Goal: Task Accomplishment & Management: Use online tool/utility

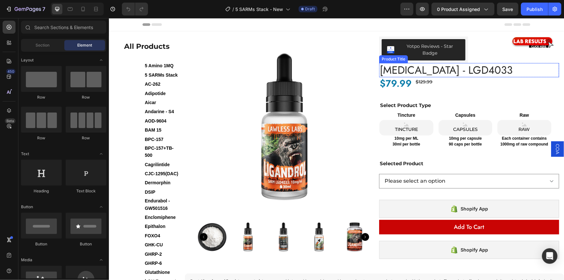
click at [403, 71] on h1 "[MEDICAL_DATA] - LGD4033" at bounding box center [469, 70] width 180 height 14
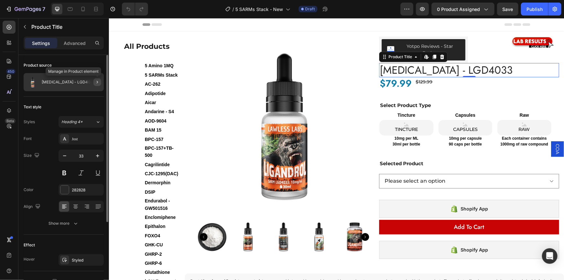
click at [95, 81] on icon "button" at bounding box center [97, 82] width 5 height 5
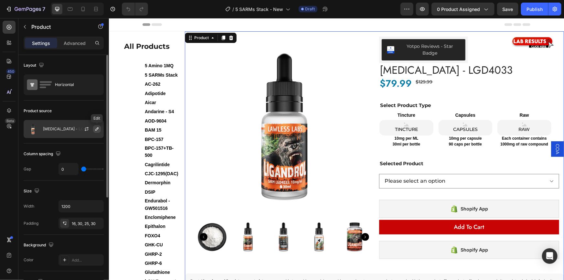
click at [96, 128] on icon "button" at bounding box center [96, 128] width 5 height 5
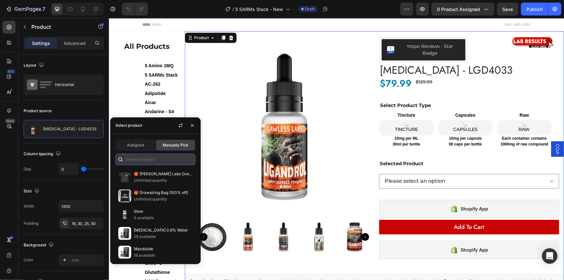
click at [156, 157] on input "text" at bounding box center [155, 160] width 80 height 12
paste input "5 SARMs Stack"
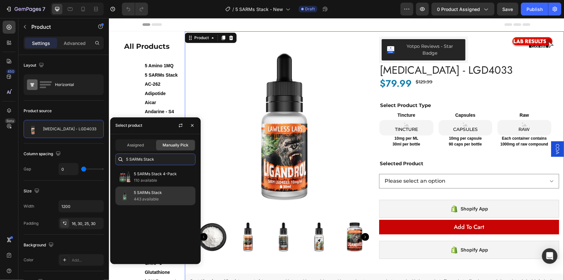
type input "5 SARMs Stack"
click at [148, 194] on p "5 SARMs Stack" at bounding box center [163, 193] width 59 height 6
select select "552017924545577783"
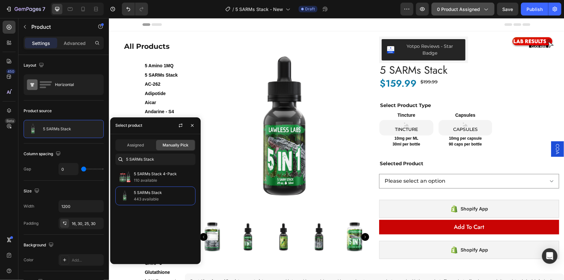
click at [467, 10] on span "0 product assigned" at bounding box center [458, 9] width 43 height 7
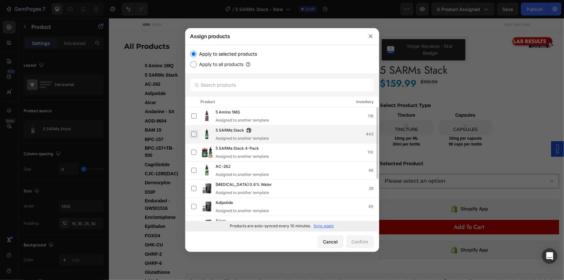
click at [193, 135] on label at bounding box center [194, 134] width 5 height 5
click at [251, 84] on input "text" at bounding box center [283, 85] width 184 height 13
paste input "5 SARMs Stack"
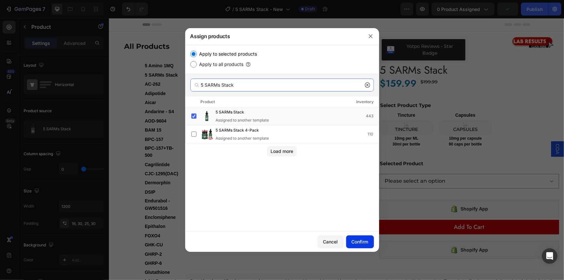
type input "5 SARMs Stack"
click at [358, 244] on div "Confirm" at bounding box center [360, 241] width 17 height 7
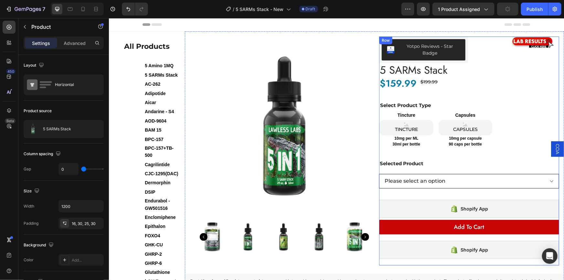
scroll to position [29, 0]
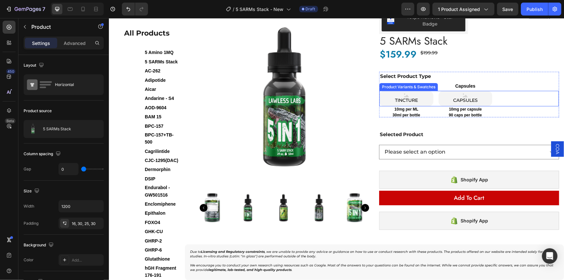
click at [409, 87] on div "Product Variants & Swatches" at bounding box center [409, 87] width 56 height 6
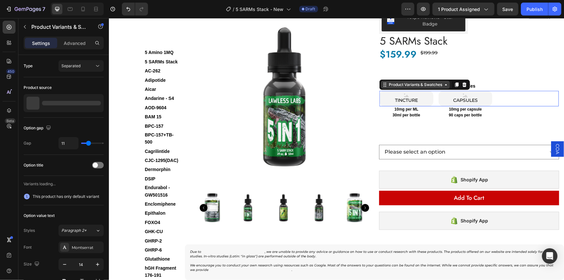
select select "552064747523867832"
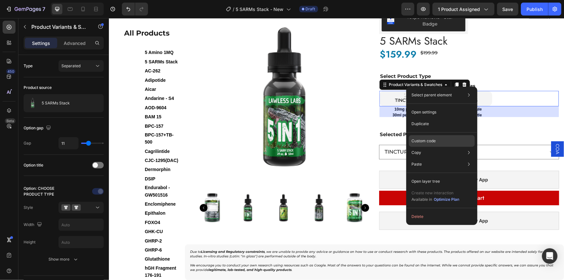
click at [427, 142] on p "Custom code" at bounding box center [424, 141] width 24 height 6
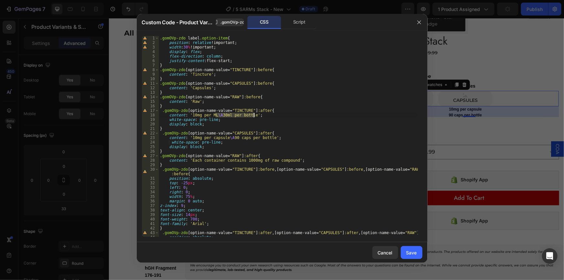
drag, startPoint x: 216, startPoint y: 115, endPoint x: 254, endPoint y: 115, distance: 37.8
click at [254, 115] on div ".gomOVp-zdo label .option-item { position : relative !important ; width : 30 % …" at bounding box center [288, 141] width 259 height 210
click at [230, 115] on div ".gomOVp-zdo label .option-item { position : relative !important ; width : 30 % …" at bounding box center [288, 136] width 259 height 201
click at [225, 113] on div ".gomOVp-zdo label .option-item { position : relative !important ; width : 30 % …" at bounding box center [288, 141] width 259 height 210
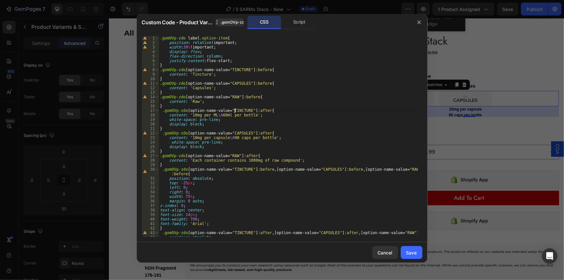
click at [235, 112] on div ".gomOVp-zdo label .option-item { position : relative !important ; width : 30 % …" at bounding box center [288, 141] width 259 height 210
drag, startPoint x: 231, startPoint y: 138, endPoint x: 191, endPoint y: 139, distance: 39.8
click at [191, 139] on div ".gomOVp-zdo label .option-item { position : relative !important ; width : 30 % …" at bounding box center [288, 141] width 259 height 210
type textarea "content: '90 caps per bottle';"
click at [409, 249] on div "Save" at bounding box center [412, 252] width 11 height 7
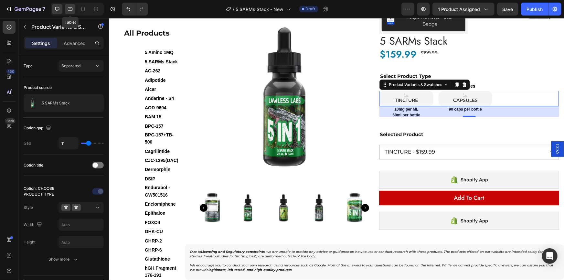
click at [72, 10] on icon at bounding box center [70, 9] width 6 height 6
type input "64"
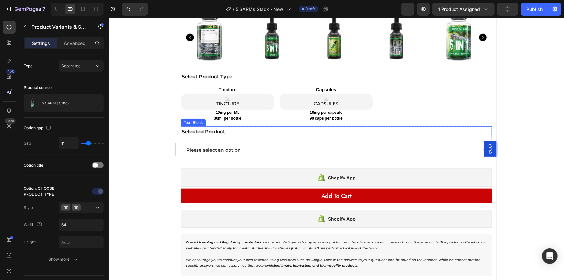
scroll to position [272, 0]
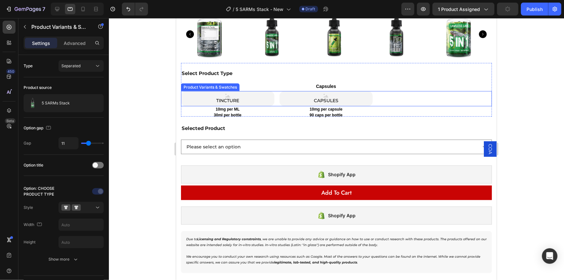
click at [207, 84] on div "Product Variants & Swatches" at bounding box center [210, 87] width 56 height 6
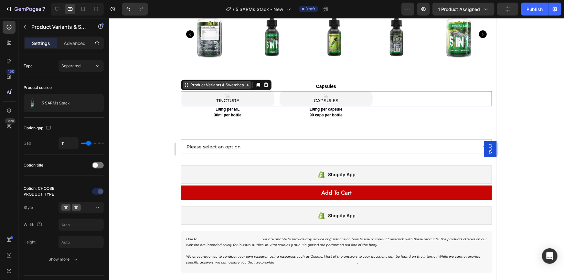
select select "552064747523867832"
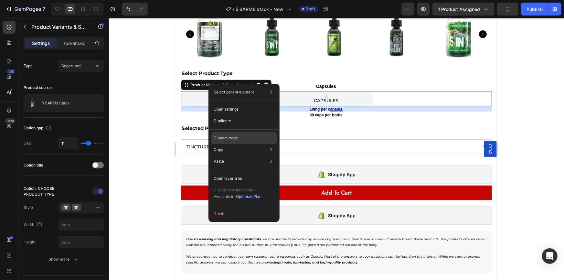
click at [233, 138] on p "Custom code" at bounding box center [226, 138] width 24 height 6
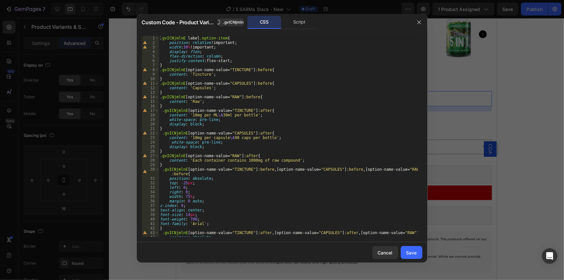
click at [224, 113] on div ".gvICNjmlnE label .option-item { position : relative !important ; width : 30 % …" at bounding box center [288, 141] width 259 height 210
drag, startPoint x: 231, startPoint y: 138, endPoint x: 191, endPoint y: 137, distance: 39.5
click at [191, 137] on div ".gvICNjmlnE label .option-item { position : relative !important ; width : 30 % …" at bounding box center [288, 141] width 259 height 210
type textarea "content: ' 90 caps per bottle';"
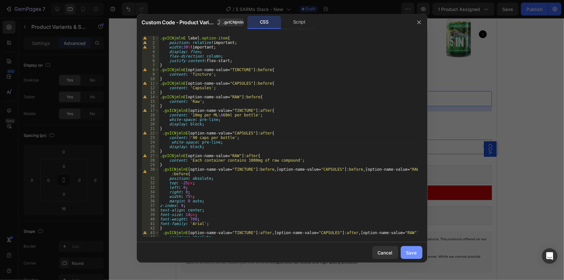
drag, startPoint x: 407, startPoint y: 251, endPoint x: 231, endPoint y: 233, distance: 177.5
click at [407, 251] on div "Save" at bounding box center [412, 252] width 11 height 7
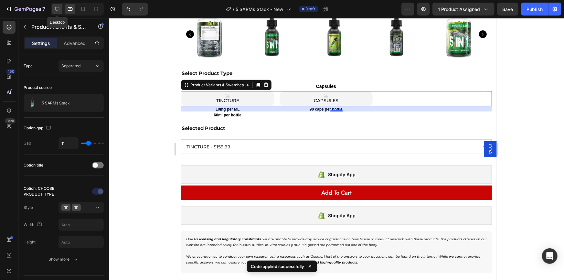
click at [58, 10] on icon at bounding box center [57, 9] width 4 height 4
type input "64"
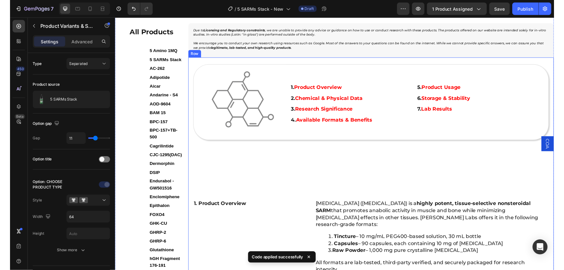
scroll to position [338, 0]
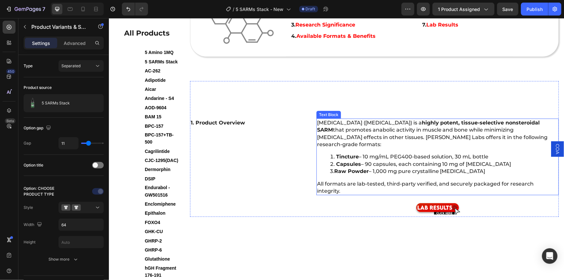
click at [319, 123] on p "Ligandrol (LGD-4033) is a highly potent, tissue-selective nonsteroidal SARM tha…" at bounding box center [437, 133] width 241 height 29
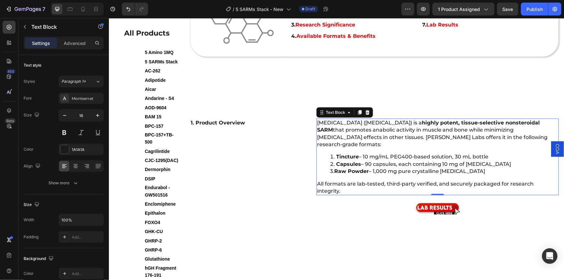
click at [317, 121] on p "Ligandrol (LGD-4033) is a highly potent, tissue-selective nonsteroidal SARM tha…" at bounding box center [437, 133] width 241 height 29
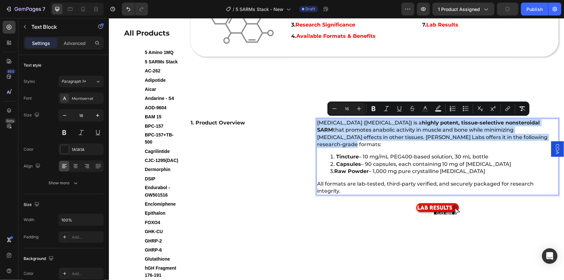
drag, startPoint x: 316, startPoint y: 121, endPoint x: 522, endPoint y: 136, distance: 207.0
click at [522, 136] on p "Ligandrol (LGD-4033) is a highly potent, tissue-selective nonsteroidal SARM tha…" at bounding box center [437, 133] width 241 height 29
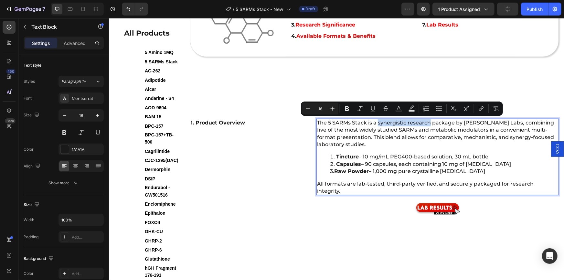
drag, startPoint x: 376, startPoint y: 120, endPoint x: 428, endPoint y: 123, distance: 52.2
click at [428, 123] on p "The 5 SARMs Stack is a synergistic research package by Lawless Labs, combining …" at bounding box center [437, 133] width 241 height 29
drag, startPoint x: 377, startPoint y: 122, endPoint x: 452, endPoint y: 123, distance: 74.7
click at [452, 123] on p "The 5 SARMs Stack is a synergistic research package by Lawless Labs, combining …" at bounding box center [437, 133] width 241 height 29
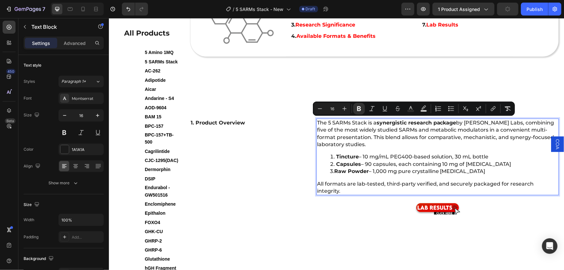
click at [425, 127] on p "The 5 SARMs Stack is a synergistic research package by Lawless Labs, combining …" at bounding box center [437, 133] width 241 height 29
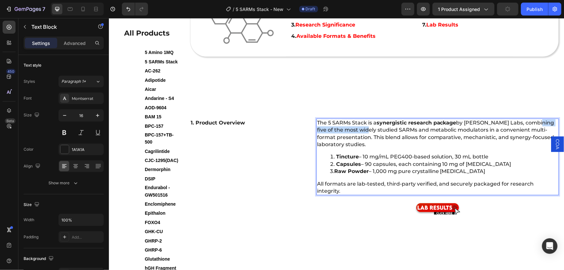
drag, startPoint x: 531, startPoint y: 121, endPoint x: 361, endPoint y: 130, distance: 170.7
click at [361, 130] on p "The 5 SARMs Stack is a synergistic research package by Lawless Labs, combining …" at bounding box center [437, 133] width 241 height 29
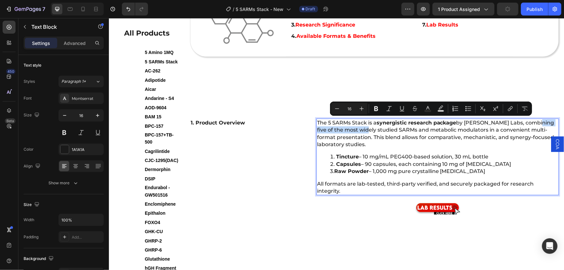
click at [352, 129] on p "The 5 SARMs Stack is a synergistic research package by Lawless Labs, combining …" at bounding box center [437, 133] width 241 height 29
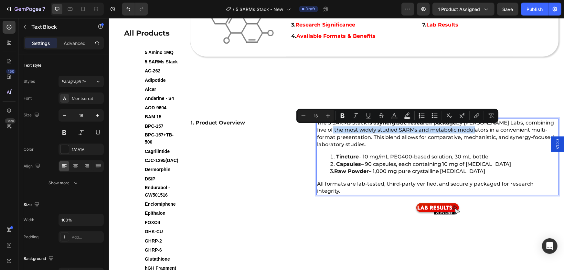
drag, startPoint x: 324, startPoint y: 128, endPoint x: 468, endPoint y: 129, distance: 144.0
click at [468, 129] on p "The 5 SARMs Stack is a synergistic research package by Lawless Labs, combining …" at bounding box center [437, 133] width 241 height 29
click at [411, 148] on div "The 5 SARMs Stack is a synergistic research package by Lawless Labs, combining …" at bounding box center [437, 156] width 243 height 77
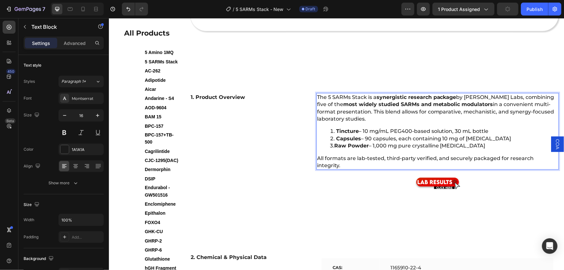
scroll to position [367, 0]
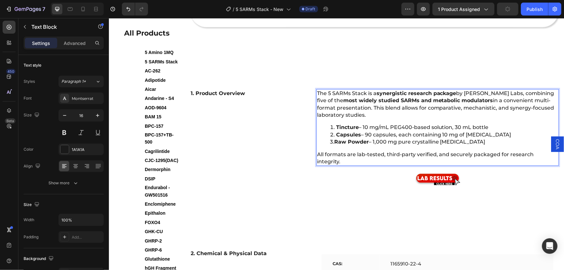
click at [368, 113] on p "The 5 SARMs Stack is a synergistic research package by Lawless Labs, combining …" at bounding box center [437, 104] width 241 height 29
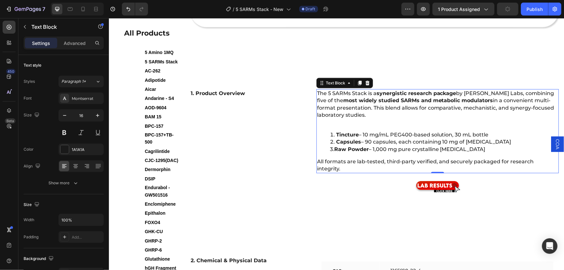
click at [338, 123] on p "Rich Text Editor. Editing area: main" at bounding box center [437, 121] width 241 height 7
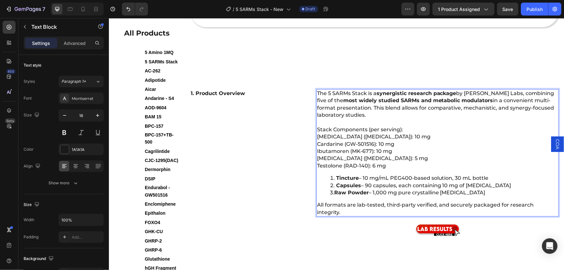
click at [317, 136] on p "Ostarine (MK-2866): 10 mg" at bounding box center [437, 136] width 241 height 7
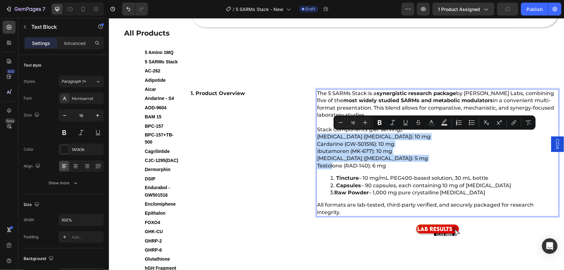
drag, startPoint x: 316, startPoint y: 135, endPoint x: 331, endPoint y: 166, distance: 34.4
click at [331, 166] on div "The 5 SARMs Stack is a synergistic research package by Lawless Labs, combining …" at bounding box center [437, 153] width 243 height 128
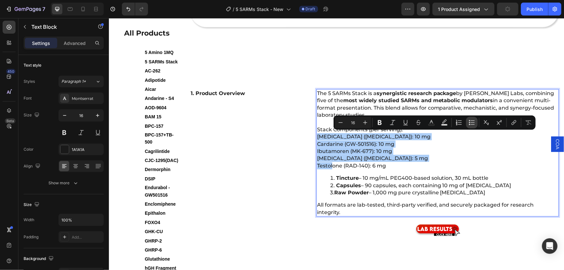
click at [469, 124] on icon "Editor contextual toolbar" at bounding box center [472, 122] width 6 height 6
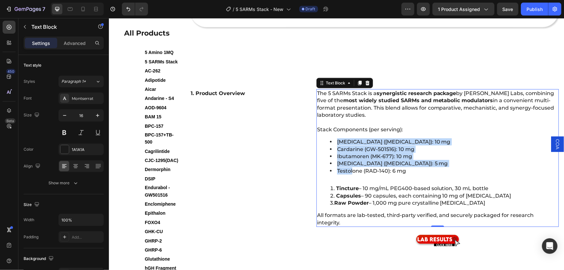
click at [332, 185] on li "Tincture – 10 mg/mL PEG400-based solution, 30 mL bottle" at bounding box center [444, 188] width 228 height 7
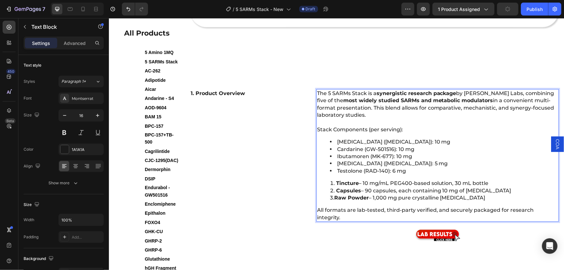
click at [334, 176] on div "The 5 SARMs Stack is a synergistic research package by Lawless Labs, combining …" at bounding box center [437, 155] width 243 height 133
click at [413, 170] on li "Testolone (RAD-140): 6 mg" at bounding box center [444, 170] width 228 height 7
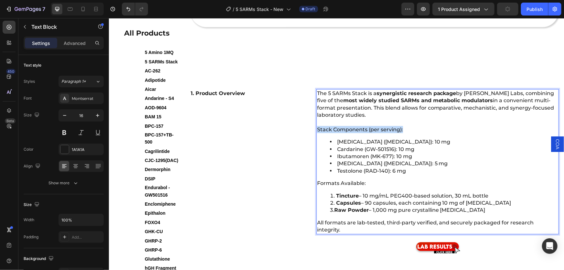
drag, startPoint x: 315, startPoint y: 127, endPoint x: 403, endPoint y: 129, distance: 87.7
click at [403, 129] on p "Stack Components (per serving):" at bounding box center [437, 129] width 241 height 7
drag, startPoint x: 316, startPoint y: 182, endPoint x: 358, endPoint y: 182, distance: 41.4
click at [359, 182] on p "Formats Available:" at bounding box center [437, 183] width 241 height 7
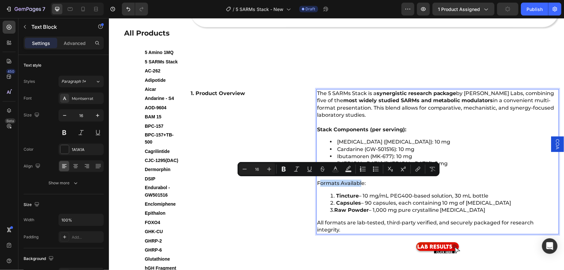
click at [349, 182] on p "Formats Available:" at bounding box center [437, 183] width 241 height 7
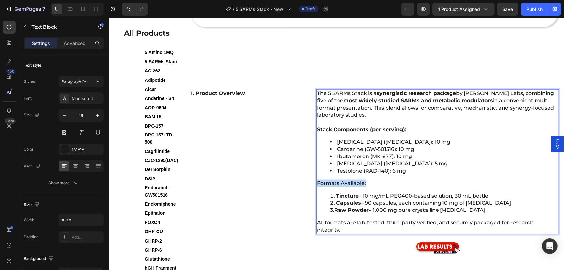
drag, startPoint x: 315, startPoint y: 181, endPoint x: 367, endPoint y: 181, distance: 51.8
click at [367, 181] on p "Formats Available:" at bounding box center [437, 183] width 241 height 7
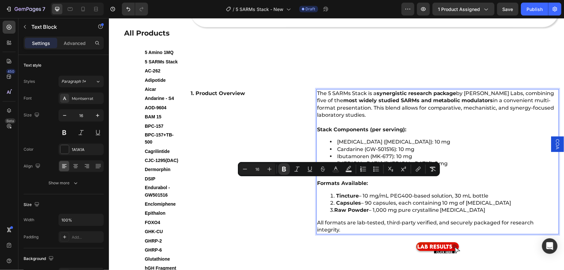
click at [380, 185] on p "Formats Available:" at bounding box center [437, 183] width 241 height 7
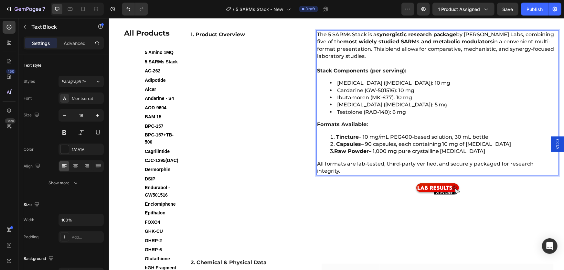
scroll to position [397, 0]
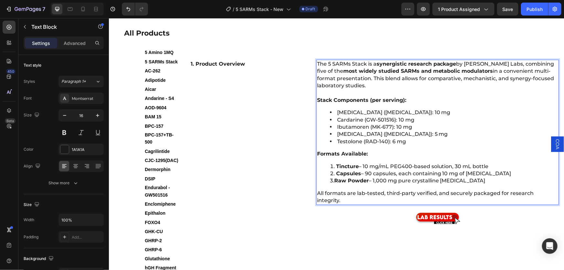
click at [389, 111] on li "Ostarine (MK-2866): 10 mg" at bounding box center [444, 112] width 228 height 7
click at [397, 118] on li "Cardarine (GW-501516): 10 mg" at bounding box center [444, 119] width 228 height 7
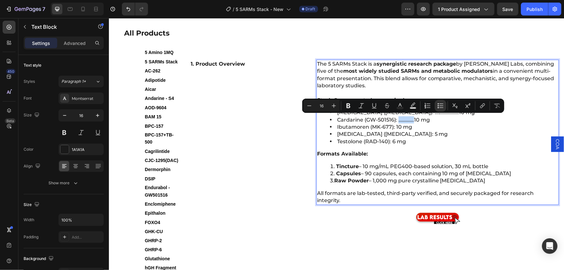
drag, startPoint x: 397, startPoint y: 120, endPoint x: 410, endPoint y: 119, distance: 13.3
click at [410, 119] on li "Cardarine (GW-501516): ............10 mg" at bounding box center [444, 119] width 228 height 7
copy li "............"
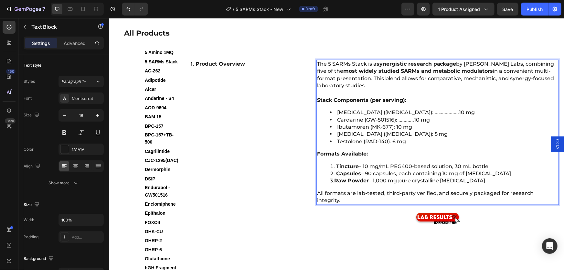
click at [394, 125] on li "Ibutamoren (MK-677): 10 mg" at bounding box center [444, 126] width 228 height 7
click at [394, 132] on li "Ligandrol (LGD-4033): 5 mg" at bounding box center [444, 133] width 228 height 7
click at [390, 139] on li "Testolone (RAD-140): 6 mg" at bounding box center [444, 141] width 228 height 7
click at [457, 146] on div "The 5 SARMs Stack is a synergistic research package by Lawless Labs, combining …" at bounding box center [437, 132] width 243 height 145
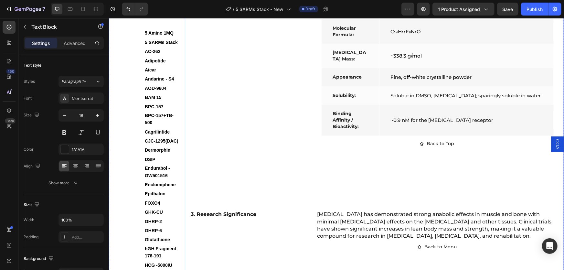
scroll to position [720, 0]
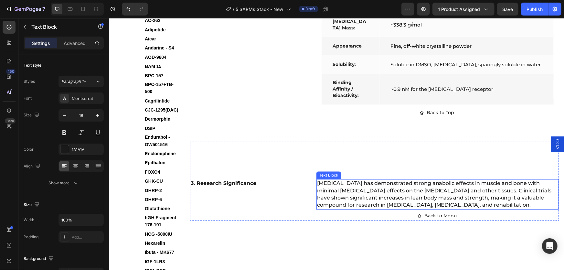
click at [321, 180] on p "LGD-4033 has demonstrated strong anabolic effects in muscle and bone with minim…" at bounding box center [437, 194] width 241 height 29
click at [317, 180] on p "LGD-4033 has demonstrated strong anabolic effects in muscle and bone with minim…" at bounding box center [437, 194] width 241 height 29
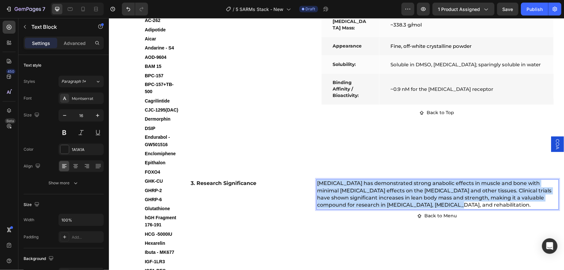
drag, startPoint x: 316, startPoint y: 168, endPoint x: 426, endPoint y: 192, distance: 112.9
click at [426, 192] on p "LGD-4033 has demonstrated strong anabolic effects in muscle and bone with minim…" at bounding box center [437, 194] width 241 height 29
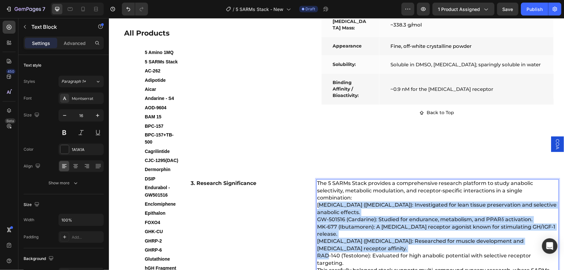
drag, startPoint x: 321, startPoint y: 191, endPoint x: 325, endPoint y: 218, distance: 28.1
click at [325, 218] on div "The 5 SARMs Stack provides a comprehensive research platform to study anabolic …" at bounding box center [437, 230] width 243 height 103
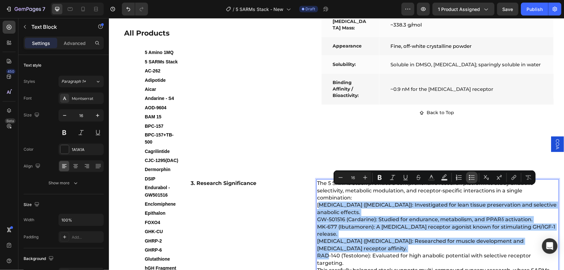
click at [472, 179] on icon "Editor contextual toolbar" at bounding box center [473, 179] width 4 height 0
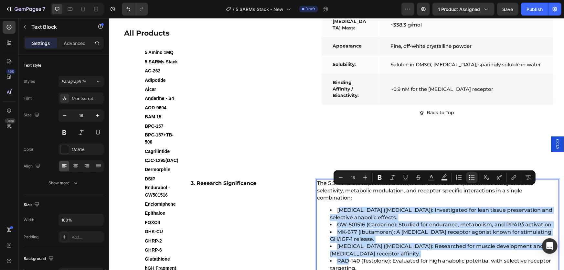
click at [354, 221] on li "GW-501516 (Cardarine): Studied for endurance, metabolism, and PPARδ activation." at bounding box center [444, 224] width 228 height 7
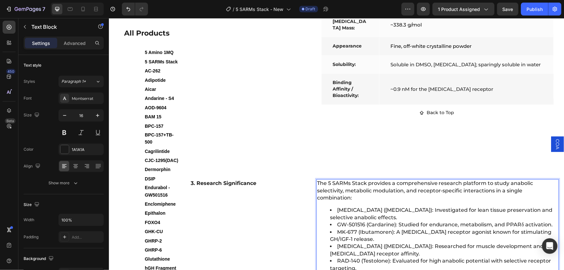
scroll to position [779, 0]
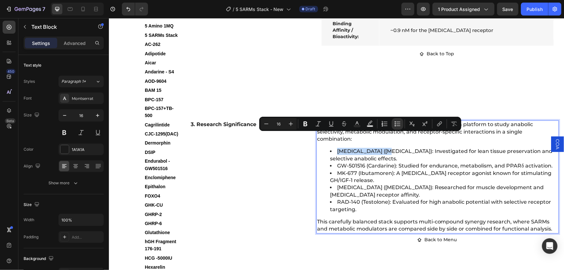
drag, startPoint x: 336, startPoint y: 136, endPoint x: 385, endPoint y: 138, distance: 49.2
click at [385, 148] on li "MK-2866 (Ostarine): Investigated for lean tissue preservation and selective ana…" at bounding box center [444, 155] width 228 height 15
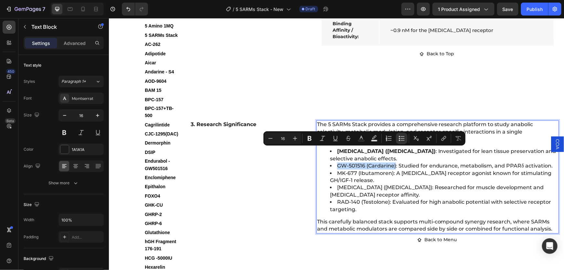
drag, startPoint x: 335, startPoint y: 150, endPoint x: 393, endPoint y: 152, distance: 57.9
click at [393, 162] on li "GW-501516 (Cardarine): Studied for endurance, metabolism, and PPARδ activation." at bounding box center [444, 165] width 228 height 7
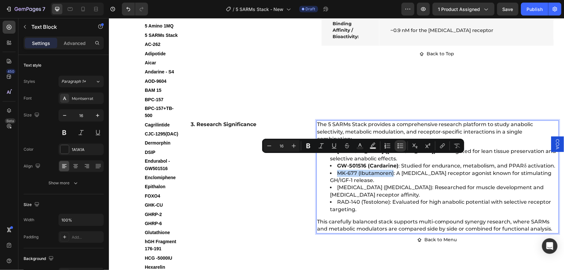
drag, startPoint x: 336, startPoint y: 158, endPoint x: 390, endPoint y: 160, distance: 54.4
click at [390, 170] on li "MK-677 (Ibutamoren): A ghrelin receptor agonist known for stimulating GH/IGF-1 …" at bounding box center [444, 177] width 228 height 15
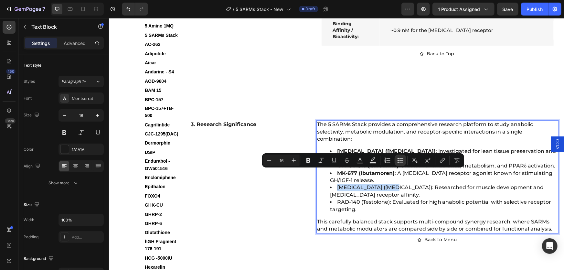
drag, startPoint x: 370, startPoint y: 173, endPoint x: 390, endPoint y: 172, distance: 20.7
click at [390, 184] on li "LGD-4033 (Ligandrol): Researched for muscle development and androgen receptor a…" at bounding box center [444, 191] width 228 height 15
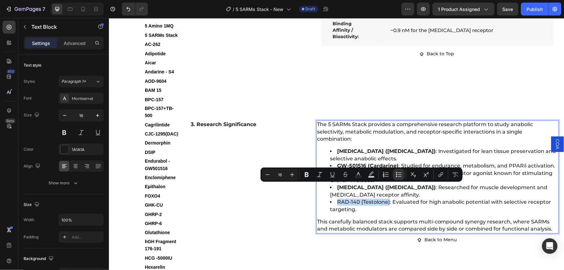
drag, startPoint x: 335, startPoint y: 187, endPoint x: 388, endPoint y: 187, distance: 52.4
click at [388, 198] on li "RAD-140 (Testolone): Evaluated for high anabolic potential with selective recep…" at bounding box center [444, 205] width 228 height 15
click at [360, 148] on strong "MK-2866 (Ostarine)" at bounding box center [386, 151] width 99 height 6
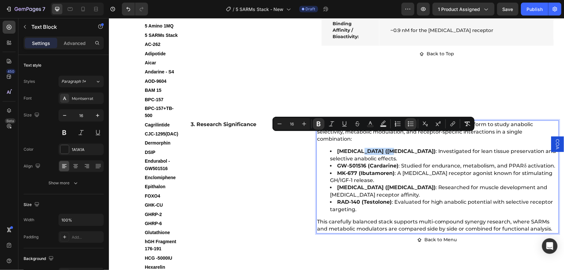
drag, startPoint x: 360, startPoint y: 136, endPoint x: 387, endPoint y: 138, distance: 26.7
click at [387, 148] on li "MK-2866 (Ostarine) : Investigated for lean tissue preservation and selective an…" at bounding box center [444, 155] width 228 height 15
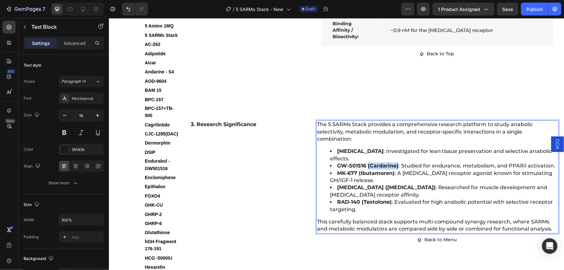
drag, startPoint x: 366, startPoint y: 145, endPoint x: 395, endPoint y: 145, distance: 29.4
click at [395, 162] on strong "GW-501516 (Cardarine)" at bounding box center [367, 165] width 61 height 6
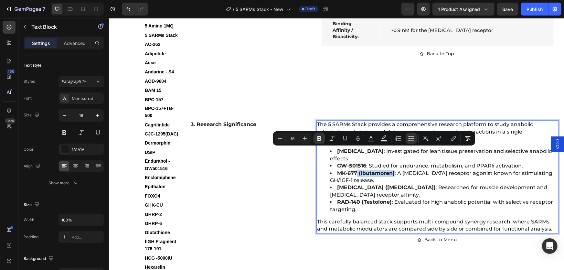
drag, startPoint x: 356, startPoint y: 151, endPoint x: 393, endPoint y: 152, distance: 37.5
click at [393, 170] on li "MK-677 (Ibutamoren) : A ghrelin receptor agonist known for stimulating GH/IGF-1…" at bounding box center [444, 177] width 228 height 15
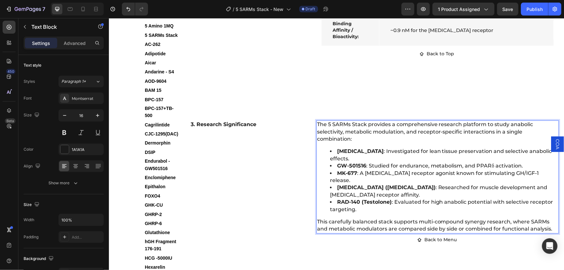
click at [363, 184] on strong "LGD-4033 (Ligandrol)" at bounding box center [386, 187] width 99 height 6
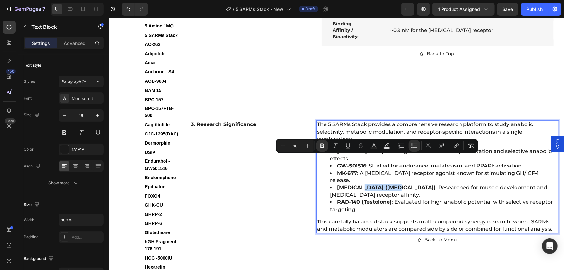
drag, startPoint x: 362, startPoint y: 159, endPoint x: 393, endPoint y: 158, distance: 31.1
click at [393, 184] on li "LGD-4033 (Ligandrol) : Researched for muscle development and androgen receptor …" at bounding box center [444, 191] width 228 height 15
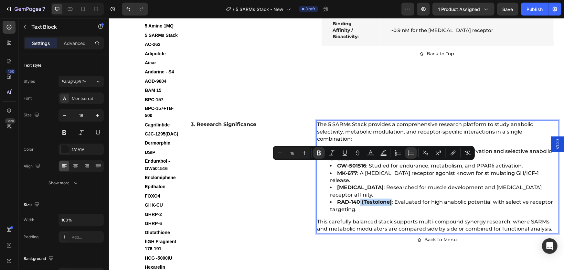
drag, startPoint x: 358, startPoint y: 165, endPoint x: 390, endPoint y: 166, distance: 31.4
click at [390, 198] on li "RAD-140 (Testolone) : Evaluated for high anabolic potential with selective rece…" at bounding box center [444, 205] width 228 height 15
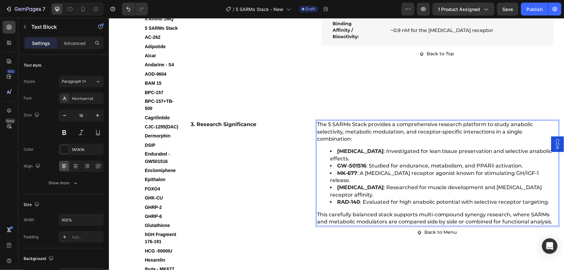
click at [388, 170] on li "MK-677 : A ghrelin receptor agonist known for stimulating GH/IGF-1 release." at bounding box center [444, 177] width 228 height 15
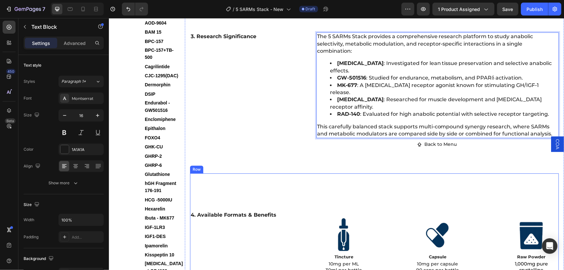
scroll to position [956, 0]
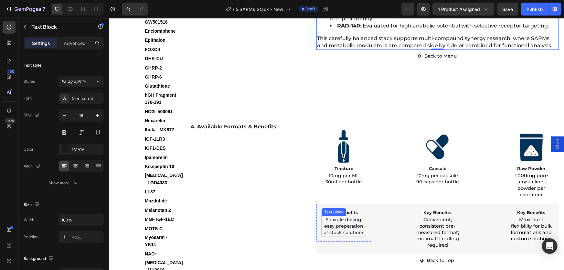
click at [327, 216] on p "Flexible dosing; easy preparation of stock solutions" at bounding box center [343, 225] width 43 height 19
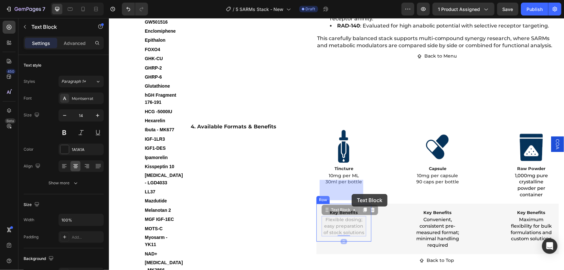
drag, startPoint x: 323, startPoint y: 182, endPoint x: 352, endPoint y: 194, distance: 30.5
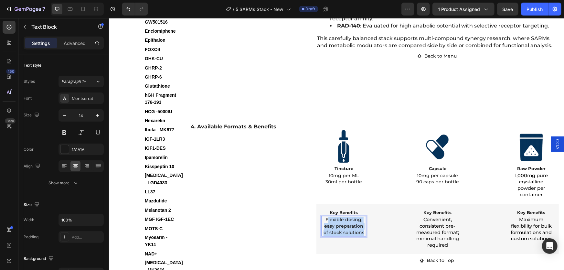
drag, startPoint x: 325, startPoint y: 182, endPoint x: 361, endPoint y: 197, distance: 38.6
click at [361, 216] on p "Flexible dosing; easy preparation of stock solutions" at bounding box center [343, 225] width 43 height 19
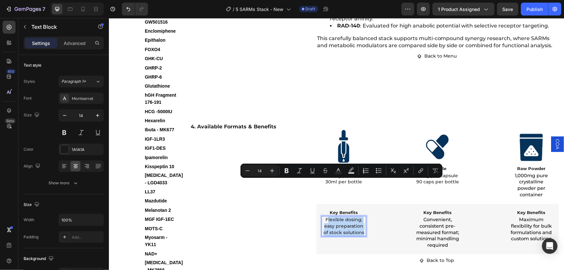
click at [329, 216] on p "Flexible dosing; easy preparation of stock solutions" at bounding box center [343, 225] width 43 height 19
drag, startPoint x: 323, startPoint y: 183, endPoint x: 360, endPoint y: 195, distance: 39.0
click at [360, 216] on p "Flexible dosing; easy preparation of stock solutions" at bounding box center [343, 225] width 43 height 19
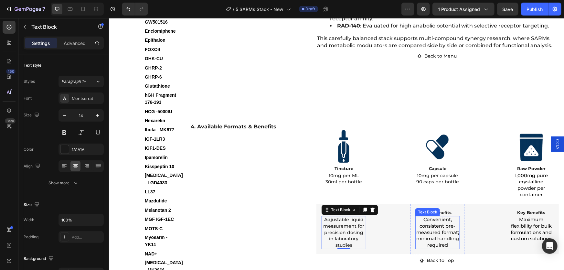
click at [419, 216] on p "Convenient, consistent pre-measured format; minimal handling required" at bounding box center [437, 232] width 43 height 32
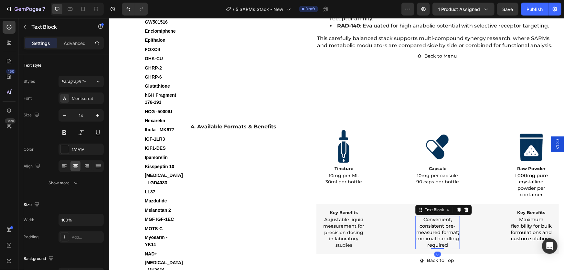
click at [420, 216] on span "Convenient, consistent pre-measured format; minimal handling required" at bounding box center [437, 231] width 43 height 31
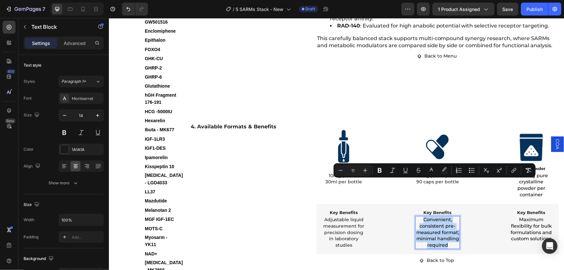
drag, startPoint x: 420, startPoint y: 182, endPoint x: 446, endPoint y: 214, distance: 41.6
click at [446, 216] on p "Convenient, consistent pre-measured format; minimal handling required" at bounding box center [437, 232] width 43 height 32
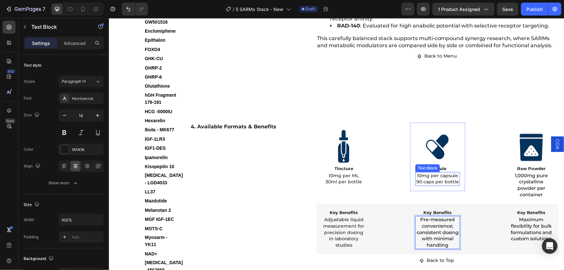
click at [416, 172] on p "10mg per capsule 90 caps per bottle" at bounding box center [437, 178] width 43 height 13
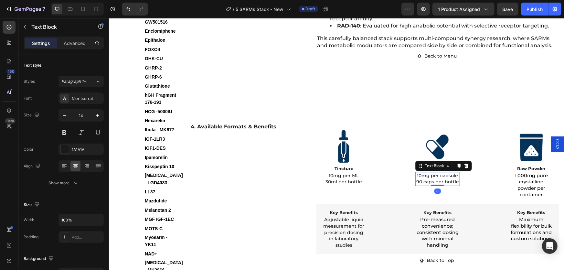
click at [416, 172] on p "10mg per capsule 90 caps per bottle" at bounding box center [437, 178] width 43 height 13
drag, startPoint x: 415, startPoint y: 139, endPoint x: 454, endPoint y: 139, distance: 39.1
click at [454, 172] on p "10mg per capsule 90 caps per bottle" at bounding box center [437, 178] width 43 height 13
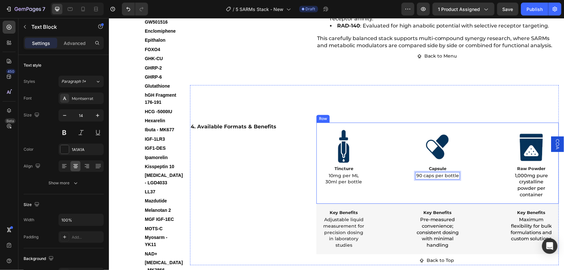
click at [456, 150] on div "Image Capsule Text Block 90 caps per bottle Text Block 0 Row" at bounding box center [437, 162] width 55 height 81
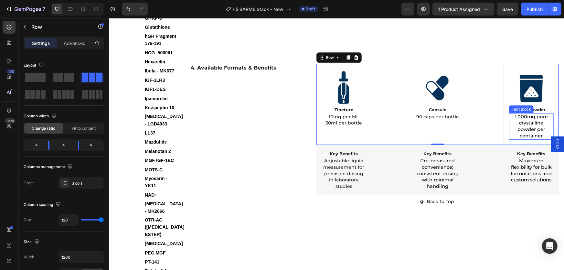
scroll to position [985, 0]
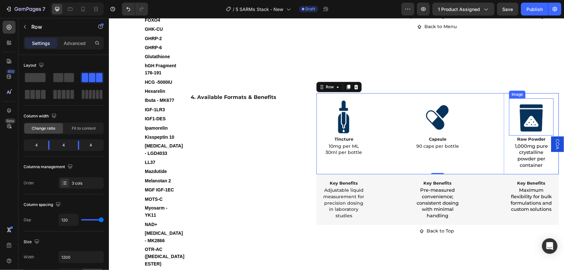
click at [513, 91] on div "Image" at bounding box center [517, 94] width 14 height 6
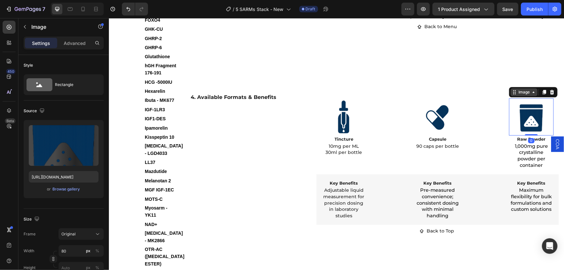
click at [517, 89] on div "Image" at bounding box center [524, 92] width 14 height 6
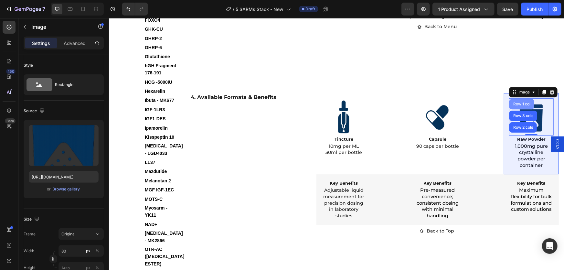
click at [520, 102] on div "Row 1 col" at bounding box center [522, 104] width 20 height 4
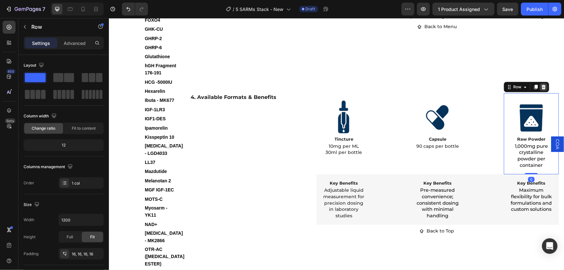
click at [540, 83] on div at bounding box center [544, 87] width 8 height 8
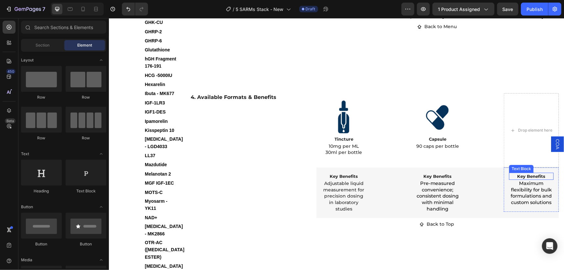
click at [514, 166] on div "Text Block" at bounding box center [521, 169] width 22 height 6
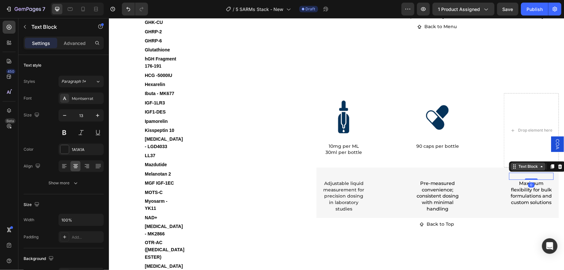
click at [517, 163] on div "Text Block" at bounding box center [528, 166] width 22 height 6
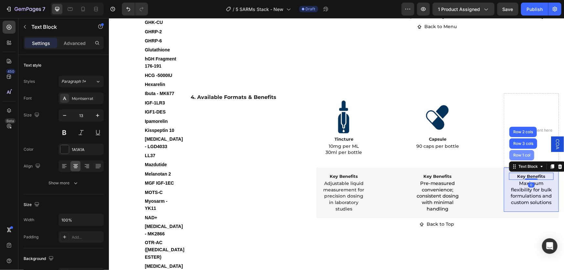
click at [519, 150] on div "Row 1 col" at bounding box center [521, 155] width 25 height 10
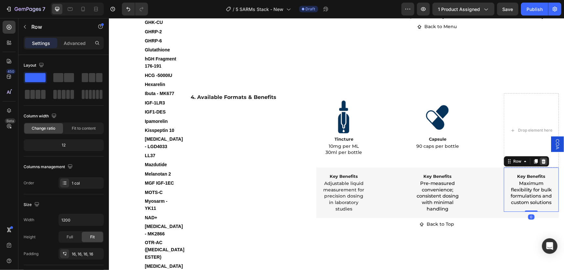
click at [540, 157] on div at bounding box center [544, 161] width 8 height 8
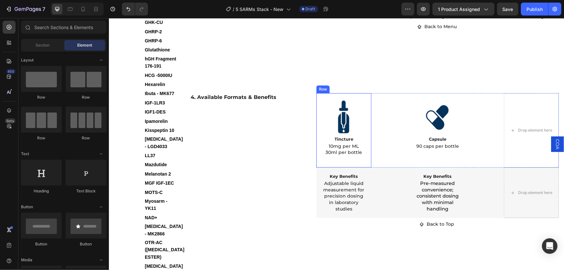
click at [323, 55] on div "4. Available Formats & Benefits Text Block Image Tincture Text Block 10mg per M…" at bounding box center [374, 141] width 369 height 173
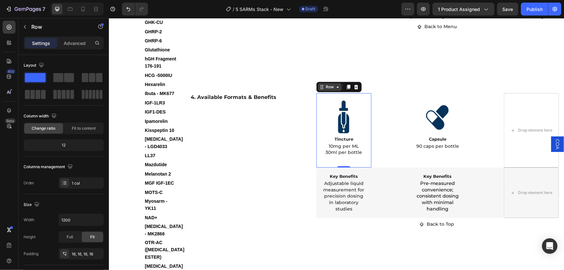
click at [324, 84] on div "Row" at bounding box center [329, 87] width 11 height 6
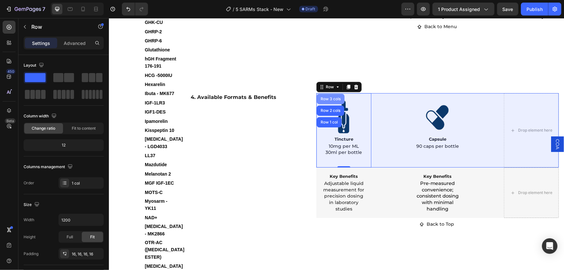
click at [326, 97] on div "Row 3 cols" at bounding box center [330, 99] width 23 height 4
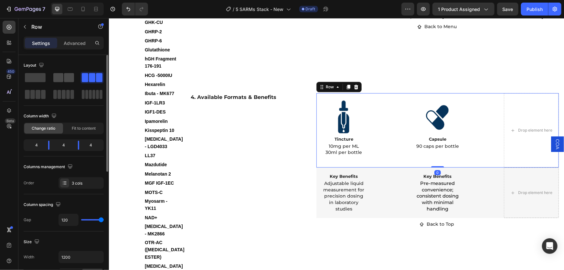
click at [66, 78] on span at bounding box center [69, 77] width 10 height 9
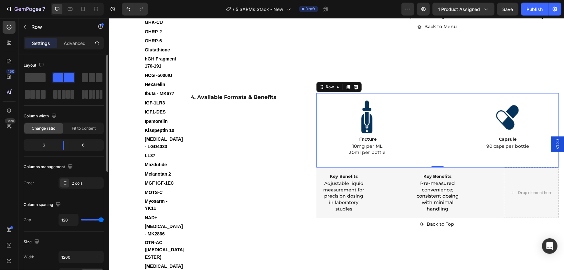
type input "79"
type input "67"
type input "63"
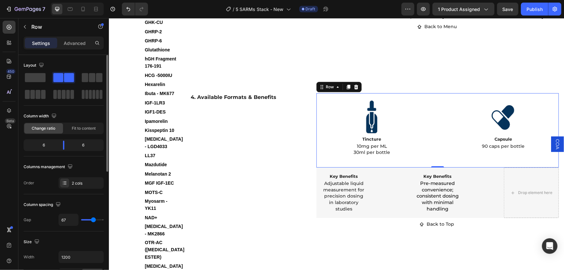
type input "63"
type input "61"
type input "59"
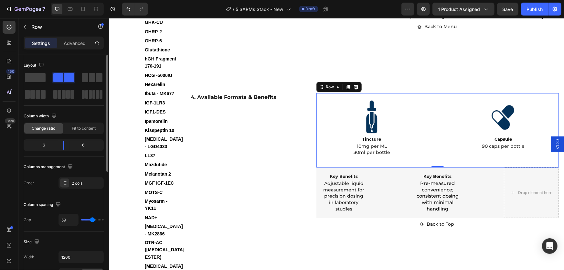
type input "51"
type input "49"
type input "47"
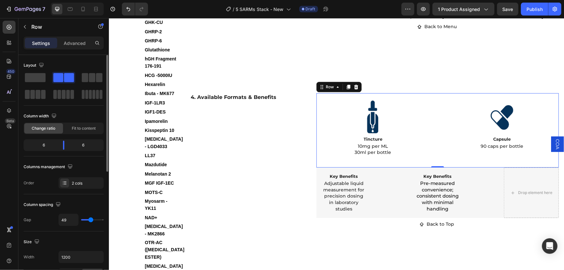
type input "47"
type input "45"
type input "43"
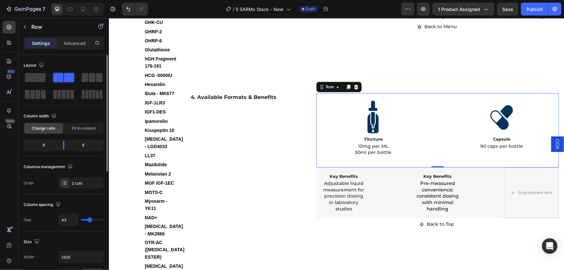
type input "41"
type input "39"
type input "37"
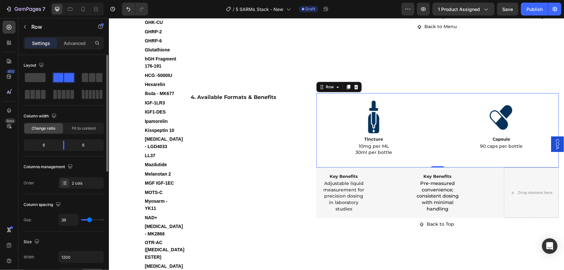
type input "37"
type input "43"
type input "41"
drag, startPoint x: 100, startPoint y: 219, endPoint x: 90, endPoint y: 221, distance: 10.2
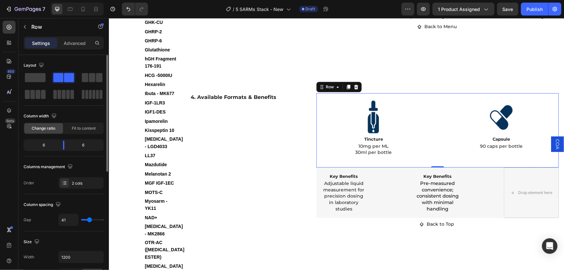
type input "41"
click at [90, 221] on input "range" at bounding box center [92, 219] width 23 height 1
click at [68, 217] on input "41" at bounding box center [68, 220] width 19 height 12
type input "4"
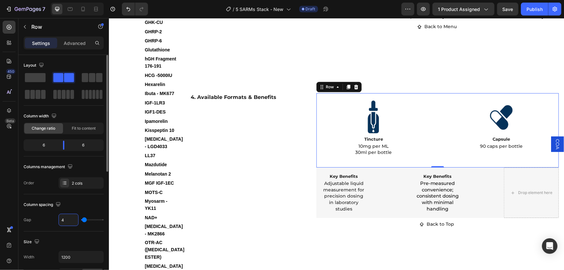
type input "40"
drag, startPoint x: 66, startPoint y: 218, endPoint x: 59, endPoint y: 220, distance: 7.1
click at [59, 220] on input "40" at bounding box center [68, 220] width 19 height 12
type input "3"
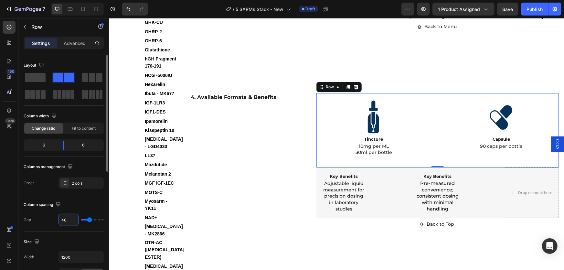
type input "3"
type input "30"
type input "51"
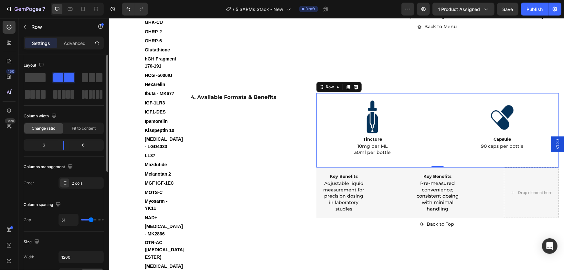
type input "53"
type input "55"
type input "57"
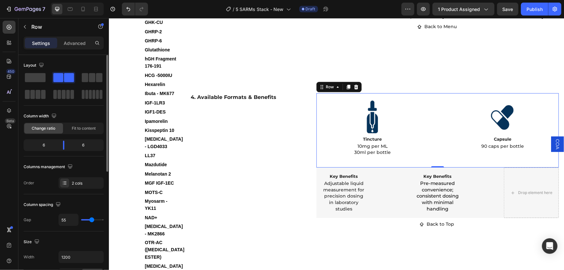
type input "57"
type input "49"
type input "43"
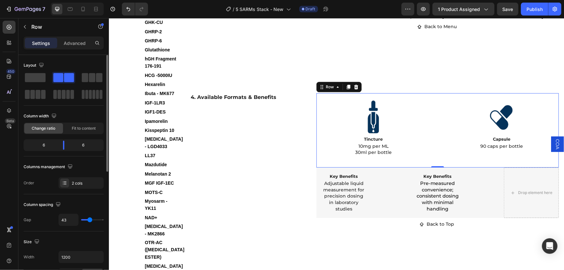
type input "41"
type input "37"
type input "35"
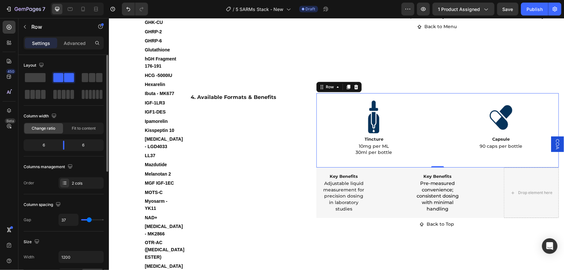
type input "35"
type input "33"
type input "31"
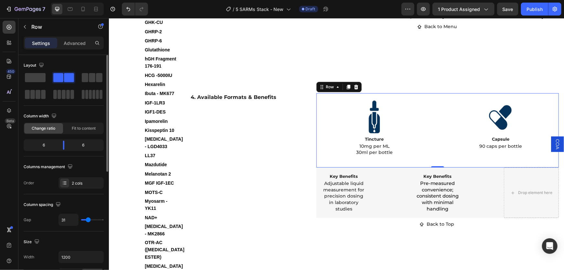
type input "29"
type input "31"
click at [88, 219] on input "range" at bounding box center [92, 219] width 23 height 1
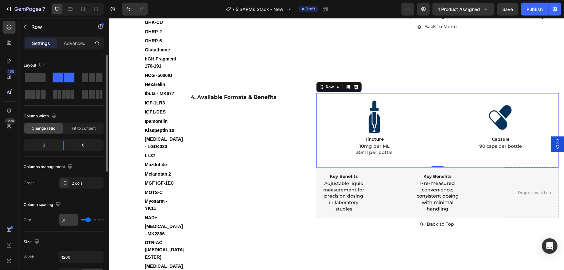
click at [67, 219] on input "31" at bounding box center [68, 220] width 19 height 12
type input "3"
type input "30"
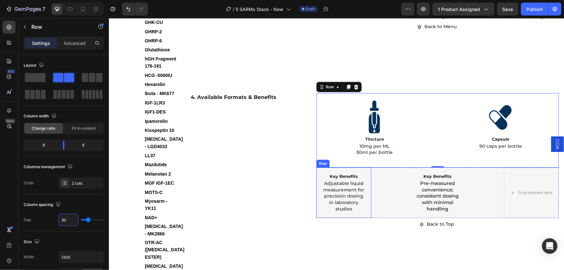
click at [321, 159] on div "Row" at bounding box center [322, 163] width 13 height 8
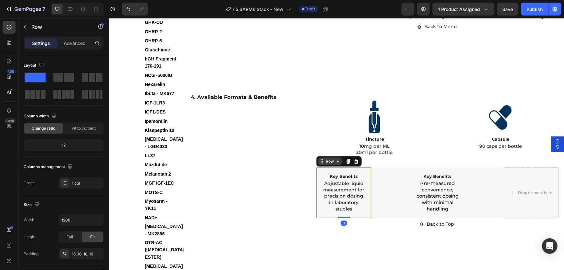
click at [324, 158] on div "Row" at bounding box center [329, 161] width 11 height 6
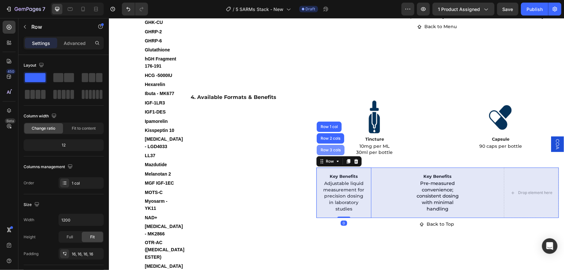
click at [328, 148] on div "Row 3 cols" at bounding box center [330, 150] width 23 height 4
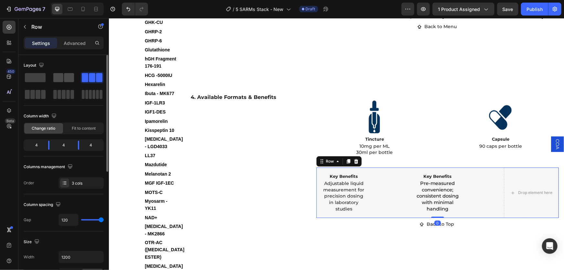
drag, startPoint x: 60, startPoint y: 79, endPoint x: 274, endPoint y: 124, distance: 219.1
click at [60, 79] on span at bounding box center [58, 77] width 10 height 9
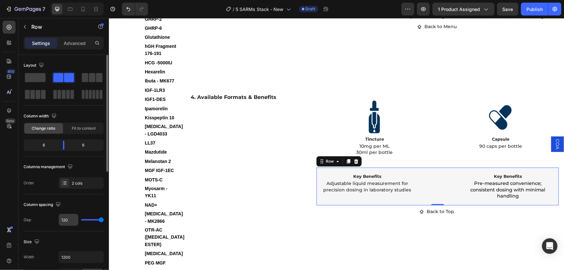
click at [69, 219] on input "120" at bounding box center [68, 220] width 19 height 12
type input "3"
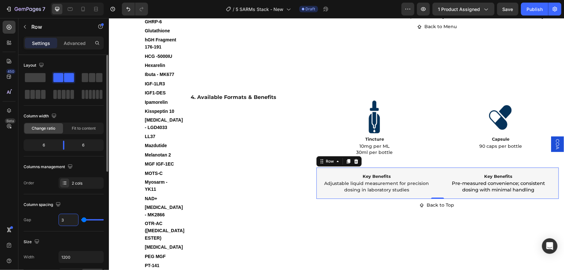
type input "30"
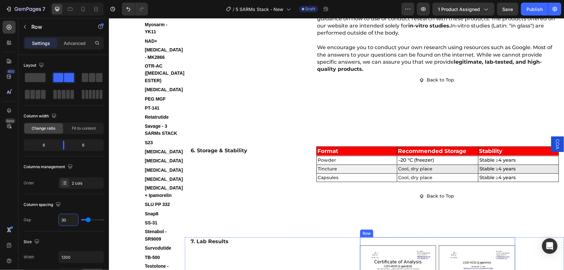
scroll to position [1367, 0]
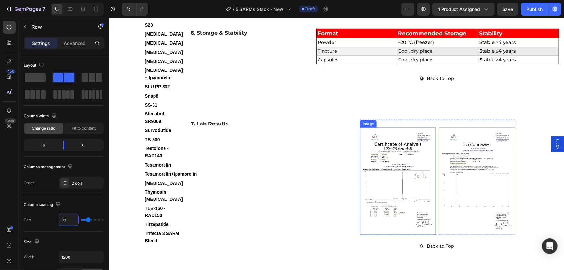
click at [369, 121] on div "Image" at bounding box center [368, 124] width 14 height 6
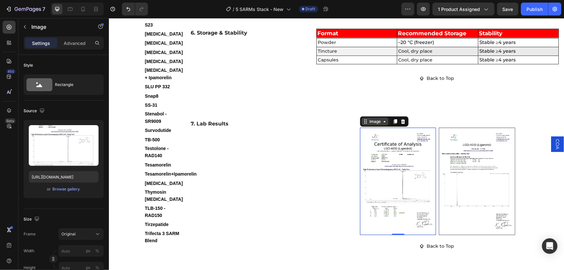
click at [377, 118] on div "Image" at bounding box center [375, 121] width 14 height 6
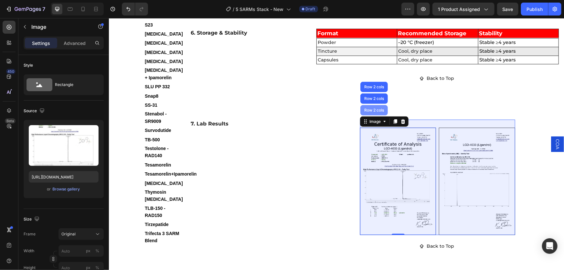
click at [380, 105] on div "Row 2 cols" at bounding box center [373, 110] width 27 height 10
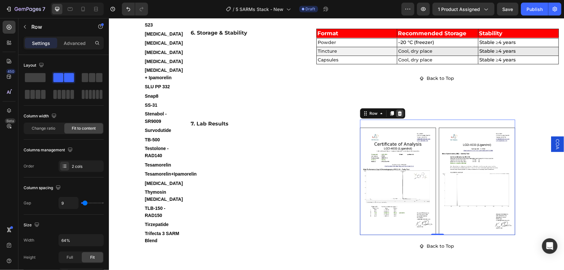
click at [398, 111] on icon at bounding box center [400, 113] width 4 height 5
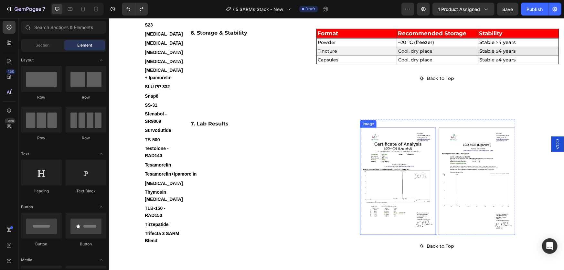
click at [367, 121] on div "Image" at bounding box center [368, 124] width 14 height 6
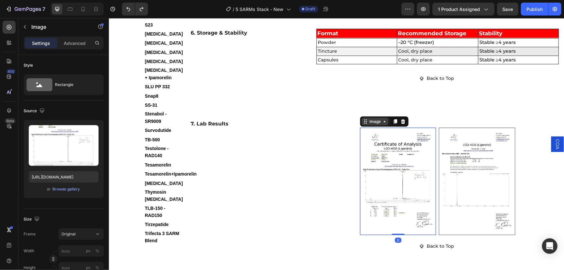
click at [371, 118] on div "Image" at bounding box center [375, 121] width 14 height 6
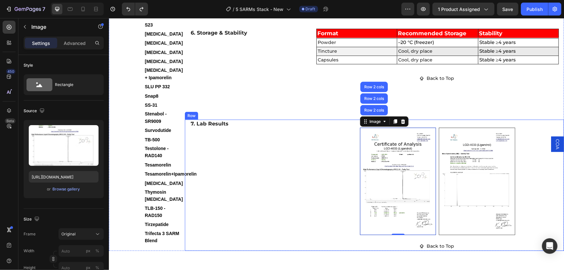
click at [350, 119] on div "Image Row 2 cols Row 2 cols Row 2 cols 0 Image Row Back to Top Button" at bounding box center [437, 184] width 243 height 131
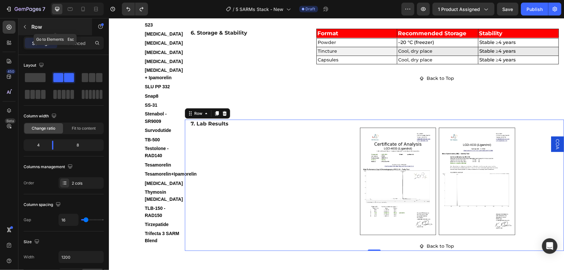
click at [33, 26] on p "Row" at bounding box center [58, 27] width 55 height 8
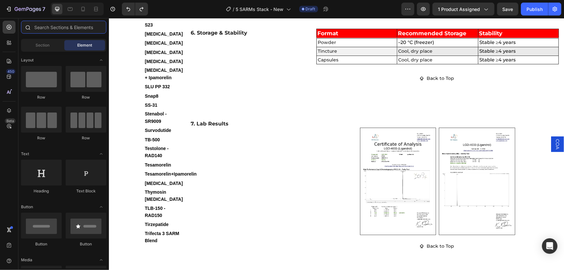
click at [57, 30] on input "text" at bounding box center [63, 27] width 85 height 13
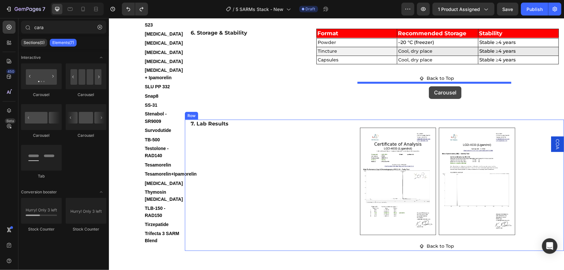
drag, startPoint x: 238, startPoint y: 93, endPoint x: 429, endPoint y: 86, distance: 191.3
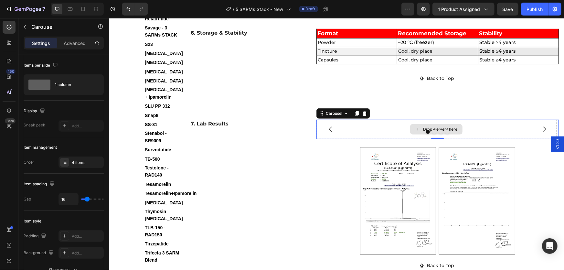
click at [433, 126] on div "Drop element here" at bounding box center [440, 128] width 34 height 5
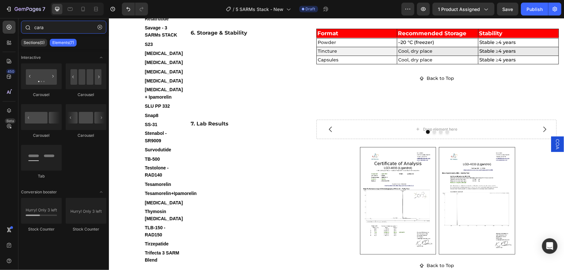
drag, startPoint x: 51, startPoint y: 27, endPoint x: 35, endPoint y: 28, distance: 16.5
click at [35, 28] on input "cara" at bounding box center [63, 27] width 85 height 13
click at [34, 28] on input "cara" at bounding box center [63, 27] width 85 height 13
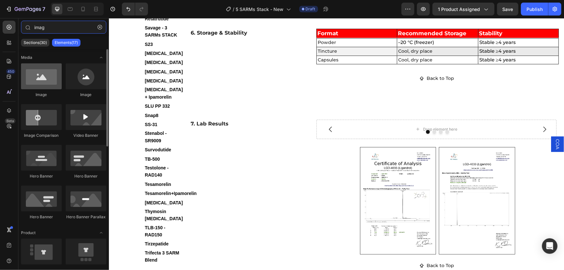
type input "imag"
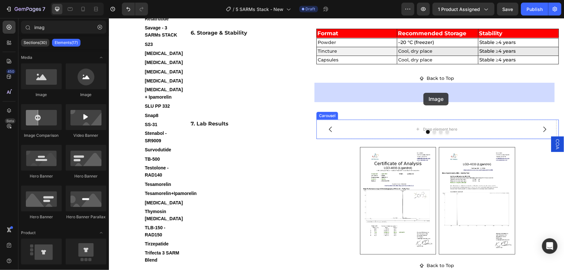
drag, startPoint x: 151, startPoint y: 93, endPoint x: 423, endPoint y: 93, distance: 272.7
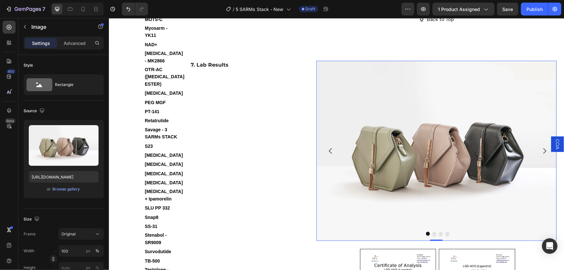
scroll to position [1397, 0]
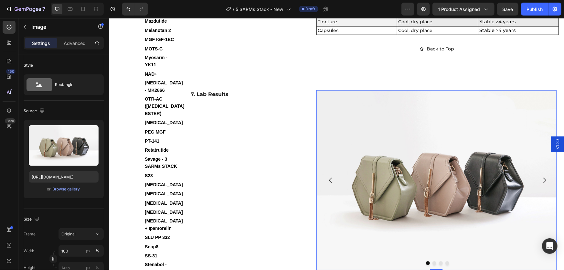
click at [378, 91] on img at bounding box center [436, 180] width 240 height 180
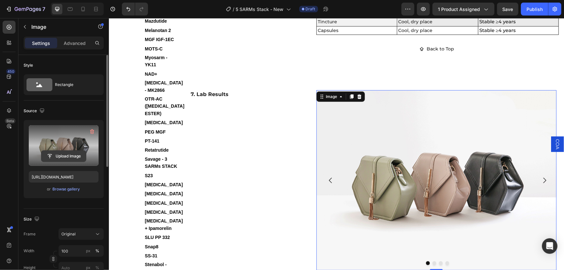
click at [61, 152] on input "file" at bounding box center [63, 156] width 45 height 11
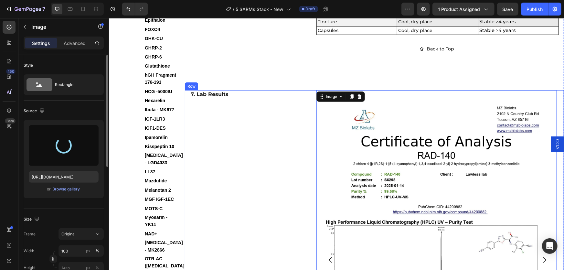
type input "[URL][DOMAIN_NAME]"
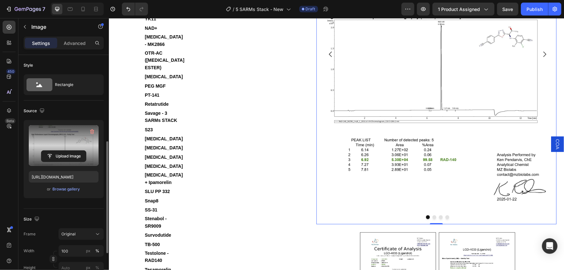
scroll to position [59, 0]
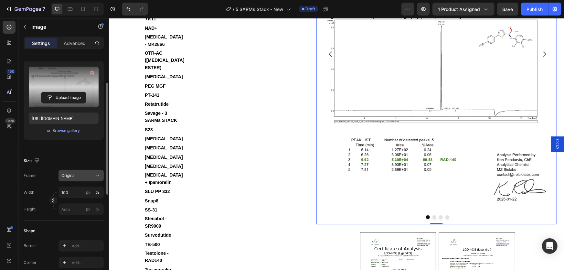
click at [80, 175] on div "Original" at bounding box center [77, 176] width 32 height 6
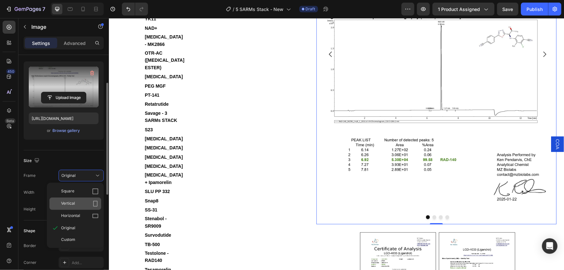
click at [80, 201] on div "Vertical" at bounding box center [80, 204] width 38 height 6
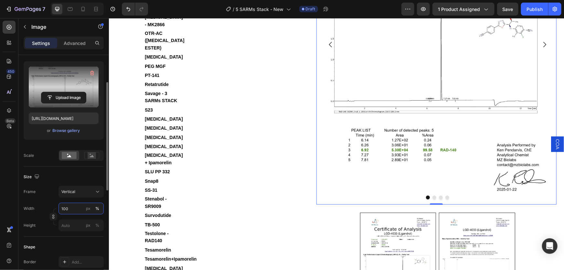
click at [77, 207] on input "100" at bounding box center [81, 209] width 45 height 12
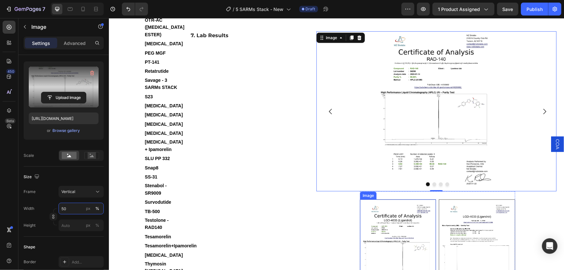
scroll to position [1397, 0]
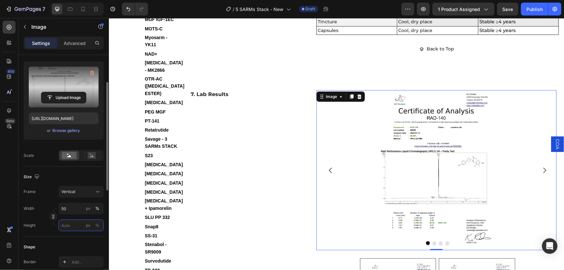
click at [70, 224] on input "px %" at bounding box center [81, 226] width 45 height 12
click at [69, 208] on input "50" at bounding box center [81, 209] width 45 height 12
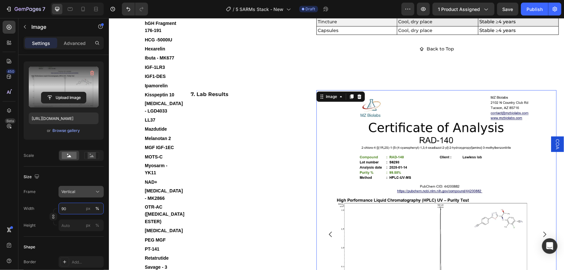
type input "90"
click at [89, 191] on div "Vertical" at bounding box center [77, 192] width 32 height 6
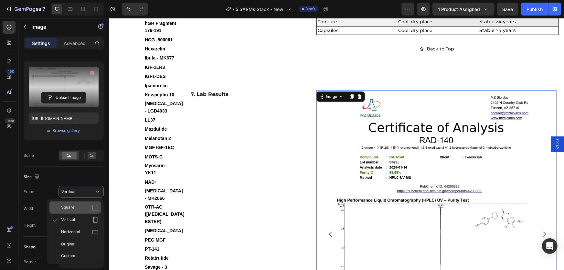
click at [82, 205] on div "Square" at bounding box center [80, 207] width 38 height 6
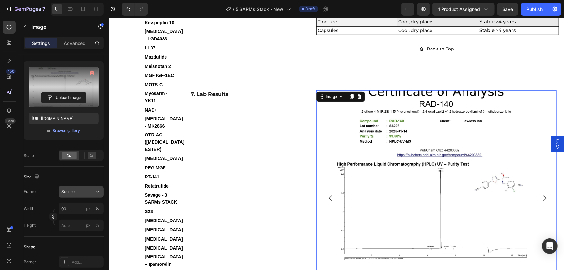
click at [85, 188] on button "Square" at bounding box center [81, 192] width 45 height 12
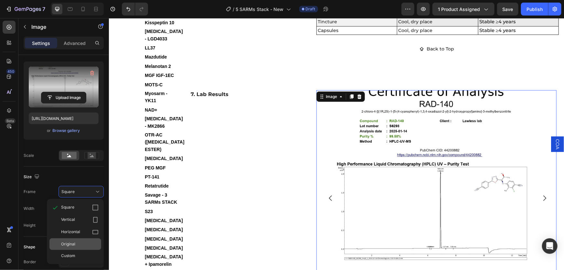
click at [77, 246] on div "Original" at bounding box center [75, 244] width 52 height 12
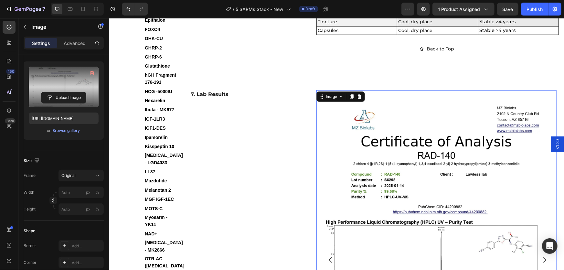
scroll to position [1514, 0]
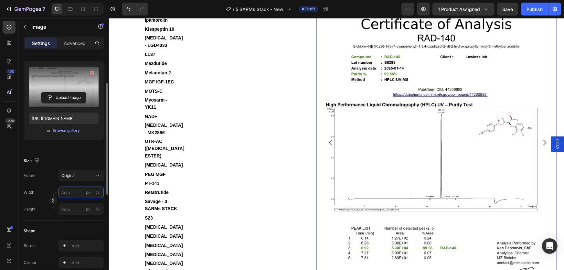
click at [73, 191] on input "px %" at bounding box center [81, 193] width 45 height 12
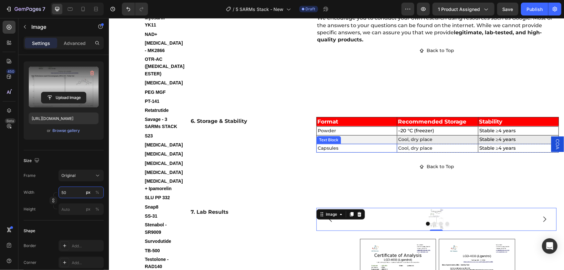
scroll to position [1309, 0]
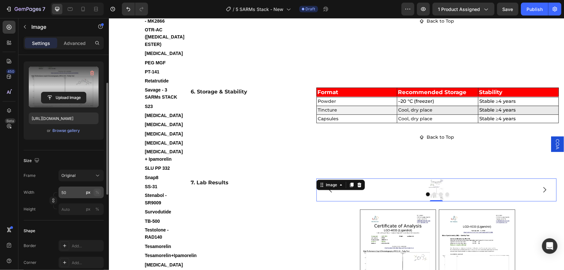
click at [97, 193] on div "%" at bounding box center [97, 193] width 4 height 6
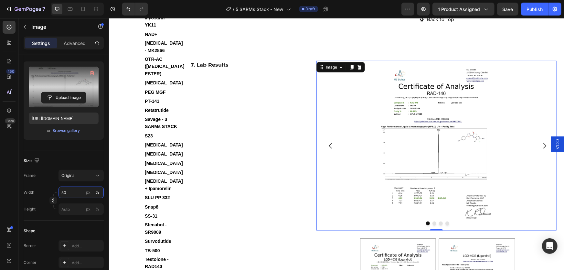
scroll to position [1397, 0]
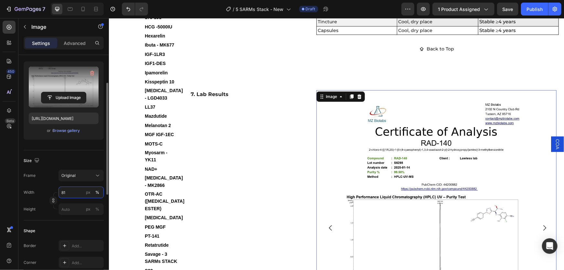
type input "82"
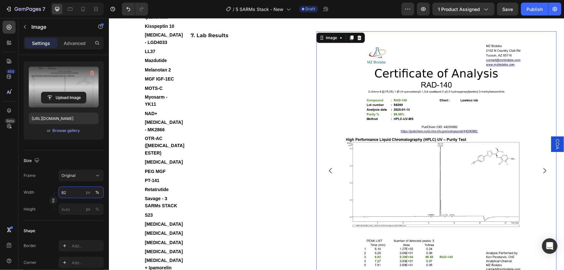
scroll to position [1485, 0]
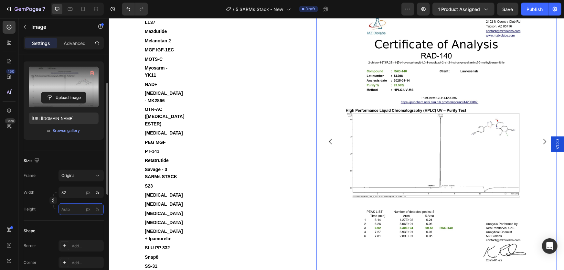
click at [71, 208] on input "px %" at bounding box center [81, 209] width 45 height 12
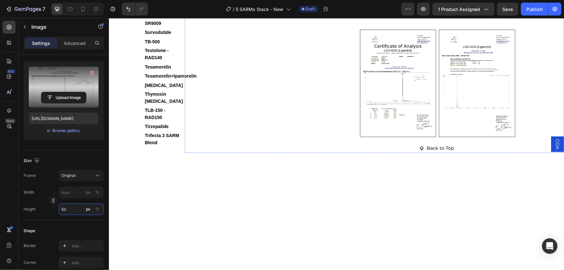
scroll to position [1279, 0]
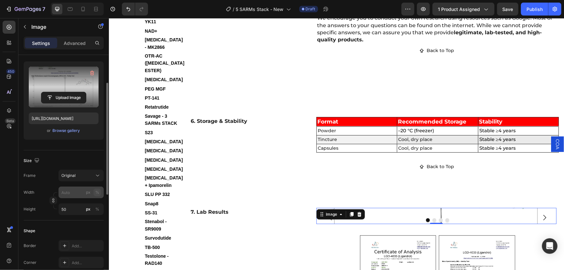
click at [96, 207] on div "%" at bounding box center [97, 209] width 4 height 6
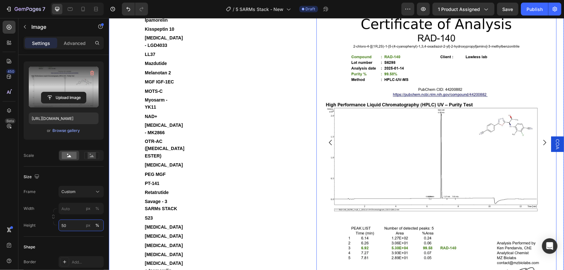
scroll to position [1573, 0]
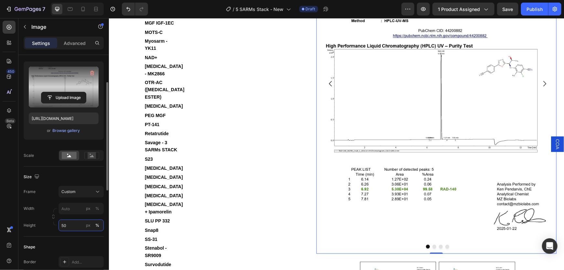
click at [68, 225] on input "50" at bounding box center [81, 226] width 45 height 12
type input "5"
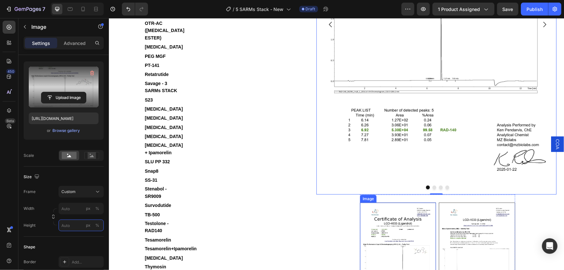
scroll to position [1661, 0]
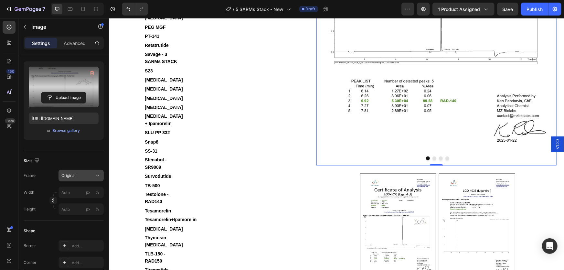
click at [78, 175] on div "Original" at bounding box center [77, 176] width 32 height 6
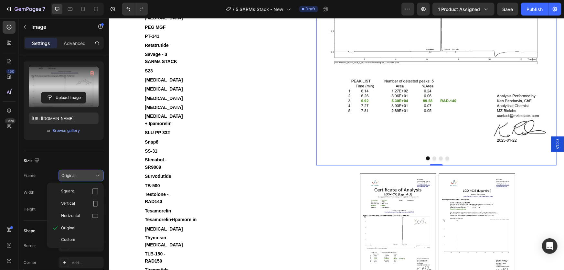
click at [81, 175] on div "Original" at bounding box center [77, 176] width 32 height 6
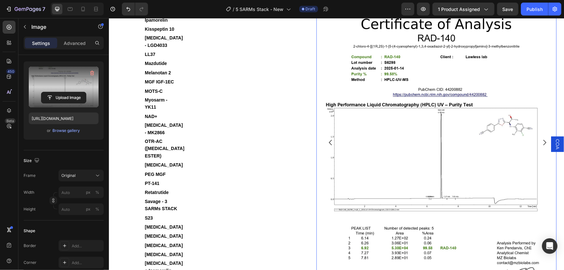
scroll to position [1426, 0]
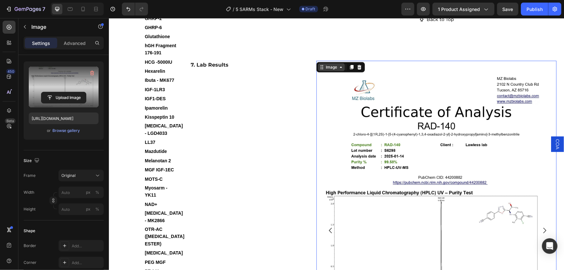
click at [328, 63] on div "Image" at bounding box center [331, 67] width 27 height 8
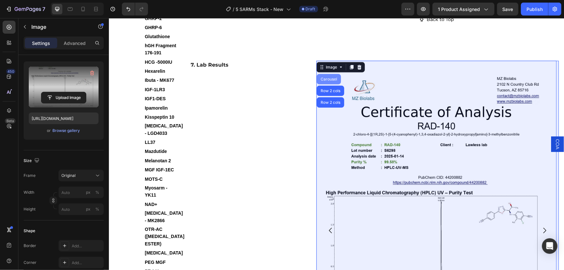
click at [331, 77] on div "Carousel" at bounding box center [328, 79] width 19 height 4
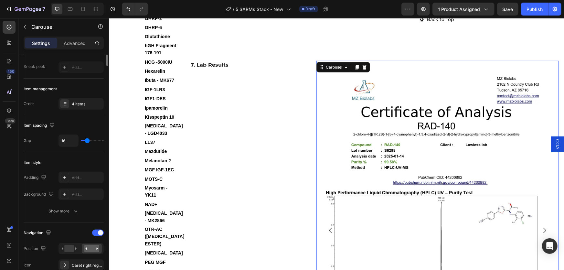
scroll to position [0, 0]
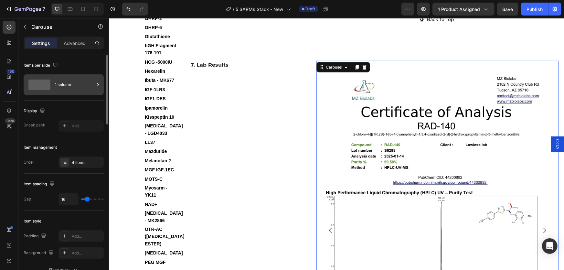
click at [74, 83] on div "1 column" at bounding box center [74, 84] width 39 height 15
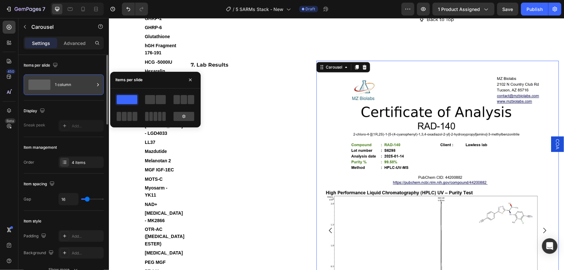
click at [74, 84] on div "1 column" at bounding box center [74, 84] width 39 height 15
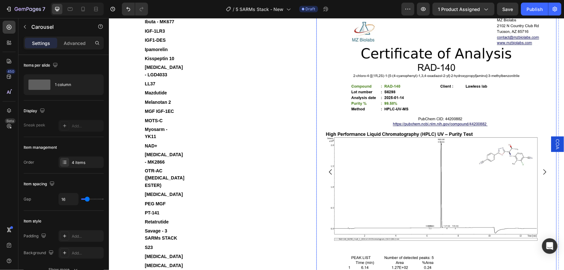
scroll to position [1367, 0]
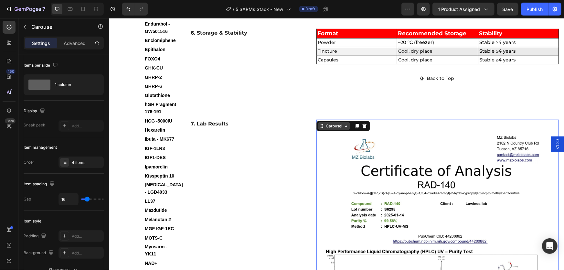
click at [333, 123] on div "Carousel" at bounding box center [333, 126] width 19 height 6
click at [332, 123] on div "Carousel" at bounding box center [333, 126] width 19 height 6
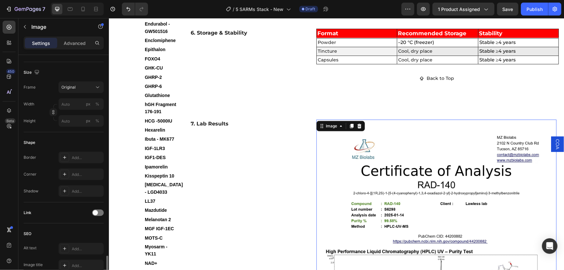
scroll to position [235, 0]
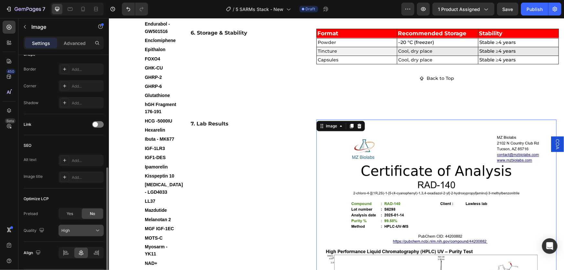
click at [76, 226] on button "High" at bounding box center [81, 231] width 45 height 12
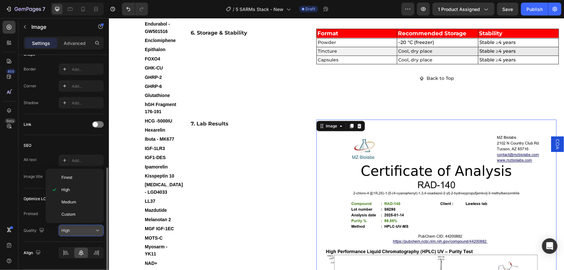
click at [76, 226] on button "High" at bounding box center [81, 231] width 45 height 12
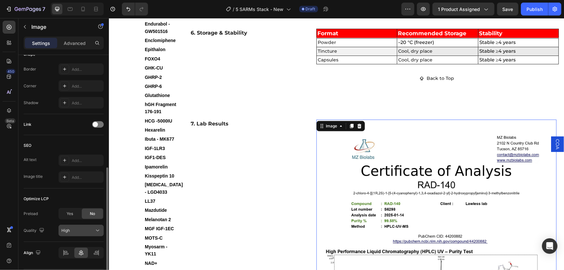
click at [76, 226] on button "High" at bounding box center [81, 231] width 45 height 12
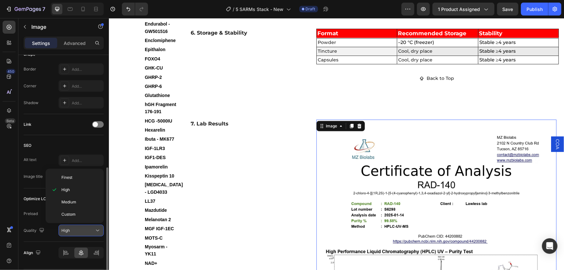
click at [76, 226] on button "High" at bounding box center [81, 231] width 45 height 12
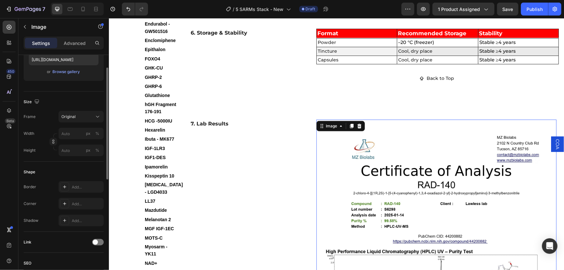
scroll to position [59, 0]
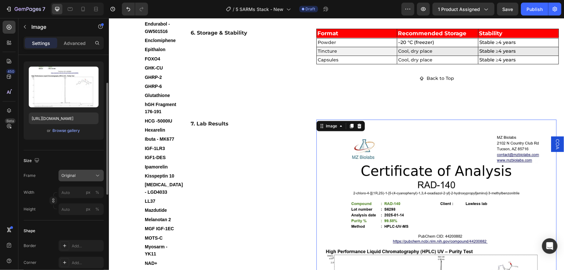
click at [82, 174] on div "Original" at bounding box center [77, 176] width 32 height 6
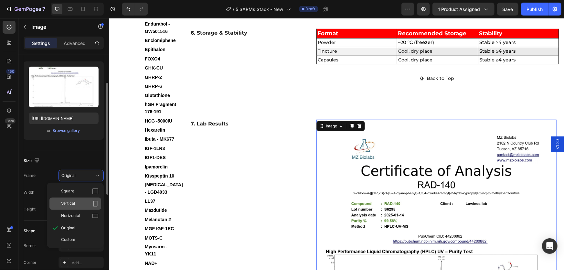
click at [77, 204] on div "Vertical" at bounding box center [80, 204] width 38 height 6
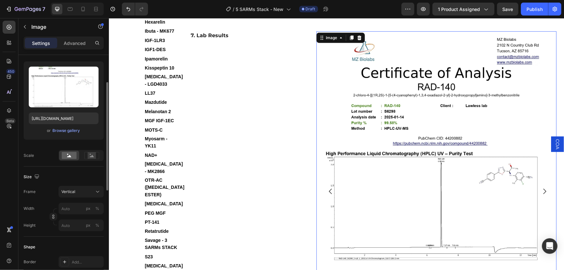
scroll to position [1485, 0]
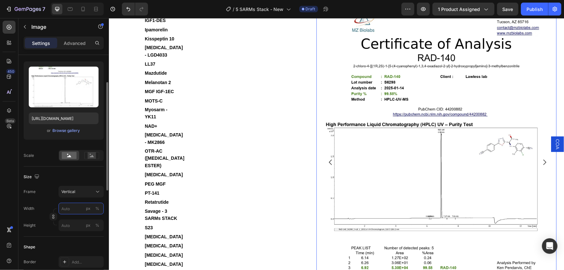
click at [71, 210] on input "px %" at bounding box center [81, 209] width 45 height 12
type input "7"
type input "9"
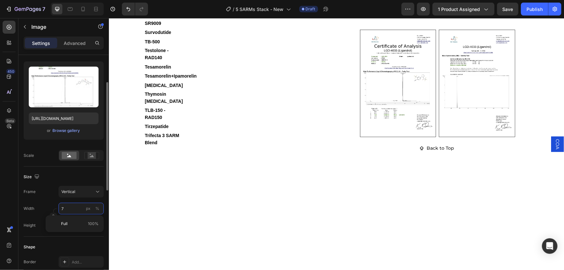
type input "70"
type input "93"
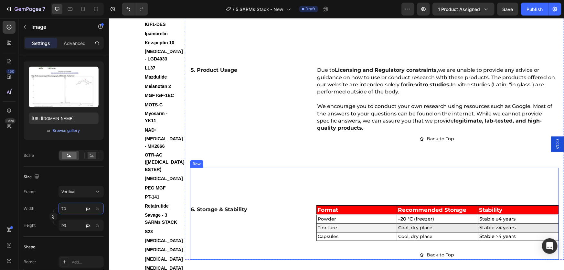
scroll to position [1250, 0]
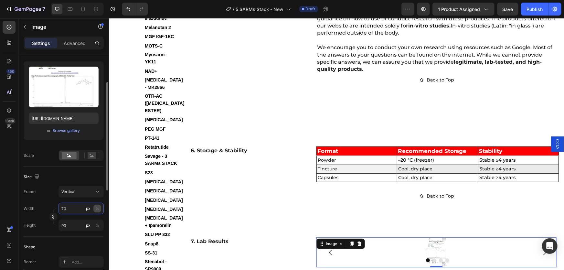
type input "70"
click at [95, 207] on div "%" at bounding box center [97, 209] width 4 height 6
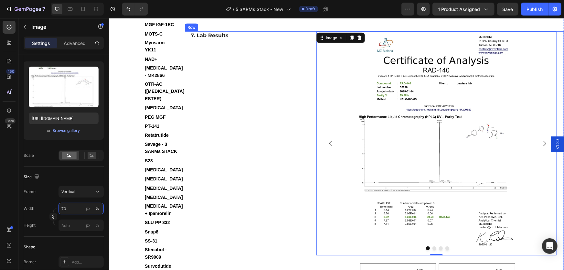
scroll to position [1426, 0]
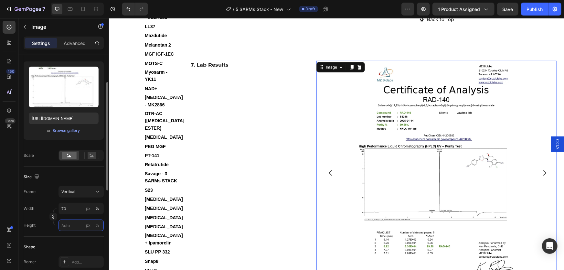
click at [65, 224] on input "px %" at bounding box center [81, 226] width 45 height 12
type input "5"
type input "70"
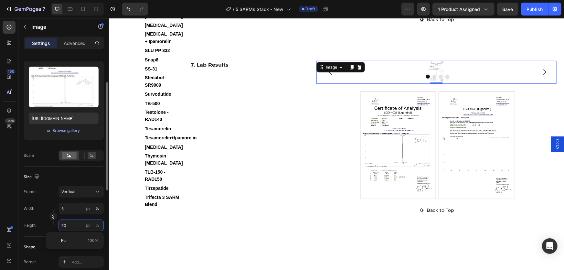
type input "53"
type input "70"
click at [98, 226] on div "%" at bounding box center [97, 226] width 4 height 6
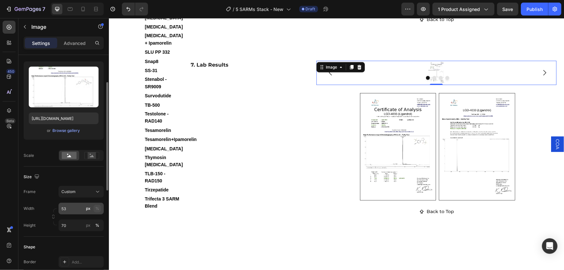
click at [98, 207] on div "%" at bounding box center [97, 209] width 4 height 6
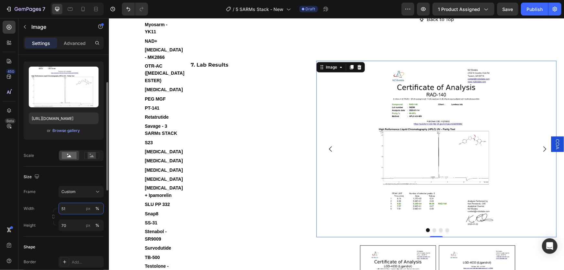
type input "50"
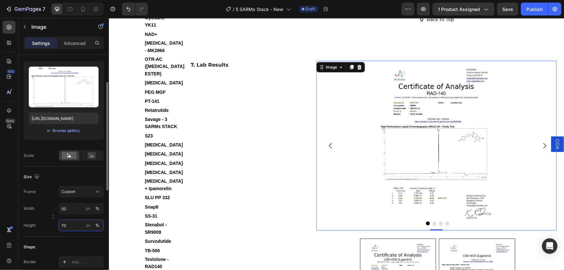
click at [71, 223] on input "70" at bounding box center [81, 226] width 45 height 12
type input "50"
drag, startPoint x: 72, startPoint y: 226, endPoint x: 52, endPoint y: 226, distance: 20.1
click at [52, 226] on div "Height 50 px %" at bounding box center [64, 226] width 80 height 12
click at [69, 207] on div "Width 50 px % Height px %" at bounding box center [64, 217] width 80 height 28
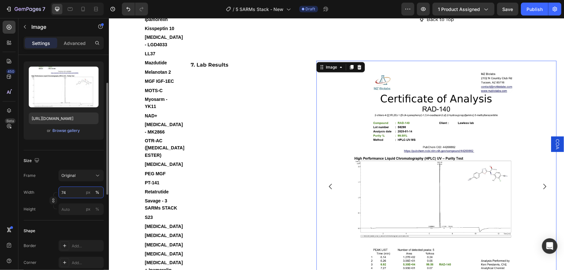
type input "75"
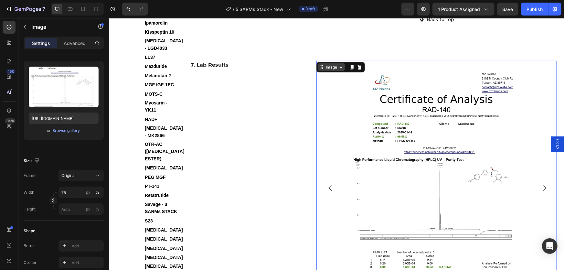
click at [329, 64] on div "Image" at bounding box center [331, 67] width 14 height 6
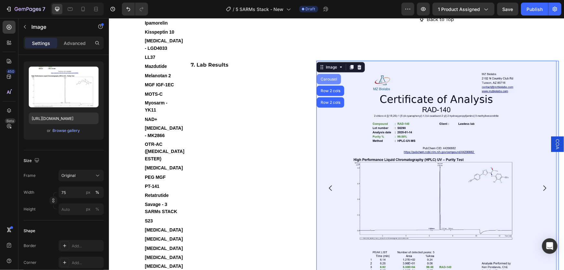
click at [330, 74] on div "Carousel" at bounding box center [329, 79] width 24 height 10
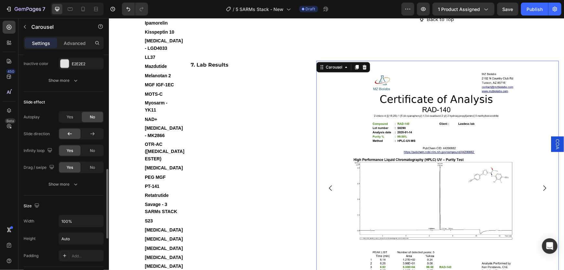
scroll to position [441, 0]
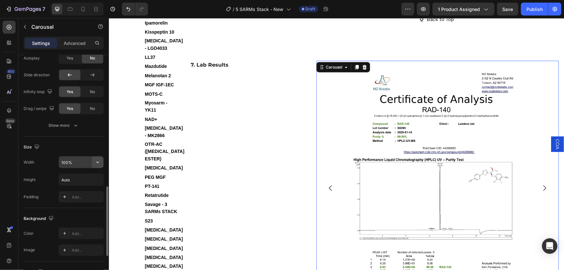
click at [100, 162] on icon "button" at bounding box center [97, 162] width 6 height 6
click at [80, 161] on input "100%" at bounding box center [81, 163] width 45 height 12
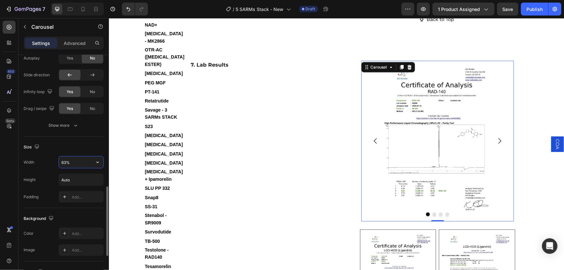
type input "64%"
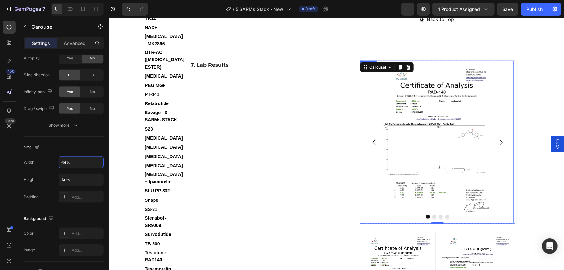
scroll to position [1397, 0]
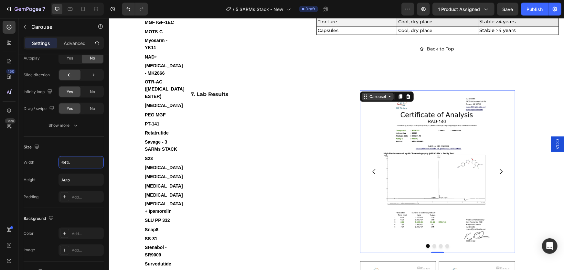
click at [380, 93] on div "Carousel" at bounding box center [377, 96] width 19 height 6
click at [384, 90] on img at bounding box center [436, 171] width 115 height 163
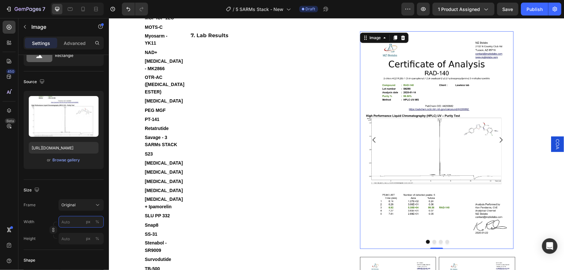
scroll to position [1426, 0]
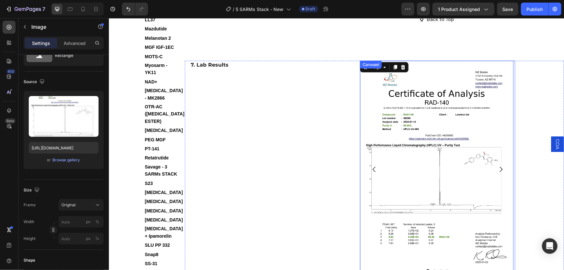
click at [500, 167] on icon "Carousel Next Arrow" at bounding box center [501, 169] width 3 height 5
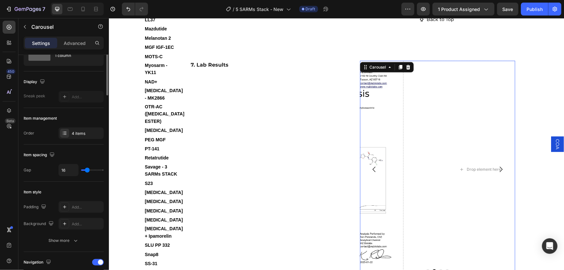
scroll to position [0, 0]
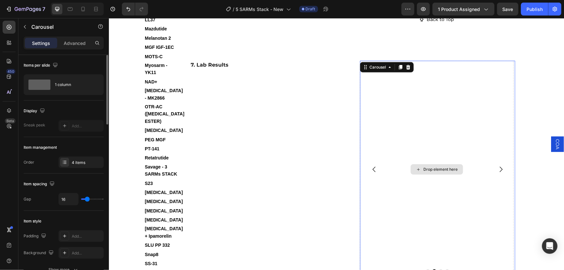
click at [444, 167] on div "Drop element here" at bounding box center [440, 169] width 34 height 5
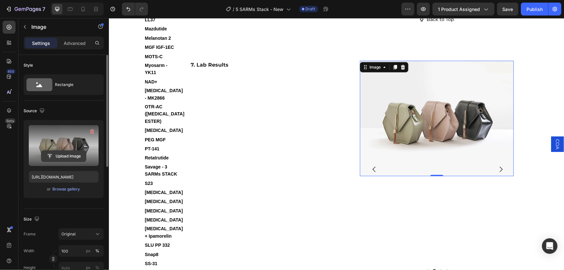
click at [70, 157] on input "file" at bounding box center [63, 156] width 45 height 11
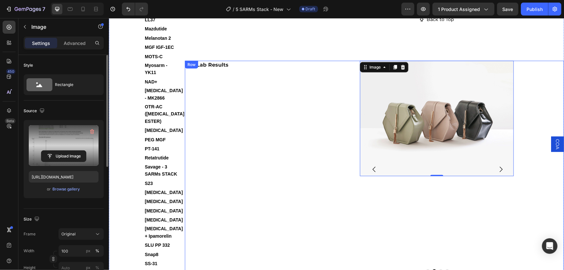
type input "[URL][DOMAIN_NAME]"
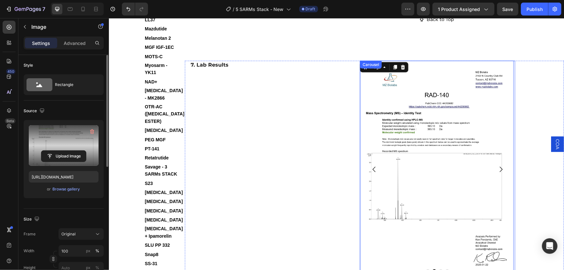
click at [497, 165] on icon "Carousel Next Arrow" at bounding box center [501, 169] width 8 height 8
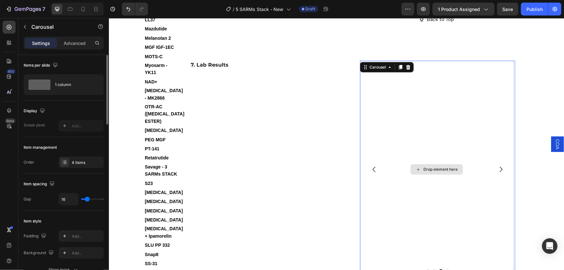
click at [437, 126] on div "Drop element here" at bounding box center [437, 169] width 154 height 218
click at [445, 167] on div "Drop element here" at bounding box center [440, 169] width 34 height 5
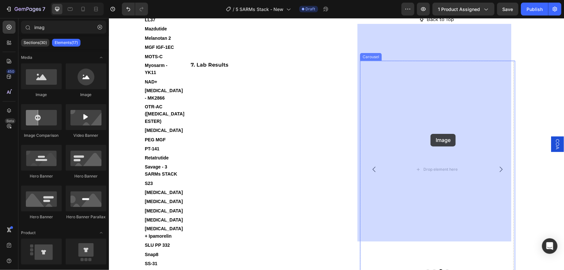
drag, startPoint x: 153, startPoint y: 96, endPoint x: 431, endPoint y: 134, distance: 280.4
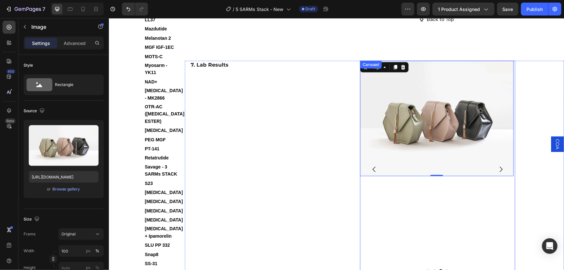
click at [373, 165] on icon "Carousel Back Arrow" at bounding box center [374, 169] width 8 height 8
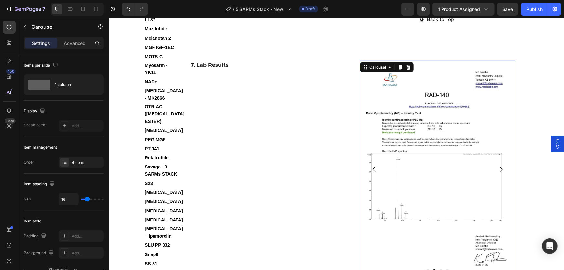
click at [497, 165] on icon "Carousel Next Arrow" at bounding box center [501, 169] width 8 height 8
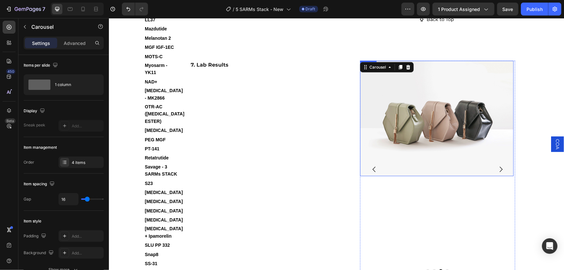
click at [446, 103] on img at bounding box center [437, 117] width 154 height 115
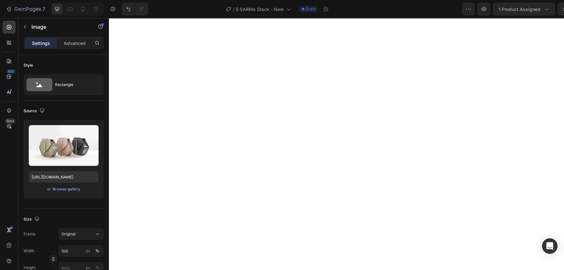
click at [68, 155] on input "file" at bounding box center [63, 156] width 45 height 11
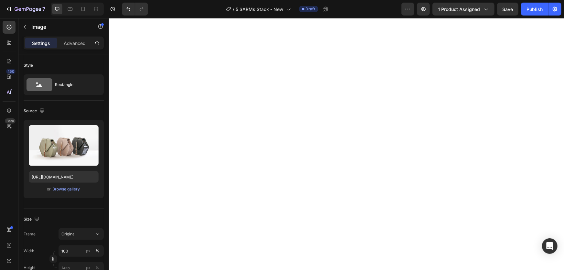
select select "552064747523867832"
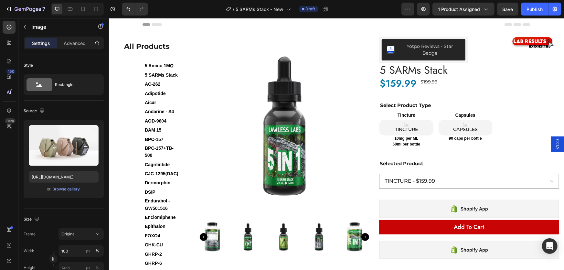
scroll to position [1426, 0]
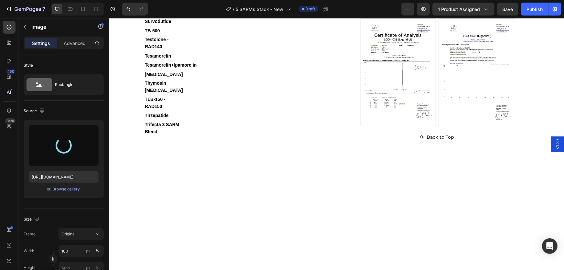
type input "[URL][DOMAIN_NAME]"
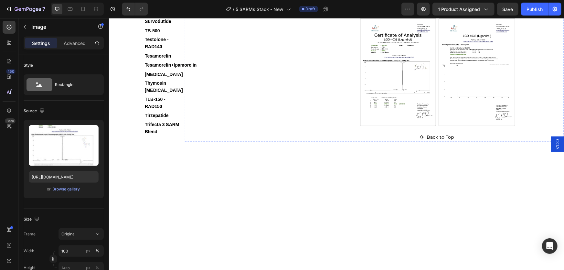
click at [498, 5] on icon "Carousel Next Arrow" at bounding box center [501, 1] width 8 height 8
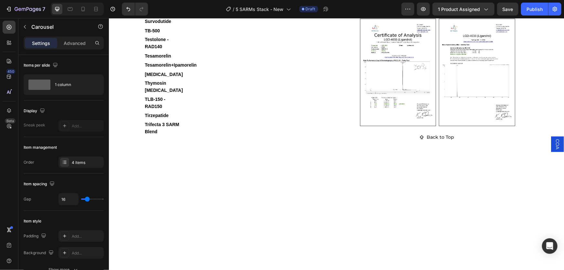
click at [433, 3] on div "Drop element here" at bounding box center [440, 0] width 34 height 5
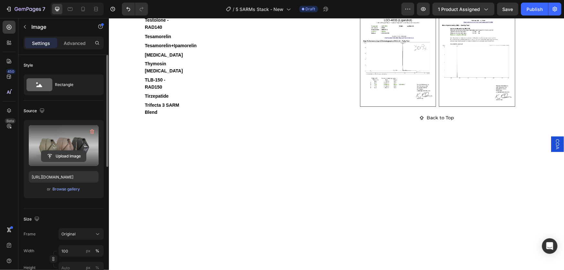
click at [61, 158] on input "file" at bounding box center [63, 156] width 45 height 11
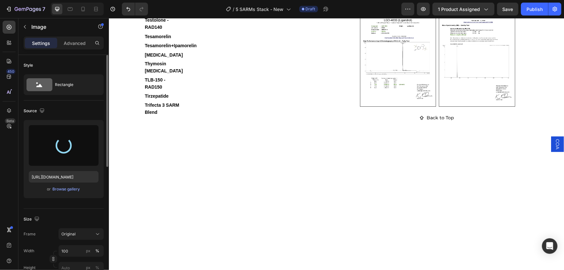
type input "[URL][DOMAIN_NAME]"
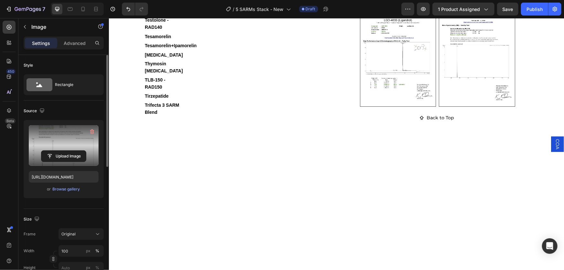
click at [375, 11] on div "Carousel" at bounding box center [372, 9] width 19 height 4
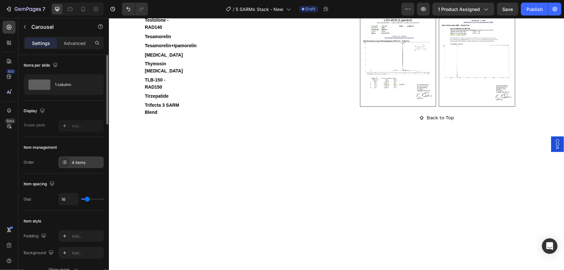
click at [79, 163] on div "4 items" at bounding box center [87, 163] width 30 height 6
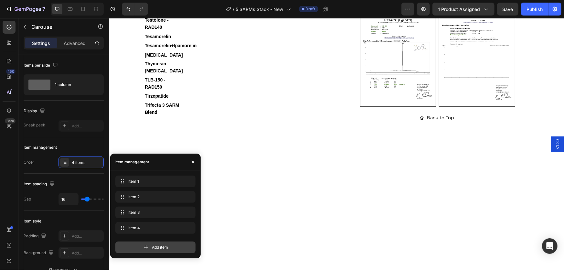
click at [156, 245] on span "Add item" at bounding box center [160, 248] width 16 height 6
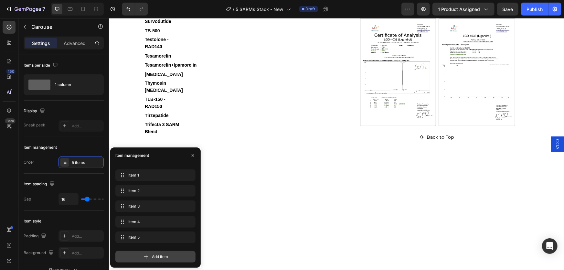
click at [156, 258] on span "Add item" at bounding box center [160, 257] width 16 height 6
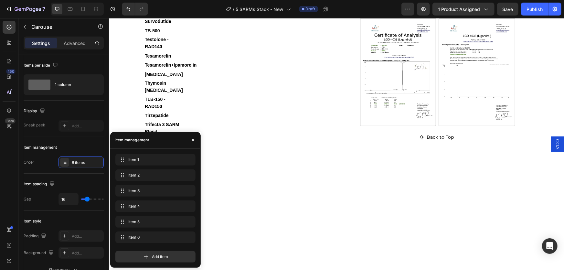
click at [497, 5] on icon "Carousel Next Arrow" at bounding box center [501, 1] width 8 height 8
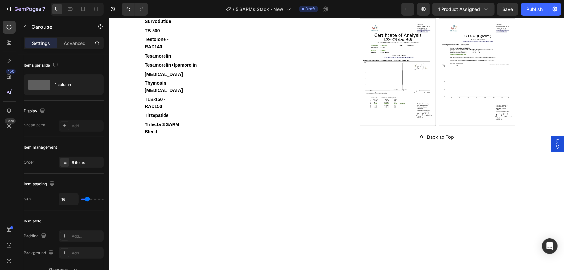
click at [445, 3] on div "Drop element here" at bounding box center [440, 0] width 34 height 5
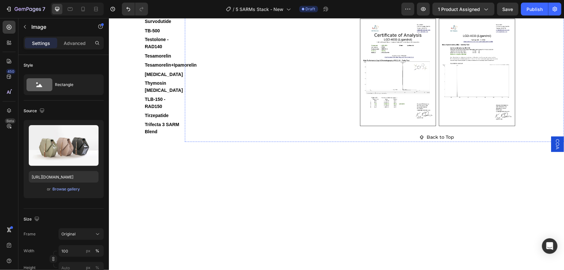
click at [500, 4] on icon "Carousel Next Arrow" at bounding box center [501, 0] width 3 height 5
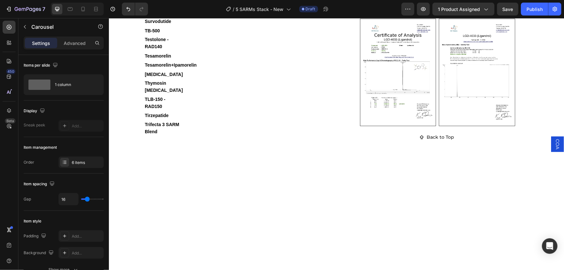
click at [440, 3] on div "Drop element here" at bounding box center [440, 0] width 34 height 5
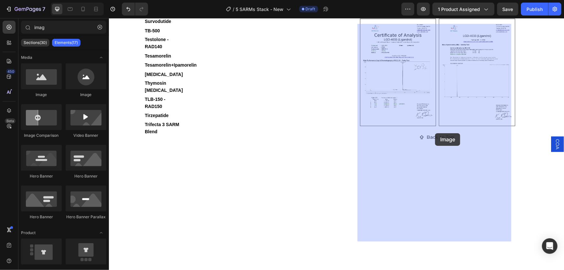
drag, startPoint x: 157, startPoint y: 97, endPoint x: 435, endPoint y: 133, distance: 280.1
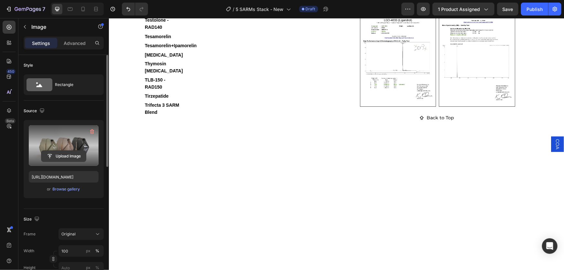
click at [66, 156] on input "file" at bounding box center [63, 156] width 45 height 11
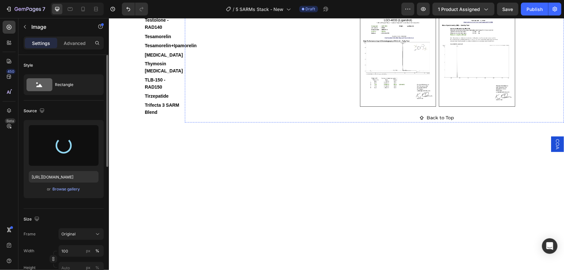
type input "[URL][DOMAIN_NAME]"
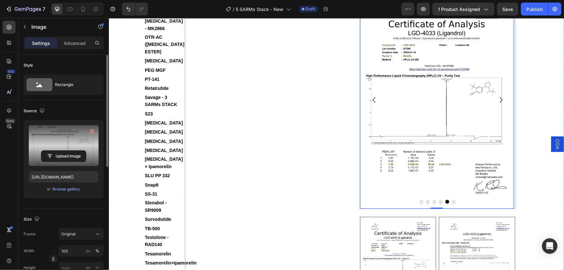
click at [499, 104] on icon "Carousel Next Arrow" at bounding box center [501, 100] width 8 height 8
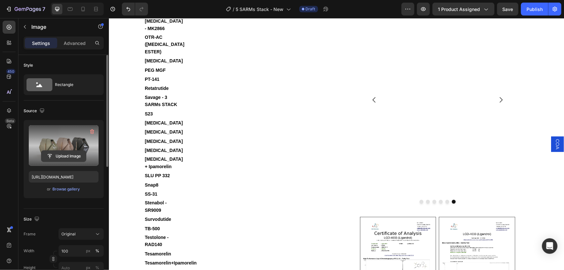
click at [59, 157] on input "file" at bounding box center [63, 156] width 45 height 11
type input "[URL][DOMAIN_NAME]"
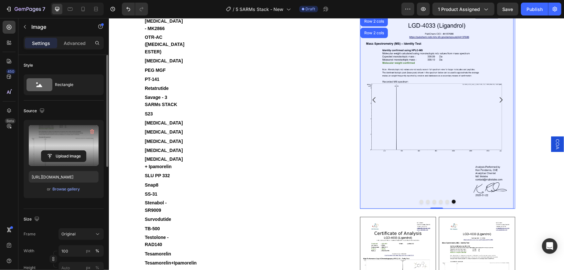
click at [375, 11] on div "Carousel" at bounding box center [372, 9] width 19 height 4
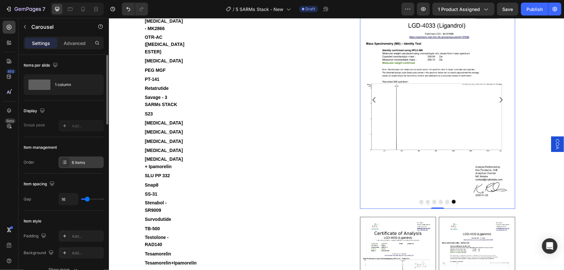
click at [80, 158] on div "6 items" at bounding box center [81, 163] width 45 height 12
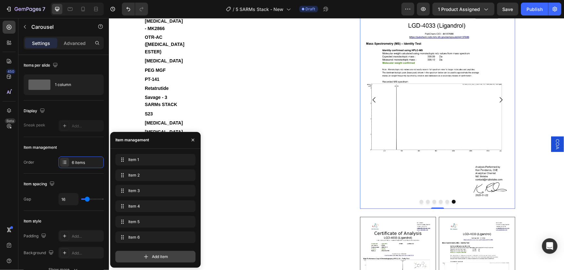
click at [155, 256] on span "Add item" at bounding box center [160, 257] width 16 height 6
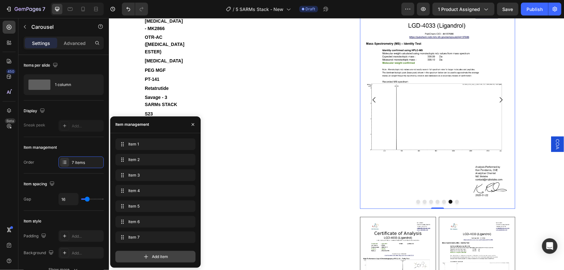
click at [154, 257] on span "Add item" at bounding box center [160, 257] width 16 height 6
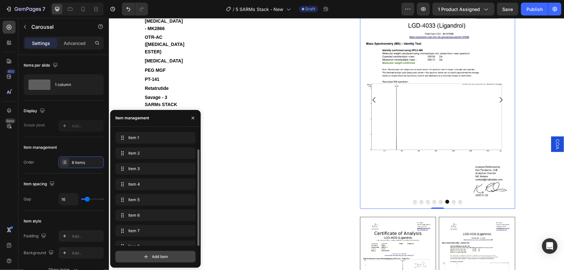
scroll to position [9, 0]
click at [151, 257] on div "Add item" at bounding box center [155, 257] width 80 height 12
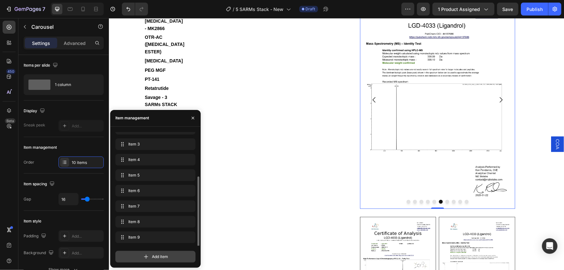
scroll to position [40, 0]
click at [497, 104] on icon "Carousel Next Arrow" at bounding box center [501, 100] width 8 height 8
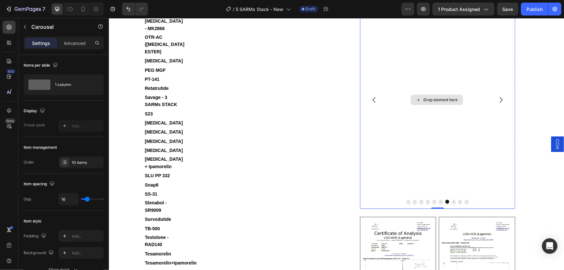
click at [438, 105] on div "Drop element here" at bounding box center [437, 99] width 52 height 10
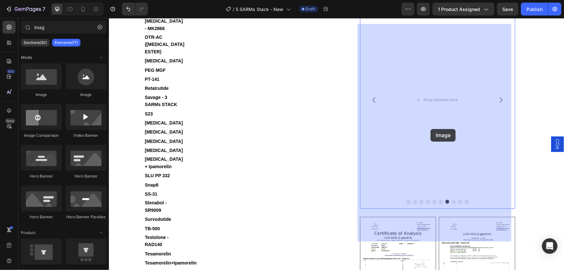
drag, startPoint x: 160, startPoint y: 97, endPoint x: 431, endPoint y: 129, distance: 271.9
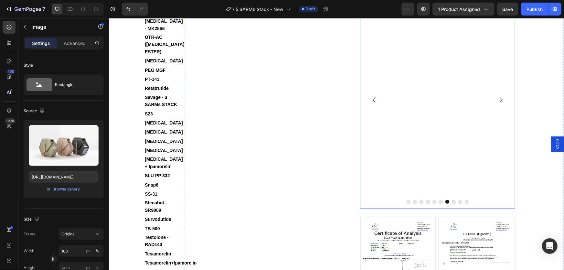
click at [498, 104] on icon "Carousel Next Arrow" at bounding box center [501, 100] width 8 height 8
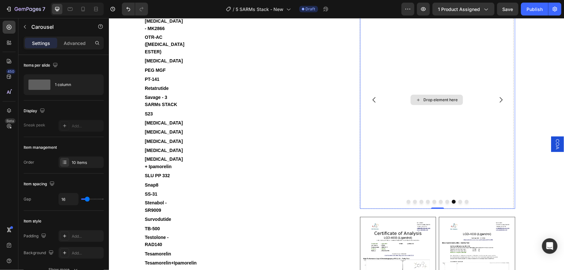
click at [437, 102] on div "Drop element here" at bounding box center [440, 99] width 34 height 5
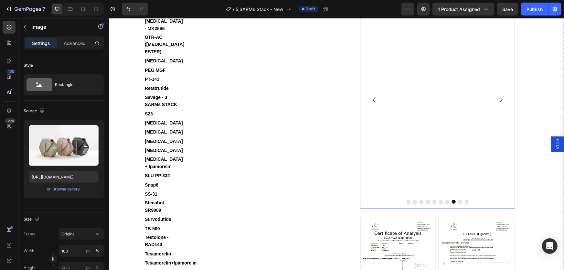
click at [498, 104] on icon "Carousel Next Arrow" at bounding box center [501, 100] width 8 height 8
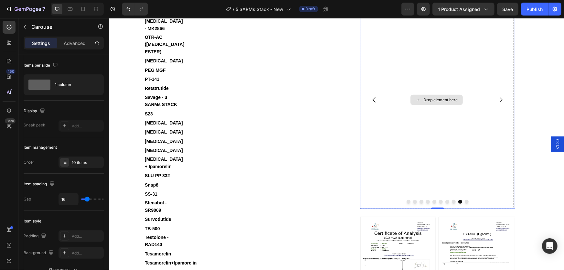
click at [444, 102] on div "Drop element here" at bounding box center [440, 99] width 34 height 5
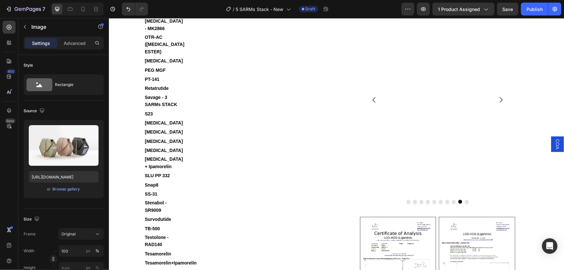
click at [498, 104] on icon "Carousel Next Arrow" at bounding box center [501, 100] width 8 height 8
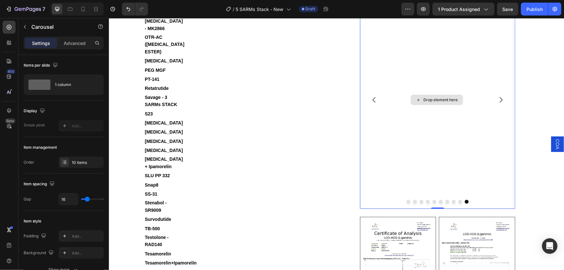
click at [436, 102] on div "Drop element here" at bounding box center [440, 99] width 34 height 5
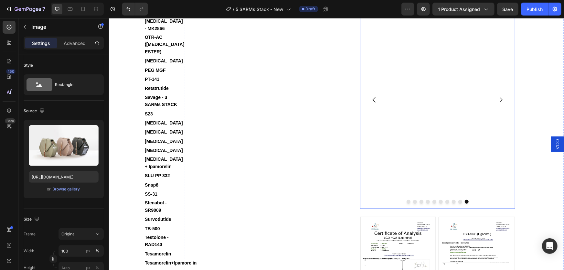
click at [373, 103] on icon "Carousel Back Arrow" at bounding box center [374, 99] width 3 height 5
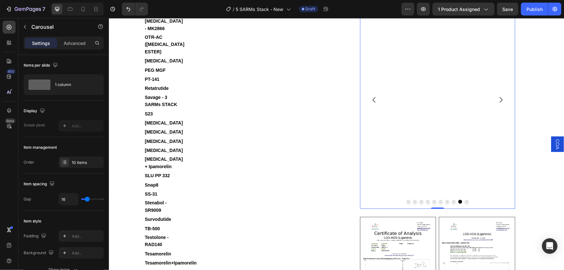
click at [373, 103] on icon "Carousel Back Arrow" at bounding box center [374, 99] width 3 height 5
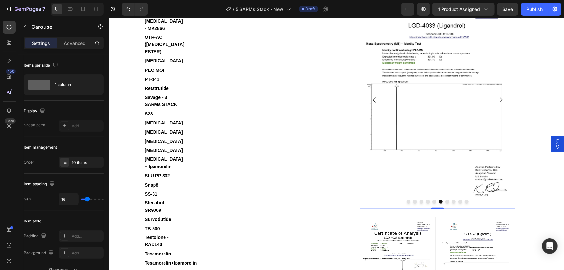
click at [499, 104] on icon "Carousel Next Arrow" at bounding box center [501, 100] width 8 height 8
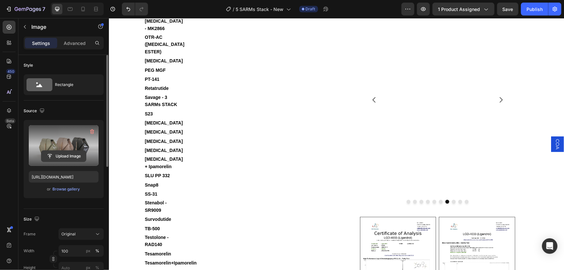
click at [67, 153] on input "file" at bounding box center [63, 156] width 45 height 11
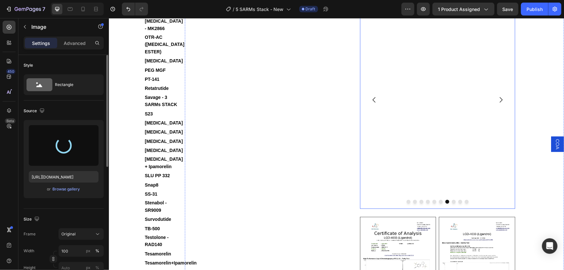
type input "[URL][DOMAIN_NAME]"
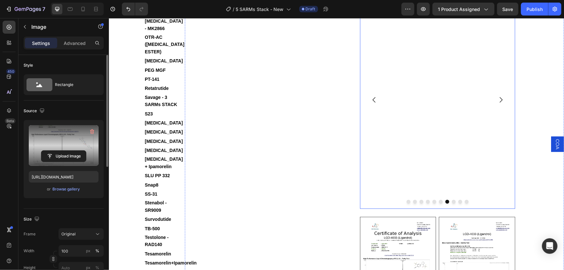
click at [497, 104] on icon "Carousel Next Arrow" at bounding box center [501, 100] width 8 height 8
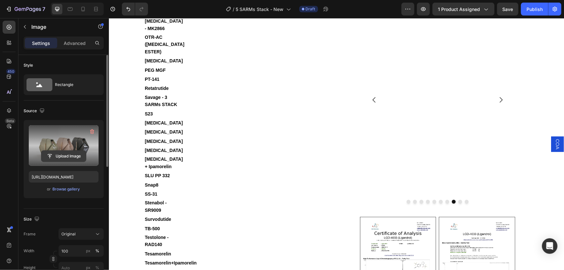
click at [65, 156] on input "file" at bounding box center [63, 156] width 45 height 11
type input "[URL][DOMAIN_NAME]"
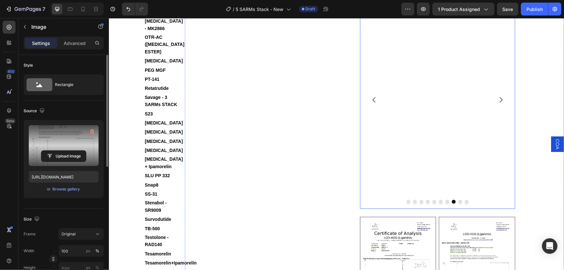
click at [497, 104] on icon "Carousel Next Arrow" at bounding box center [501, 100] width 8 height 8
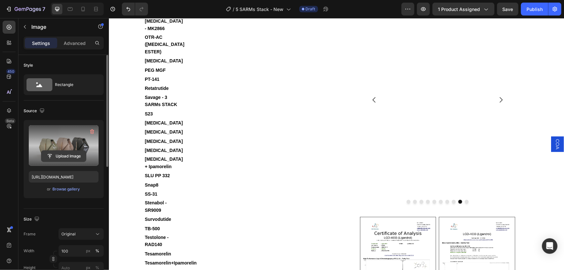
click at [68, 155] on input "file" at bounding box center [63, 156] width 45 height 11
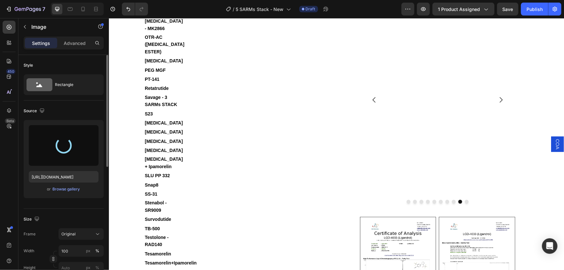
type input "[URL][DOMAIN_NAME]"
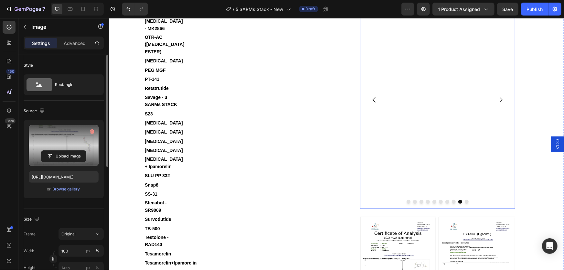
click at [497, 104] on icon "Carousel Next Arrow" at bounding box center [501, 100] width 8 height 8
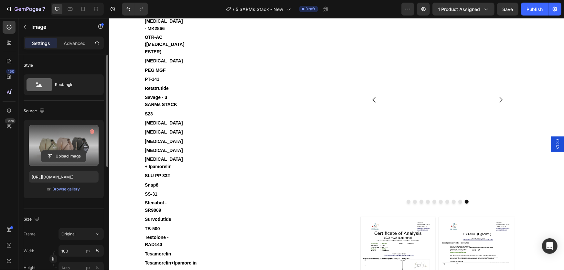
click at [65, 156] on input "file" at bounding box center [63, 156] width 45 height 11
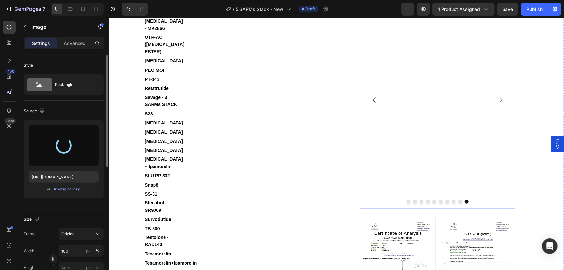
type input "[URL][DOMAIN_NAME]"
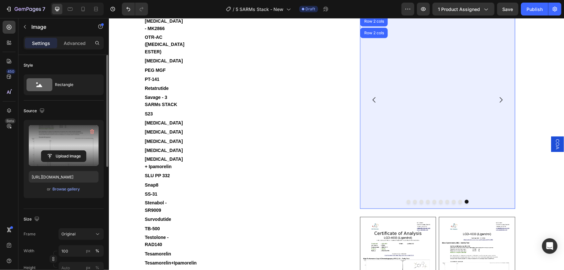
click at [373, 11] on div "Carousel" at bounding box center [372, 9] width 19 height 4
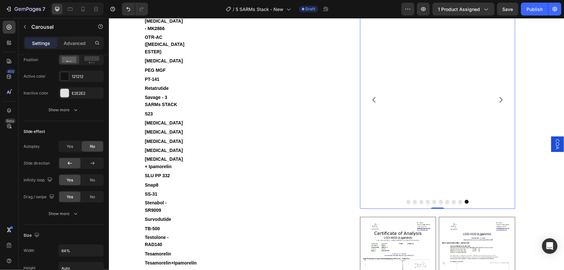
scroll to position [470, 0]
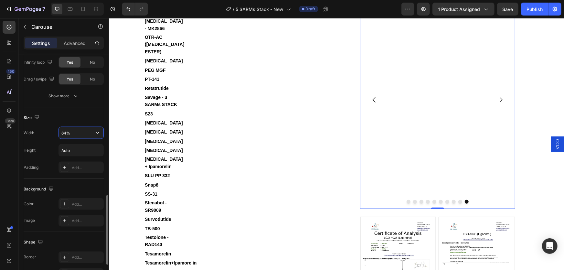
click at [73, 132] on input "64%" at bounding box center [81, 133] width 45 height 12
click at [96, 132] on icon "button" at bounding box center [97, 133] width 6 height 6
click at [68, 131] on input "64%" at bounding box center [81, 133] width 45 height 12
click at [65, 132] on input "64%" at bounding box center [81, 133] width 45 height 12
click at [63, 132] on input "64%" at bounding box center [81, 133] width 45 height 12
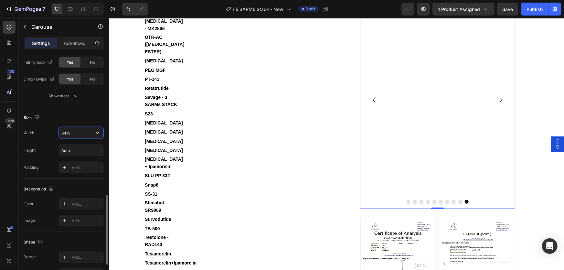
click at [63, 132] on input "64%" at bounding box center [81, 133] width 45 height 12
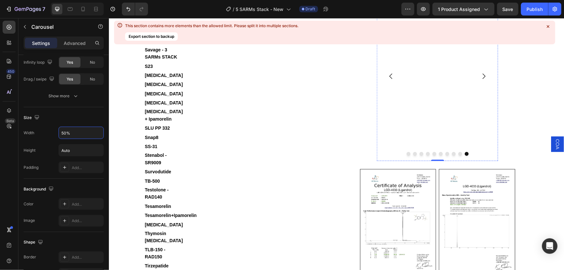
scroll to position [1397, 0]
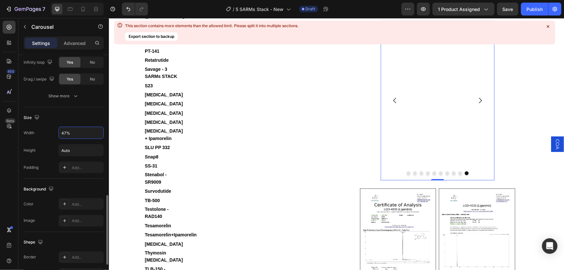
type input "46%"
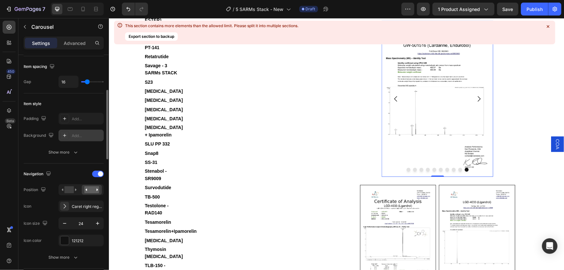
scroll to position [0, 0]
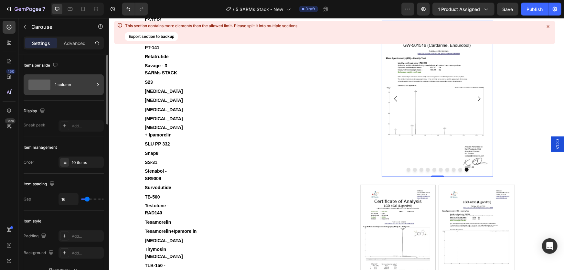
click at [81, 82] on div "1 column" at bounding box center [74, 84] width 39 height 15
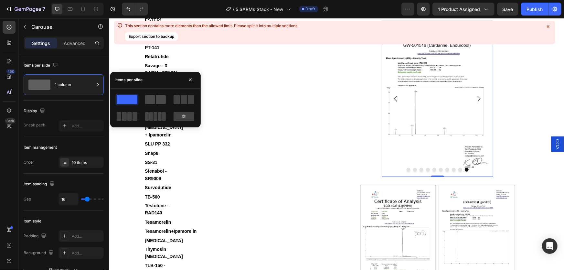
click at [155, 99] on div at bounding box center [155, 99] width 21 height 9
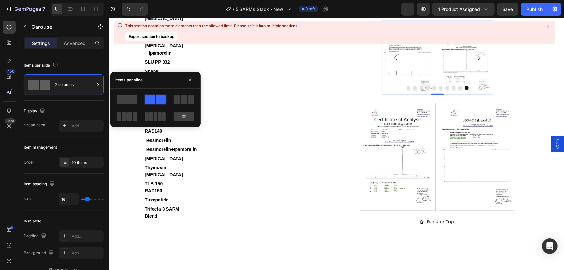
click at [394, 61] on icon "Carousel Back Arrow" at bounding box center [396, 58] width 8 height 8
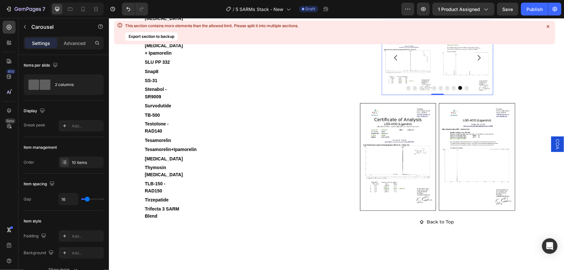
click at [394, 61] on icon "Carousel Back Arrow" at bounding box center [396, 58] width 8 height 8
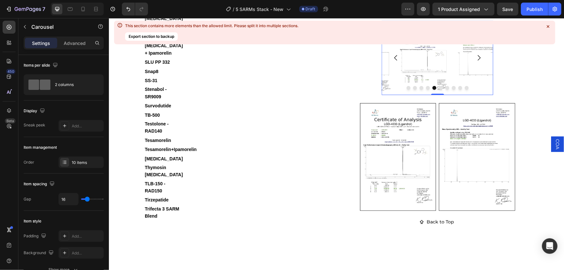
click at [394, 61] on icon "Carousel Back Arrow" at bounding box center [396, 58] width 8 height 8
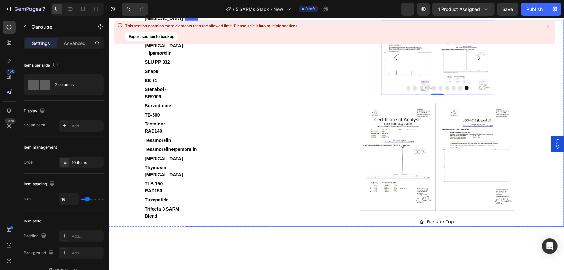
click at [507, 87] on div "Image Image Image Image Image Image Image Image Image Image Carousel 0" at bounding box center [437, 57] width 243 height 74
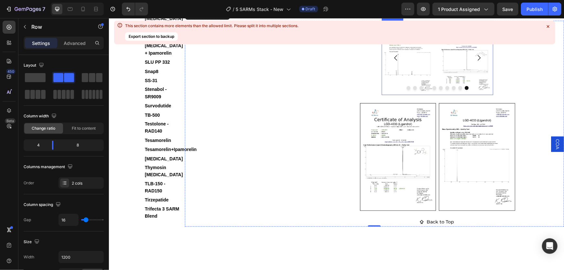
click at [476, 61] on icon "Carousel Next Arrow" at bounding box center [479, 58] width 8 height 8
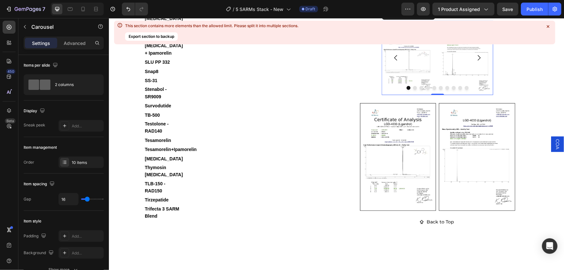
click at [475, 61] on icon "Carousel Next Arrow" at bounding box center [479, 58] width 8 height 8
click at [394, 60] on icon "Carousel Back Arrow" at bounding box center [395, 57] width 3 height 5
click at [68, 198] on input "16" at bounding box center [68, 199] width 19 height 12
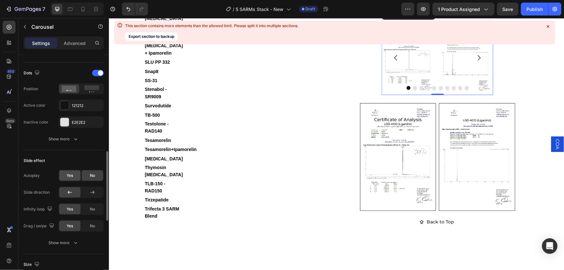
scroll to position [441, 0]
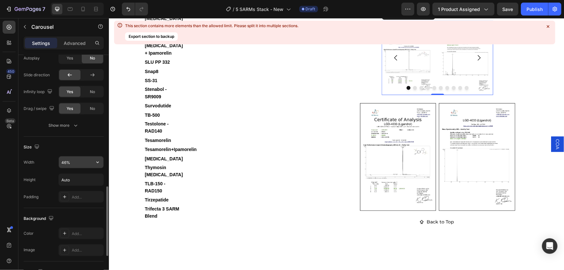
click at [71, 162] on input "46%" at bounding box center [81, 163] width 45 height 12
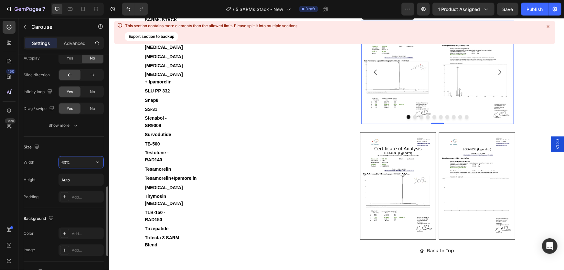
type input "64%"
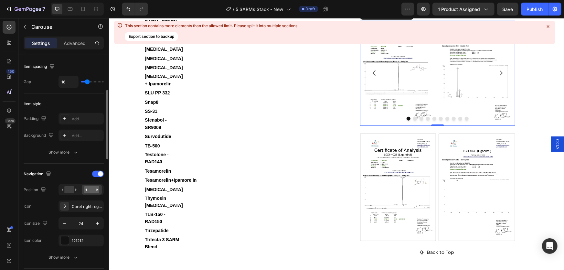
scroll to position [29, 0]
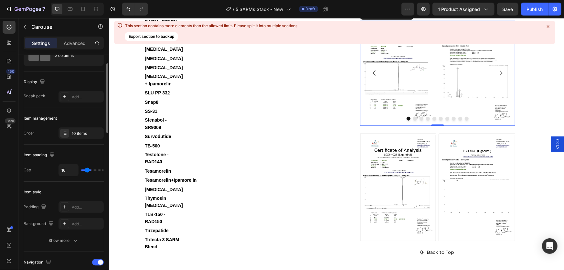
type input "31"
type input "38"
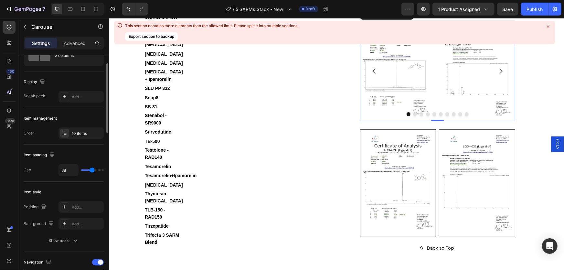
type input "35"
type input "26"
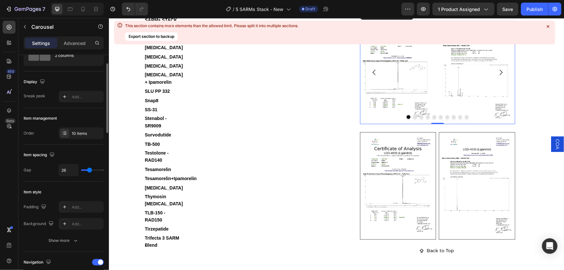
type input "23"
type input "19"
type input "16"
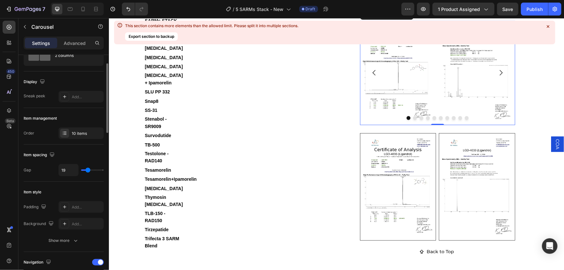
type input "16"
click at [87, 170] on input "range" at bounding box center [92, 170] width 23 height 1
click at [397, 86] on img at bounding box center [397, 72] width 74 height 105
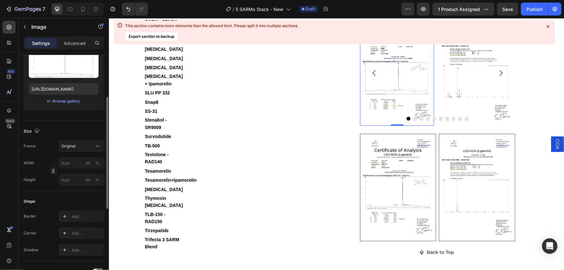
scroll to position [206, 0]
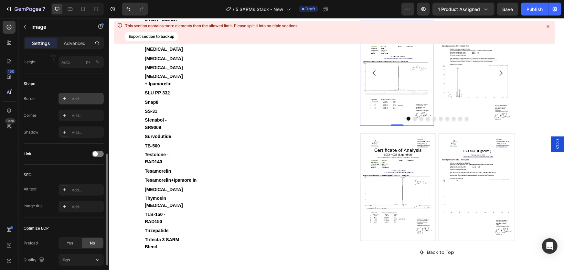
click at [77, 99] on div "Add..." at bounding box center [87, 99] width 30 height 6
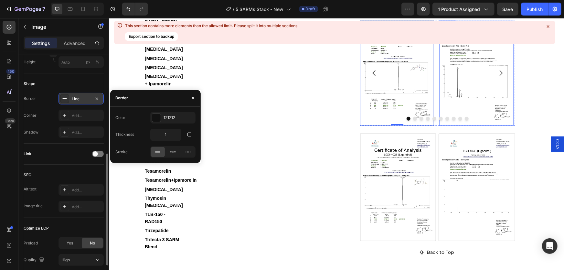
click at [479, 102] on img at bounding box center [476, 72] width 74 height 105
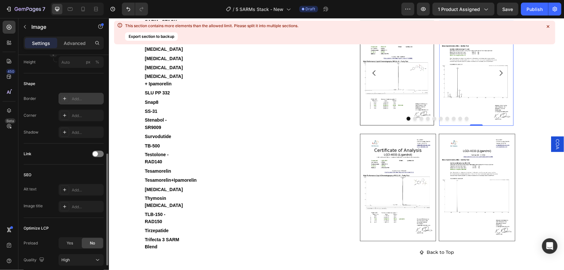
click at [84, 99] on div "Add..." at bounding box center [87, 99] width 30 height 6
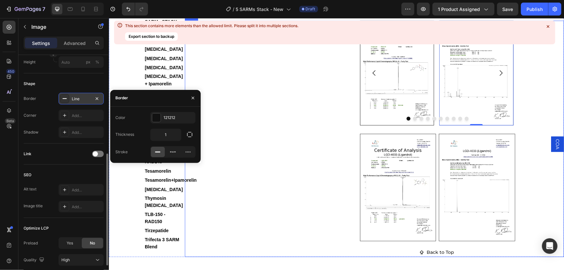
click at [522, 111] on div "Image Image 0 Image Image Image Image Image Image Image Image [GEOGRAPHIC_DATA]" at bounding box center [437, 72] width 243 height 105
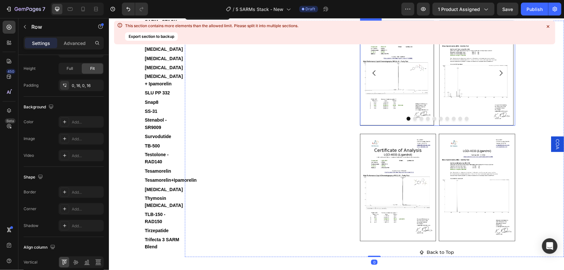
scroll to position [0, 0]
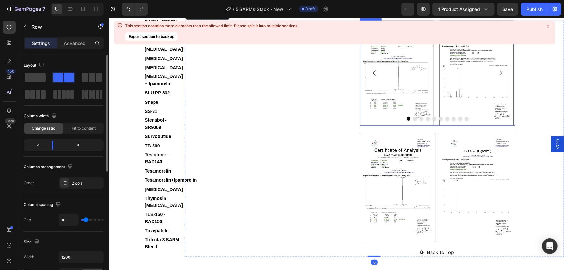
click at [498, 77] on icon "Carousel Next Arrow" at bounding box center [501, 73] width 8 height 8
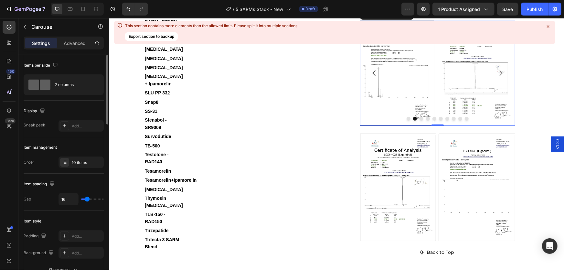
click at [373, 77] on icon "Carousel Back Arrow" at bounding box center [374, 73] width 8 height 8
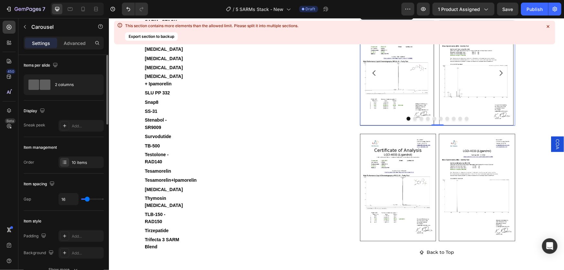
click at [500, 76] on icon "Carousel Next Arrow" at bounding box center [501, 72] width 3 height 5
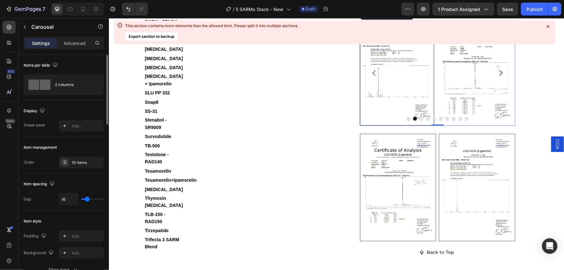
click at [498, 77] on icon "Carousel Next Arrow" at bounding box center [501, 73] width 8 height 8
click at [371, 77] on icon "Carousel Back Arrow" at bounding box center [374, 73] width 8 height 8
click at [481, 112] on img at bounding box center [476, 72] width 74 height 105
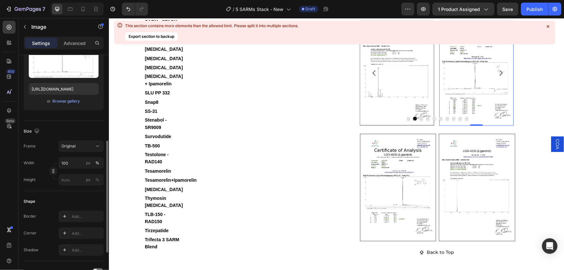
scroll to position [147, 0]
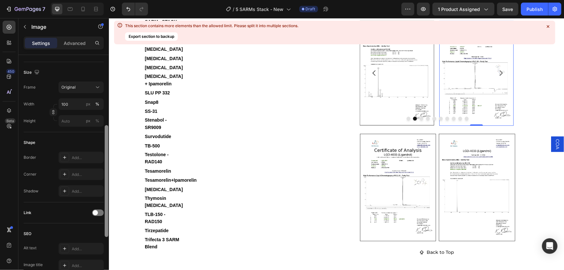
click at [76, 159] on div "Add..." at bounding box center [87, 158] width 30 height 6
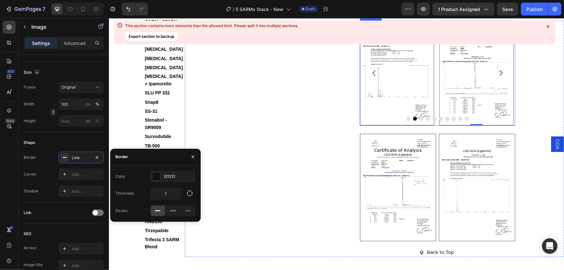
click at [498, 77] on icon "Carousel Next Arrow" at bounding box center [501, 73] width 8 height 8
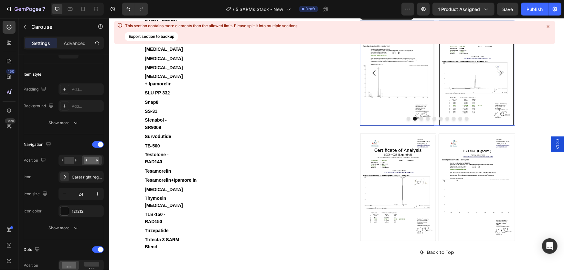
scroll to position [0, 0]
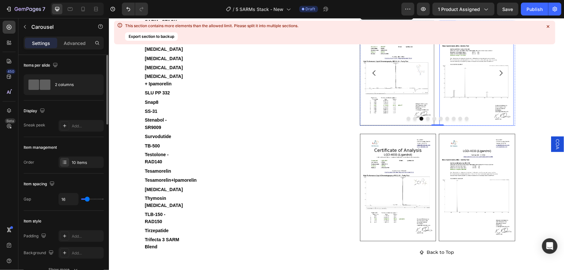
click at [468, 101] on img at bounding box center [476, 72] width 74 height 105
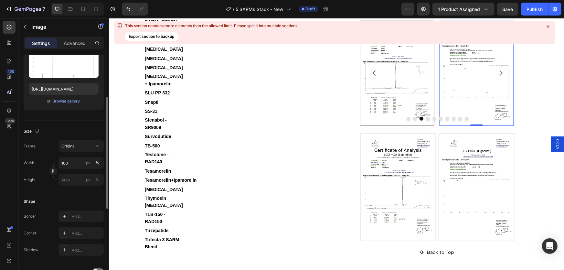
scroll to position [147, 0]
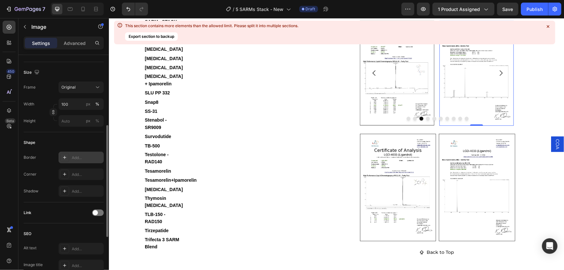
click at [76, 158] on div "Add..." at bounding box center [87, 158] width 30 height 6
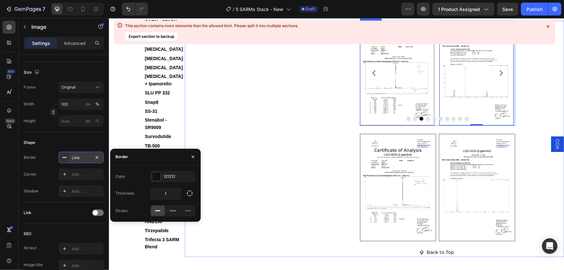
click at [497, 77] on icon "Carousel Next Arrow" at bounding box center [501, 73] width 8 height 8
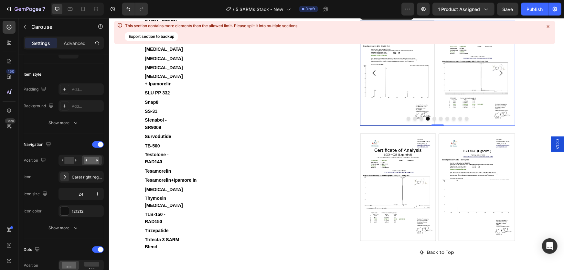
scroll to position [0, 0]
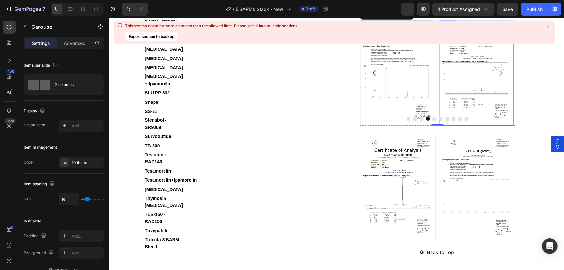
click at [465, 105] on img at bounding box center [476, 72] width 74 height 105
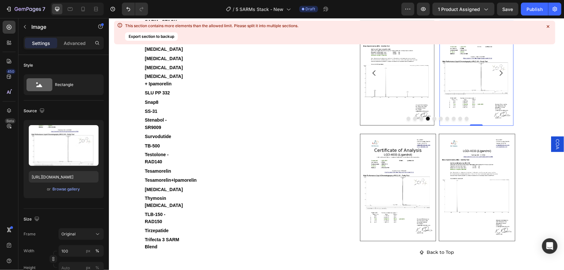
scroll to position [117, 0]
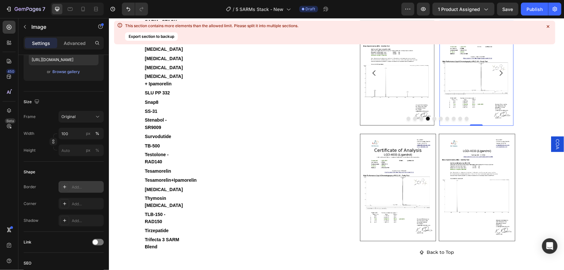
click at [76, 188] on div "Add..." at bounding box center [87, 187] width 30 height 6
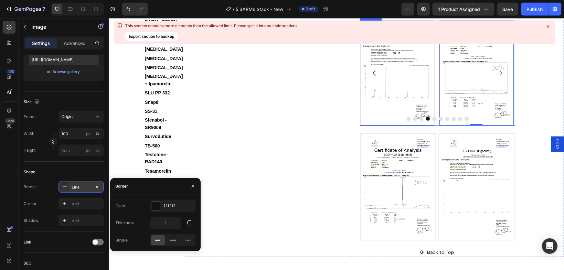
click at [500, 76] on icon "Carousel Next Arrow" at bounding box center [501, 72] width 3 height 5
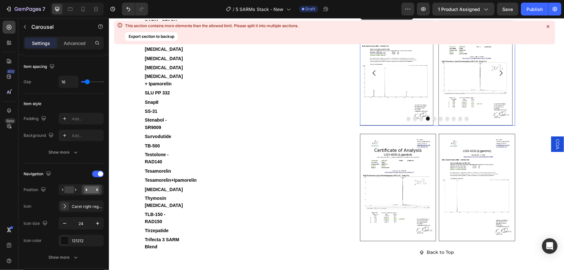
scroll to position [0, 0]
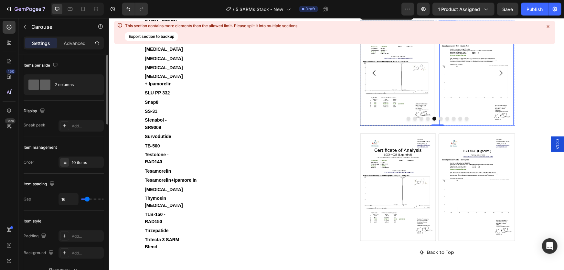
click at [467, 105] on img at bounding box center [476, 72] width 74 height 105
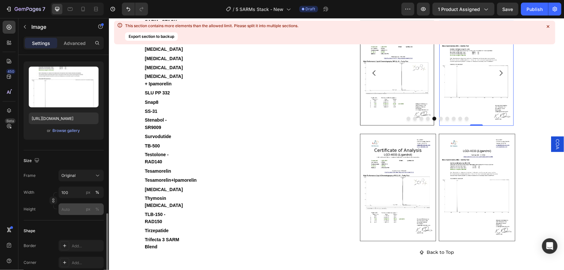
scroll to position [147, 0]
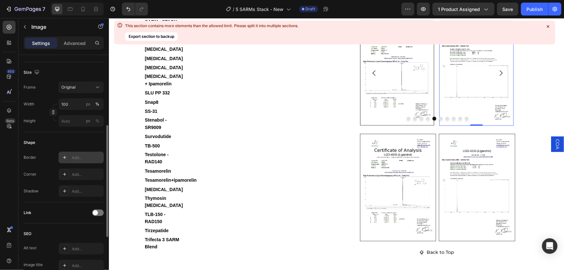
click at [74, 156] on div "Add..." at bounding box center [87, 158] width 30 height 6
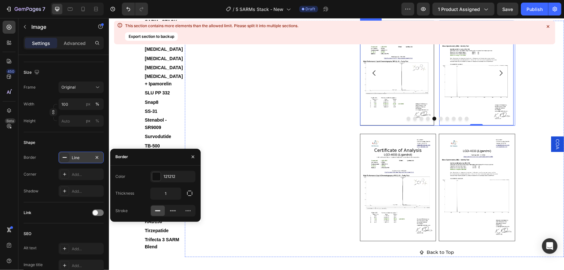
click at [499, 77] on icon "Carousel Next Arrow" at bounding box center [501, 73] width 8 height 8
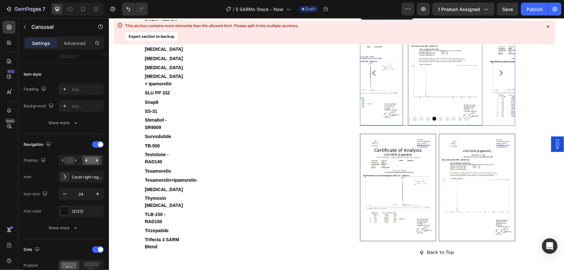
scroll to position [0, 0]
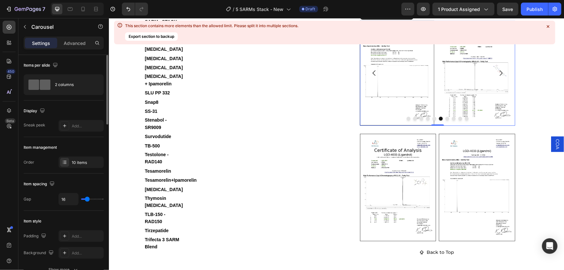
click at [458, 101] on img at bounding box center [476, 72] width 74 height 105
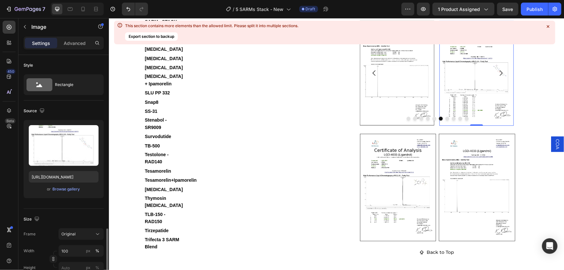
scroll to position [117, 0]
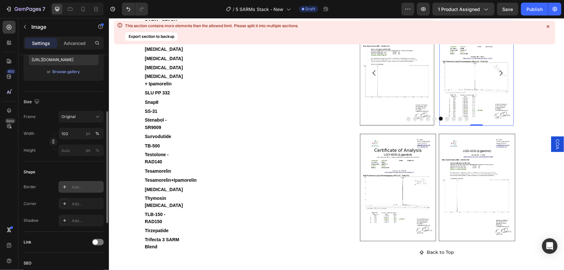
click at [81, 185] on div "Add..." at bounding box center [87, 187] width 30 height 6
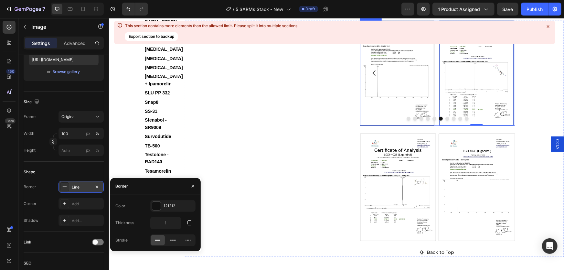
click at [500, 76] on icon "Carousel Next Arrow" at bounding box center [501, 72] width 3 height 5
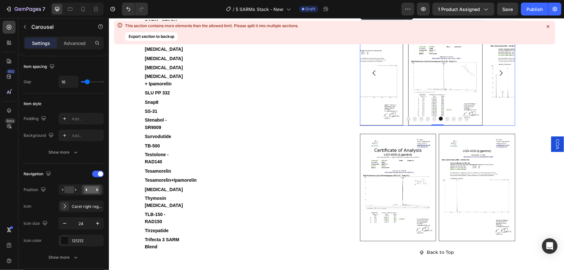
scroll to position [0, 0]
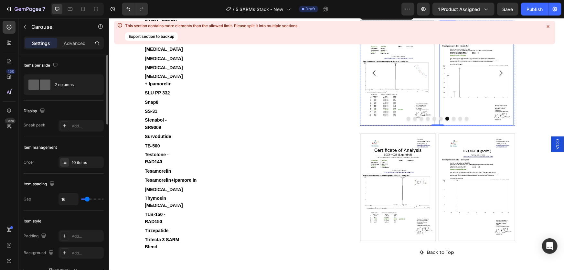
click at [467, 92] on img at bounding box center [476, 72] width 74 height 105
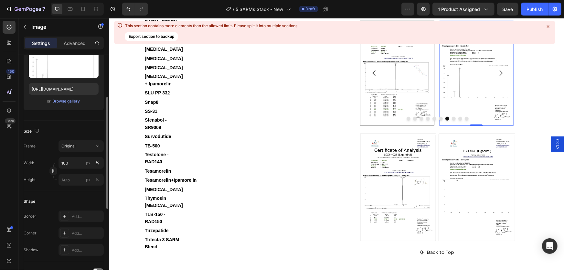
scroll to position [117, 0]
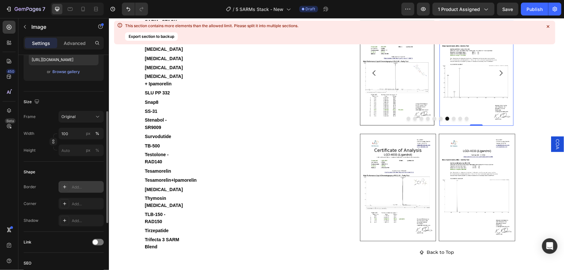
click at [78, 187] on div "Add..." at bounding box center [87, 187] width 30 height 6
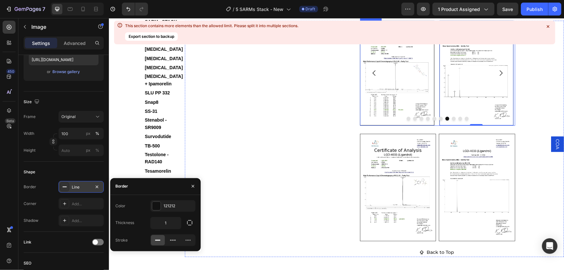
click at [497, 77] on icon "Carousel Next Arrow" at bounding box center [501, 73] width 8 height 8
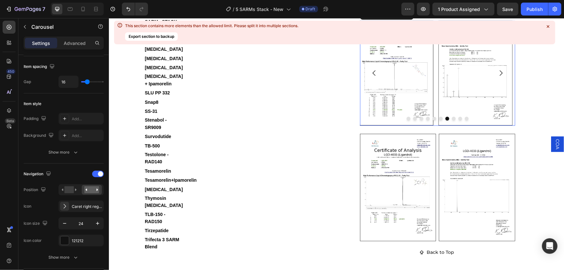
scroll to position [0, 0]
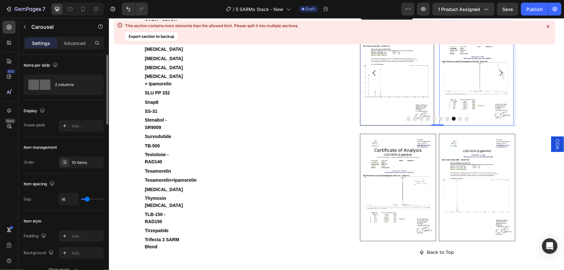
click at [471, 95] on img at bounding box center [476, 72] width 74 height 105
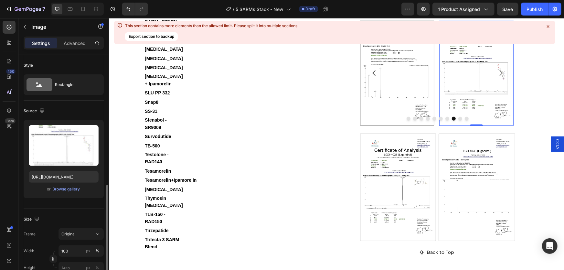
scroll to position [88, 0]
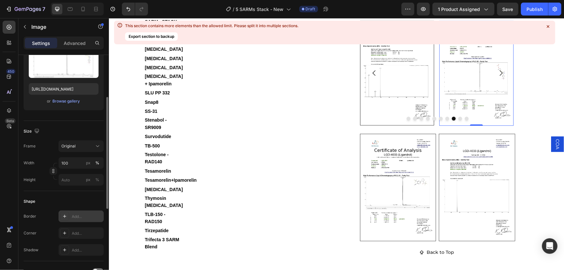
drag, startPoint x: 74, startPoint y: 214, endPoint x: 144, endPoint y: 184, distance: 76.2
click at [74, 214] on div "Add..." at bounding box center [87, 217] width 30 height 6
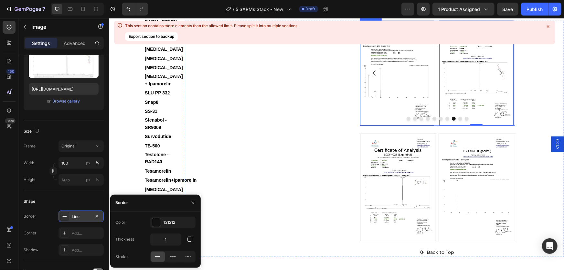
click at [500, 76] on icon "Carousel Next Arrow" at bounding box center [501, 72] width 3 height 5
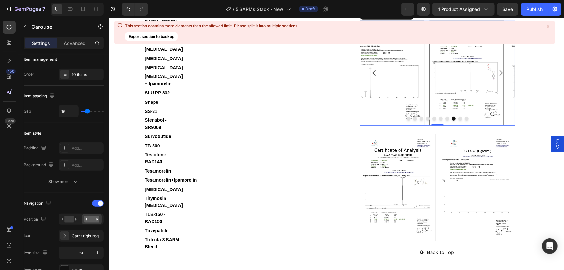
scroll to position [0, 0]
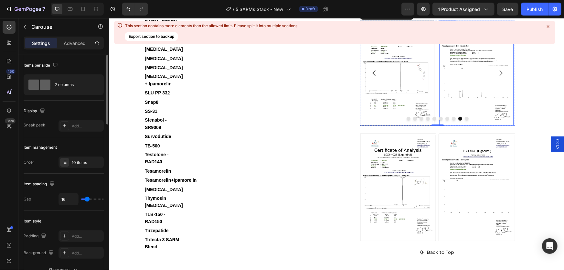
click at [470, 103] on img at bounding box center [476, 72] width 74 height 105
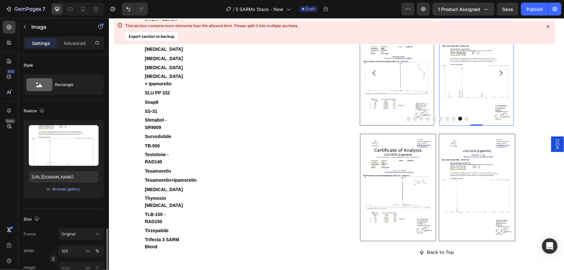
scroll to position [117, 0]
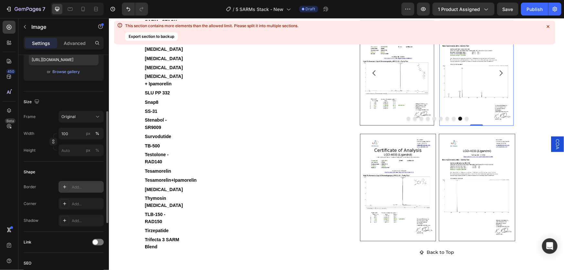
click at [79, 185] on div "Add..." at bounding box center [87, 187] width 30 height 6
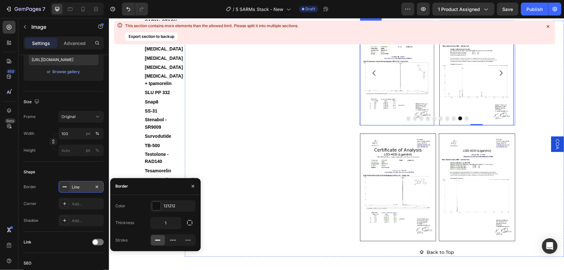
click at [498, 77] on icon "Carousel Next Arrow" at bounding box center [501, 73] width 8 height 8
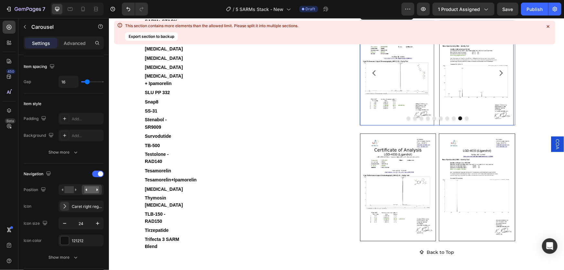
scroll to position [0, 0]
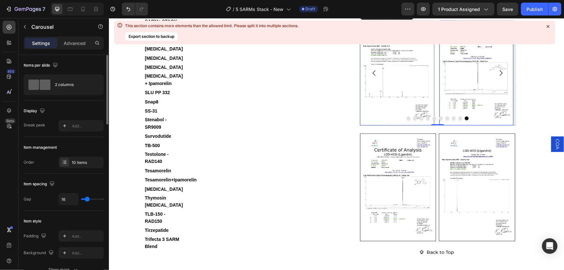
click at [469, 99] on img at bounding box center [476, 72] width 74 height 105
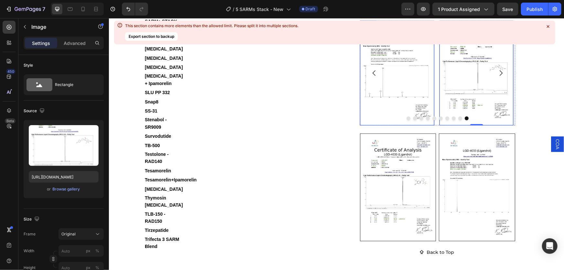
click at [417, 118] on img at bounding box center [397, 72] width 74 height 105
click at [500, 76] on icon "Carousel Next Arrow" at bounding box center [501, 72] width 3 height 5
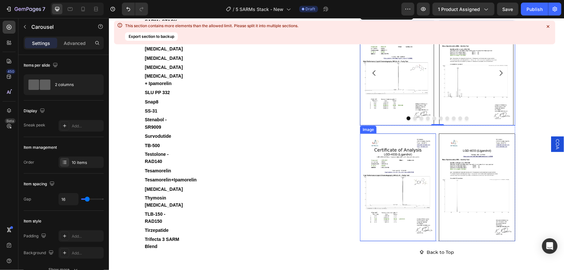
scroll to position [1456, 0]
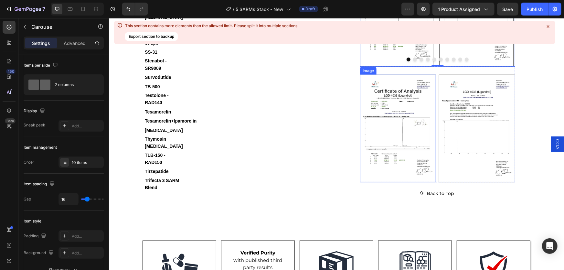
click at [367, 73] on div "Image" at bounding box center [368, 71] width 14 height 6
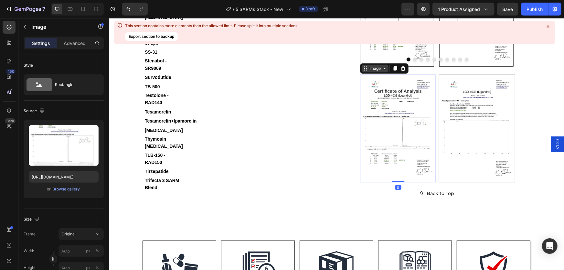
click at [370, 71] on div "Image" at bounding box center [375, 68] width 14 height 6
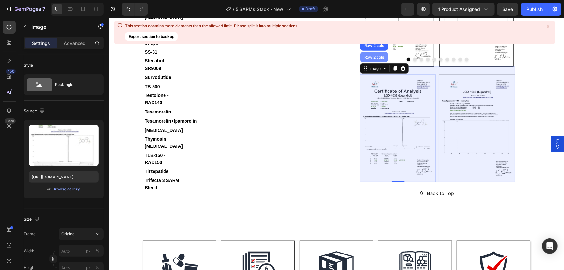
click at [373, 59] on div "Row 2 cols" at bounding box center [374, 57] width 22 height 4
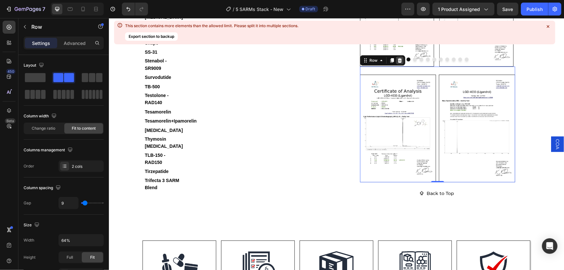
click at [398, 62] on icon at bounding box center [400, 60] width 4 height 5
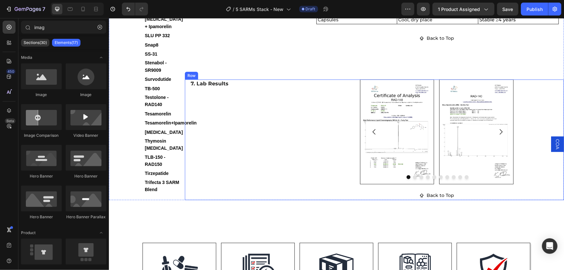
scroll to position [1397, 0]
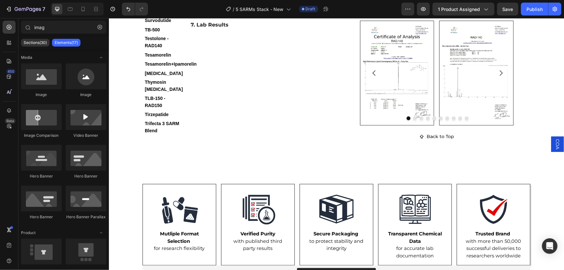
click at [554, 144] on span "COA" at bounding box center [557, 144] width 6 height 10
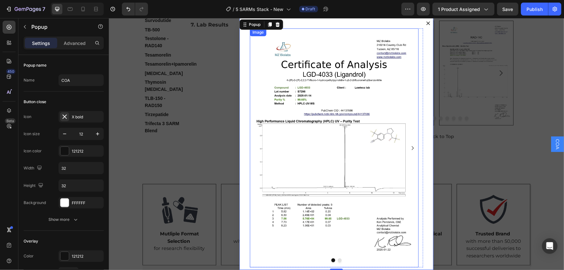
click at [258, 35] on div "Image" at bounding box center [258, 32] width 14 height 6
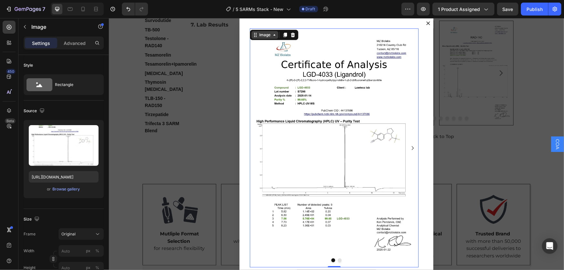
click at [258, 36] on div "Image" at bounding box center [265, 35] width 14 height 6
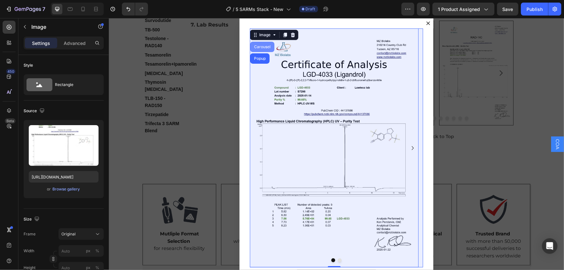
click at [261, 47] on div "Carousel" at bounding box center [262, 47] width 19 height 4
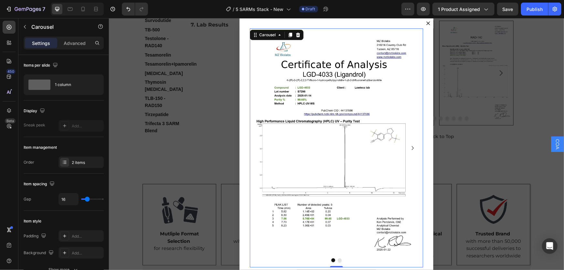
click at [295, 36] on icon "Dialog body" at bounding box center [297, 34] width 5 height 5
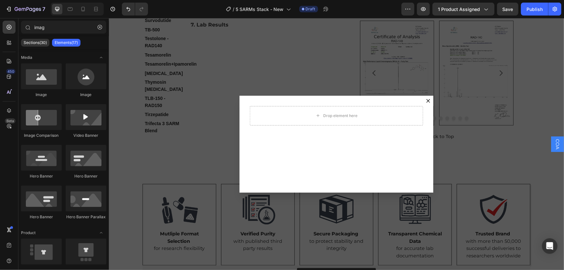
click at [526, 150] on div "Backdrop" at bounding box center [336, 144] width 455 height 252
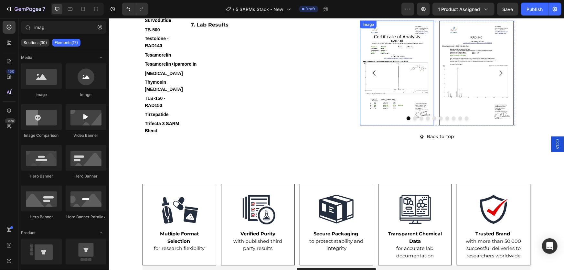
click at [367, 27] on div "Image" at bounding box center [368, 24] width 14 height 6
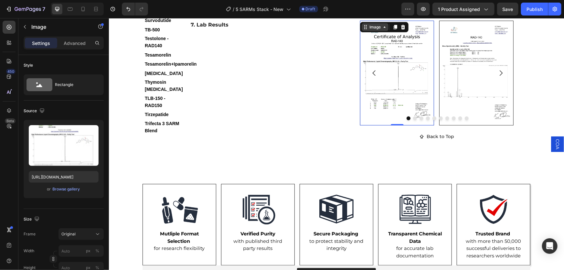
click at [368, 30] on div "Image" at bounding box center [375, 27] width 14 height 6
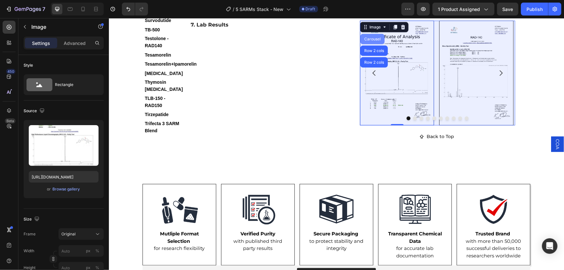
click at [371, 41] on div "Carousel" at bounding box center [372, 39] width 19 height 4
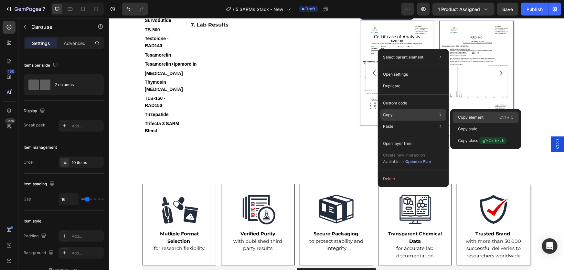
click at [473, 115] on p "Copy element" at bounding box center [471, 118] width 26 height 6
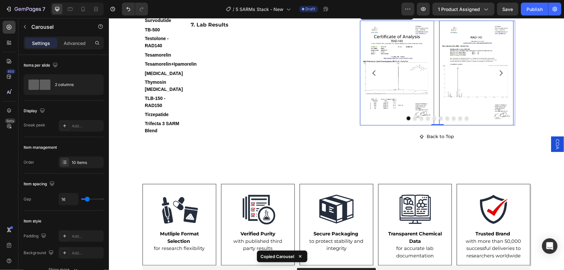
click at [554, 141] on span "COA" at bounding box center [557, 144] width 6 height 10
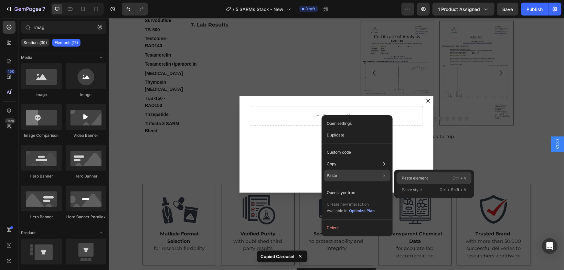
drag, startPoint x: 412, startPoint y: 176, endPoint x: 232, endPoint y: 114, distance: 190.9
click at [412, 176] on p "Paste element" at bounding box center [415, 178] width 26 height 6
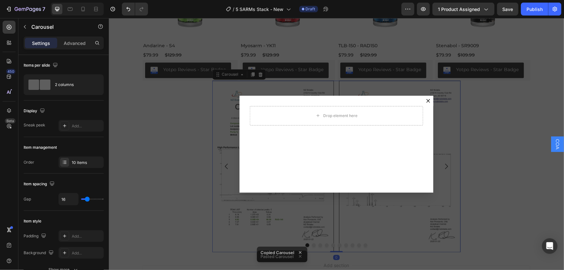
scroll to position [1857, 0]
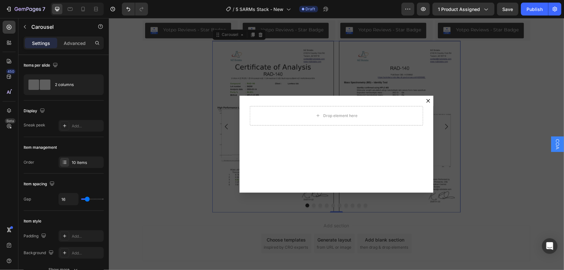
click at [523, 113] on div "Backdrop" at bounding box center [336, 144] width 455 height 252
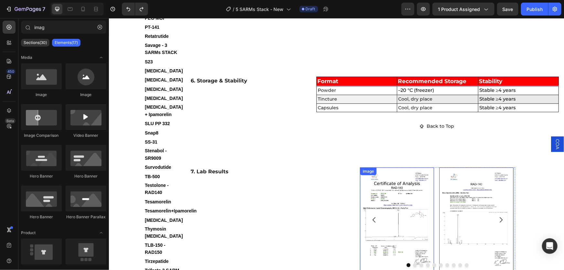
scroll to position [1397, 0]
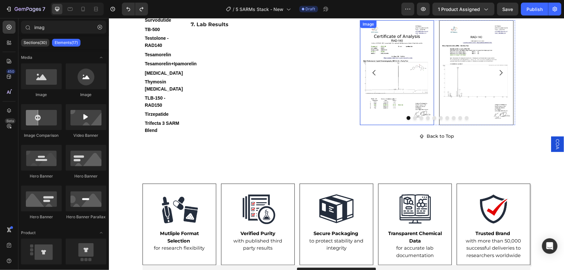
click at [367, 27] on div "Image" at bounding box center [368, 24] width 14 height 6
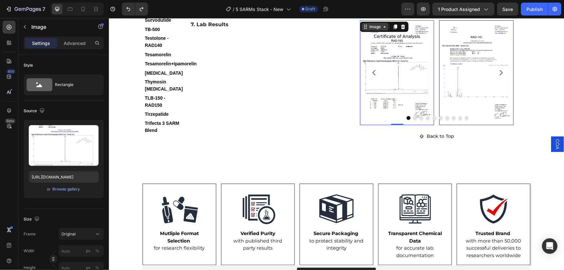
click at [368, 29] on div "Image" at bounding box center [375, 27] width 14 height 6
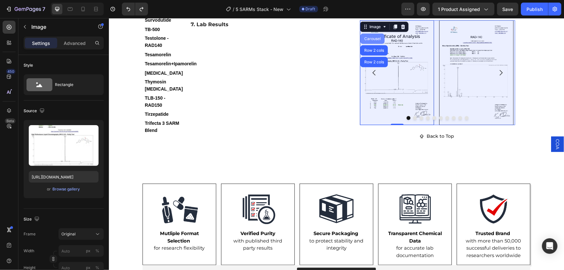
click at [374, 40] on div "Carousel" at bounding box center [372, 39] width 19 height 4
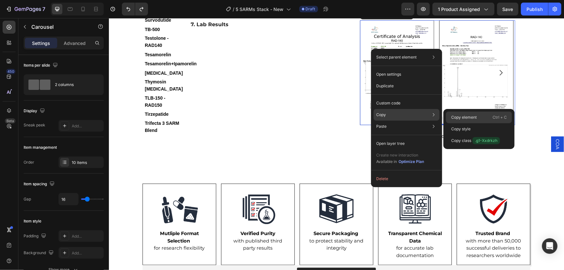
click at [462, 115] on p "Copy element" at bounding box center [465, 118] width 26 height 6
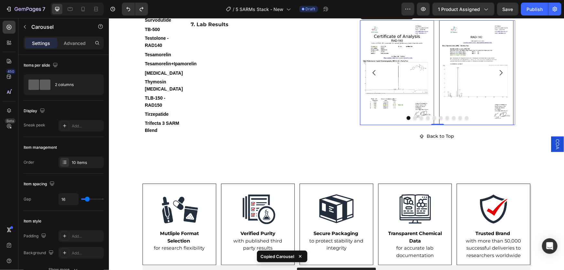
click at [554, 146] on span "COA" at bounding box center [557, 144] width 6 height 10
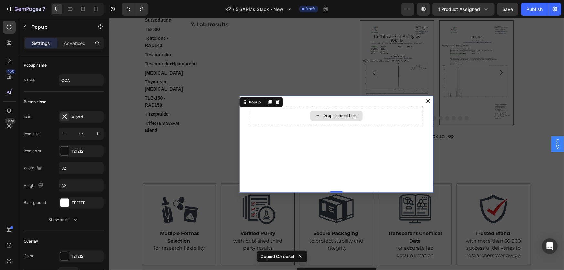
click at [332, 115] on div "Drop element here" at bounding box center [340, 115] width 34 height 5
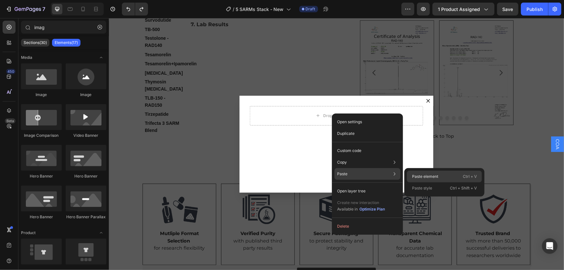
click at [418, 174] on p "Paste element" at bounding box center [425, 177] width 26 height 6
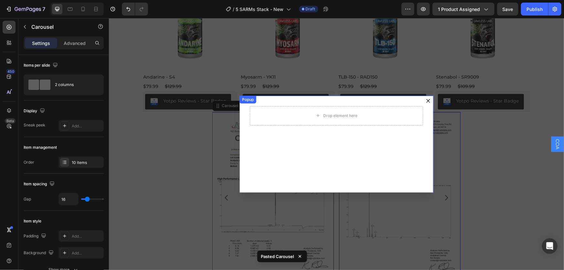
scroll to position [1857, 0]
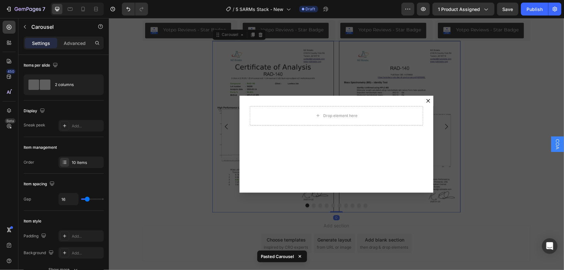
click at [228, 35] on div "Backdrop" at bounding box center [336, 144] width 455 height 252
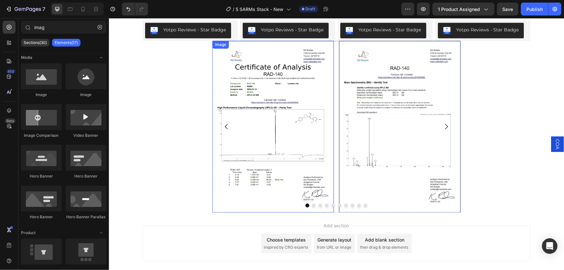
click at [220, 46] on div "Image" at bounding box center [221, 45] width 14 height 6
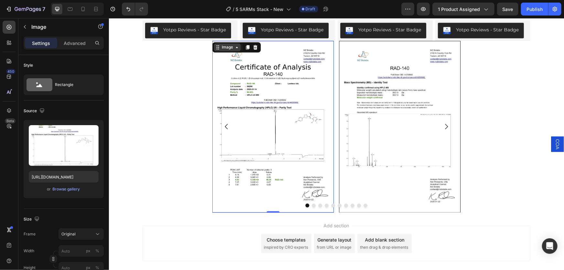
click at [225, 48] on div "Image" at bounding box center [227, 47] width 14 height 6
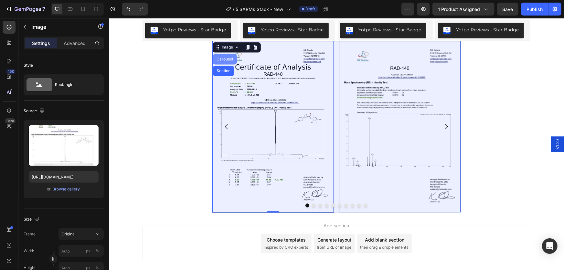
click at [223, 59] on div "Carousel" at bounding box center [224, 59] width 19 height 4
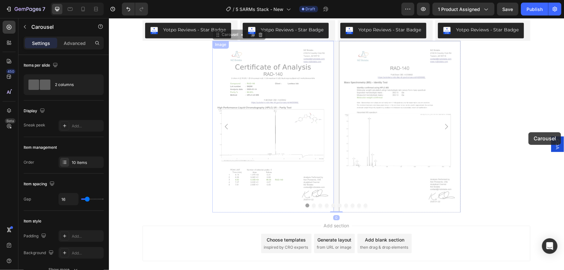
scroll to position [1844, 0]
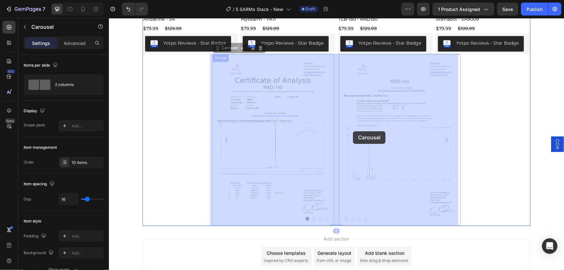
drag, startPoint x: 223, startPoint y: 36, endPoint x: 353, endPoint y: 131, distance: 161.6
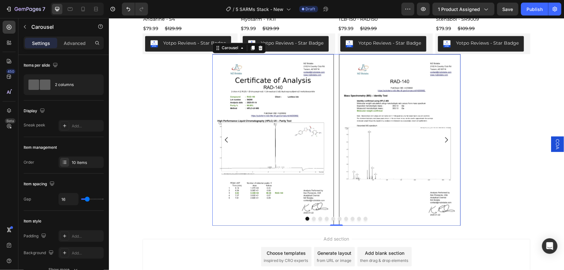
click at [258, 47] on icon at bounding box center [260, 47] width 4 height 5
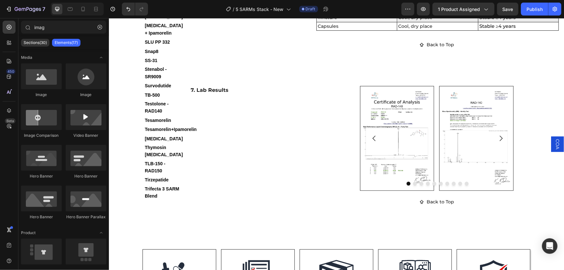
scroll to position [1338, 0]
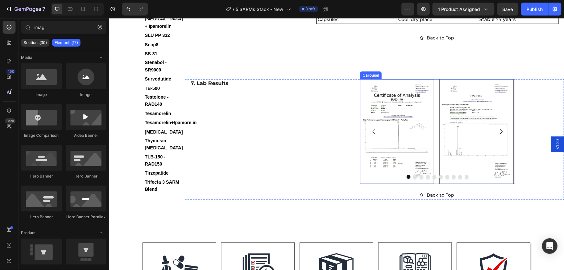
click at [497, 135] on icon "Carousel Next Arrow" at bounding box center [501, 131] width 8 height 8
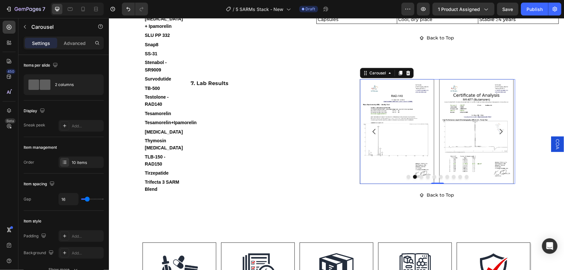
click at [554, 142] on span "COA" at bounding box center [557, 144] width 6 height 10
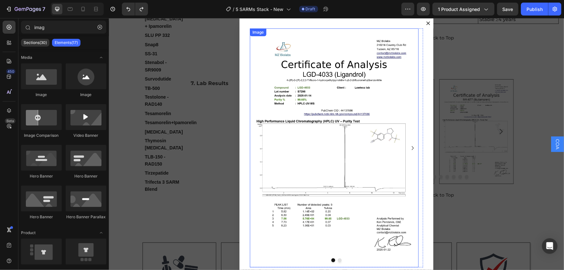
click at [258, 33] on div "Image" at bounding box center [258, 32] width 14 height 6
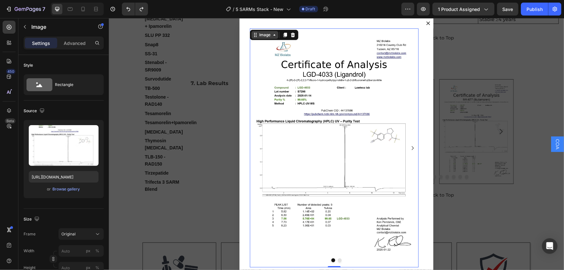
click at [260, 37] on div "Image" at bounding box center [265, 35] width 14 height 6
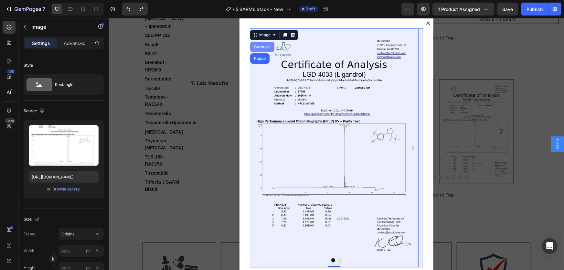
click at [262, 44] on div "Carousel" at bounding box center [262, 46] width 24 height 10
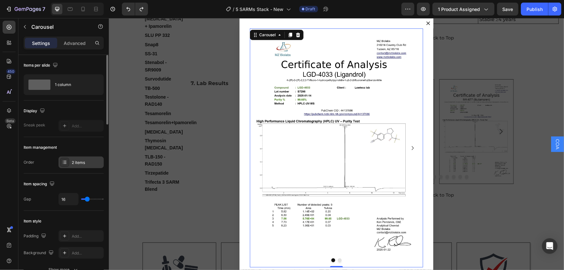
click at [82, 164] on div "2 items" at bounding box center [87, 163] width 30 height 6
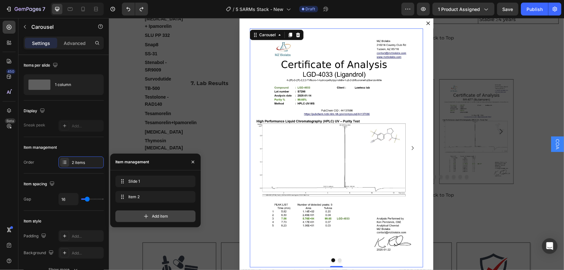
click at [148, 217] on icon at bounding box center [146, 216] width 6 height 6
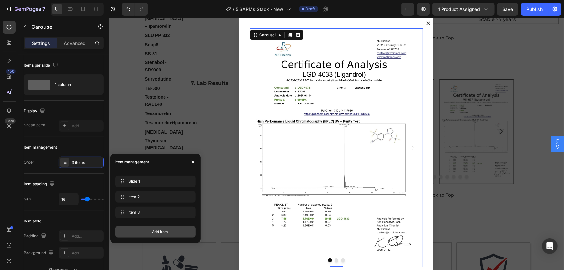
click at [155, 234] on span "Add item" at bounding box center [160, 232] width 16 height 6
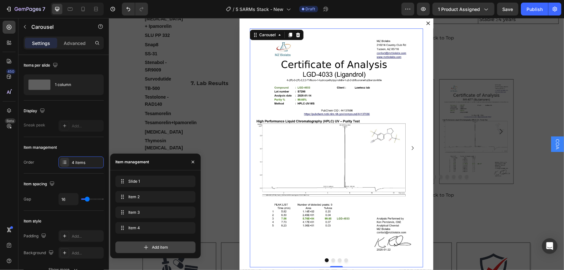
click at [148, 248] on icon at bounding box center [146, 247] width 6 height 6
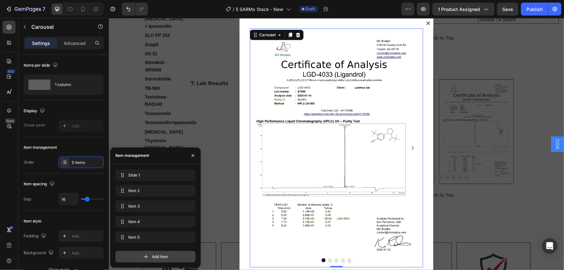
click at [156, 256] on span "Add item" at bounding box center [160, 257] width 16 height 6
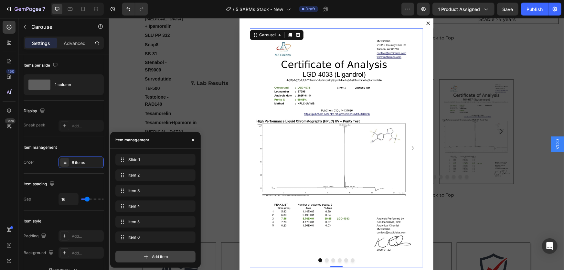
click at [156, 256] on span "Add item" at bounding box center [160, 257] width 16 height 6
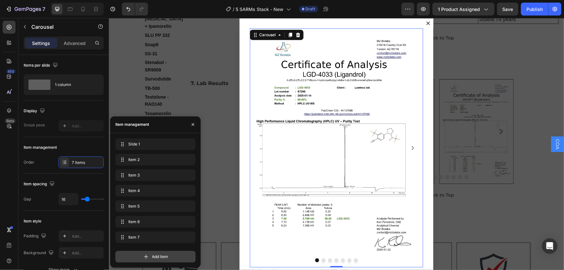
click at [156, 256] on span "Add item" at bounding box center [160, 257] width 16 height 6
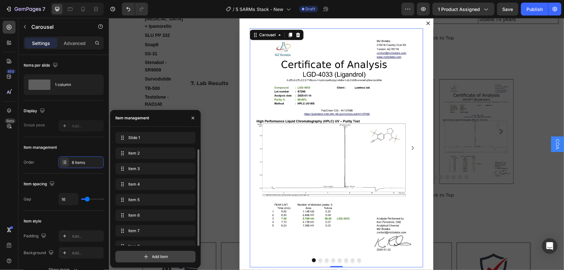
scroll to position [9, 0]
click at [156, 256] on span "Add item" at bounding box center [160, 257] width 16 height 6
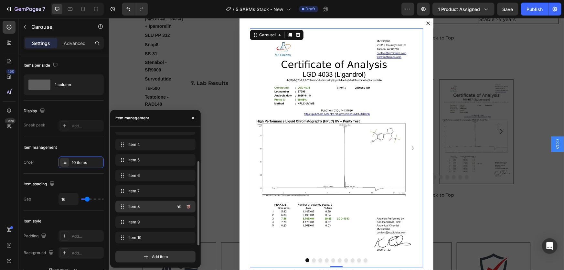
scroll to position [0, 0]
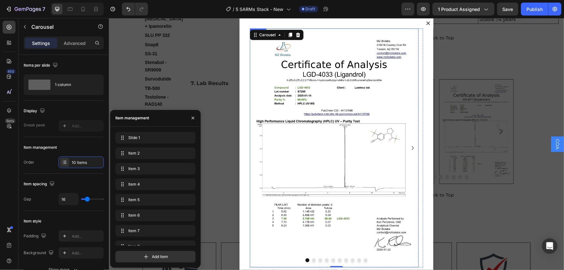
click at [333, 123] on img "Dialog body" at bounding box center [334, 147] width 169 height 239
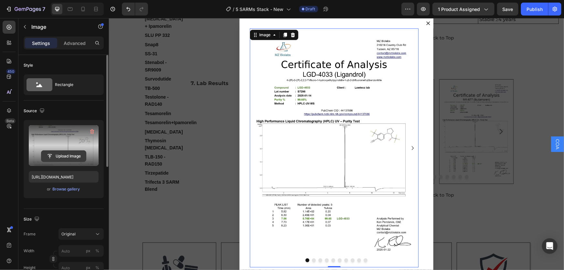
click at [73, 156] on input "file" at bounding box center [63, 156] width 45 height 11
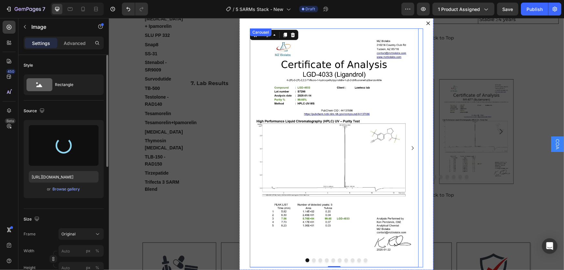
type input "[URL][DOMAIN_NAME]"
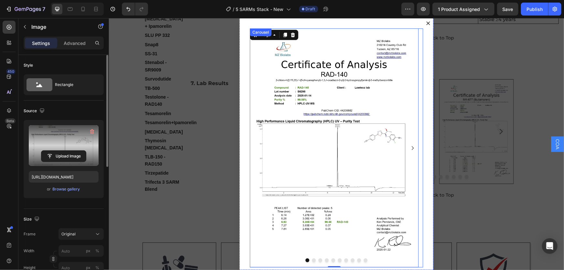
click at [409, 148] on icon "Carousel Next Arrow" at bounding box center [413, 148] width 8 height 8
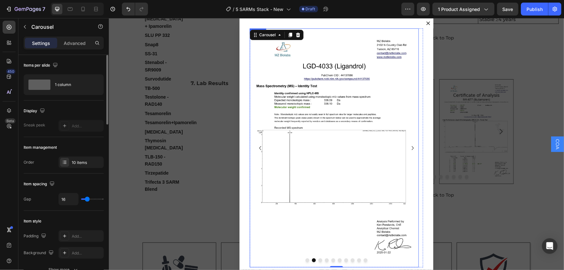
click at [351, 133] on img "Dialog body" at bounding box center [334, 147] width 169 height 239
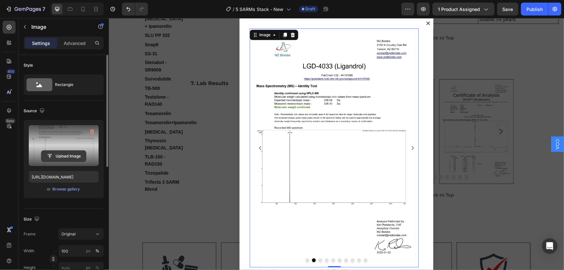
click at [57, 154] on input "file" at bounding box center [63, 156] width 45 height 11
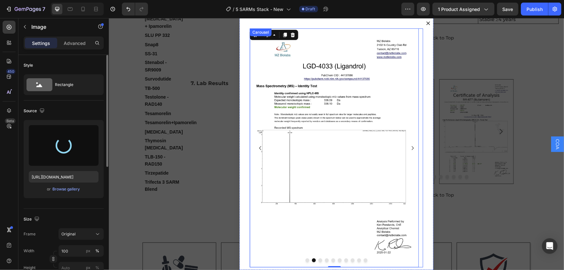
type input "[URL][DOMAIN_NAME]"
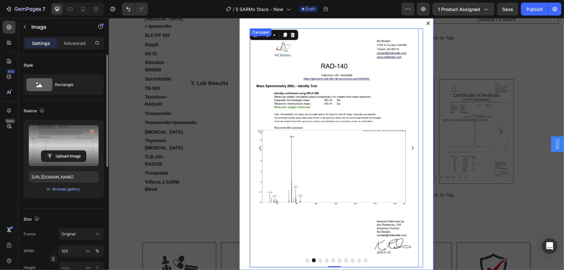
click at [409, 147] on icon "Carousel Next Arrow" at bounding box center [413, 148] width 8 height 8
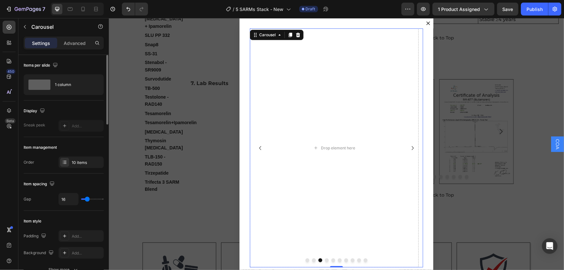
click at [340, 144] on div "Drop element here" at bounding box center [334, 148] width 52 height 10
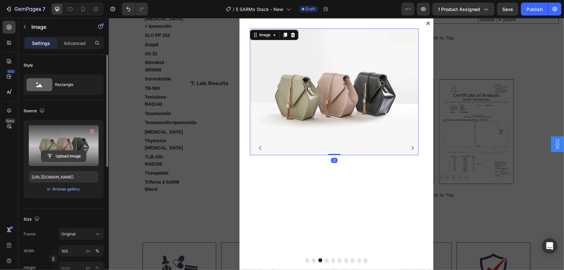
click at [59, 152] on input "file" at bounding box center [63, 156] width 45 height 11
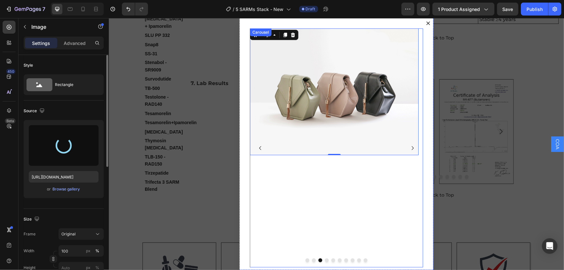
type input "[URL][DOMAIN_NAME]"
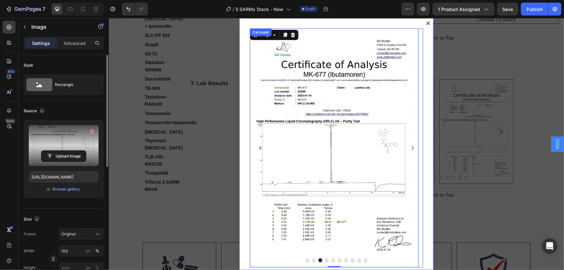
click at [409, 148] on icon "Carousel Next Arrow" at bounding box center [413, 148] width 8 height 8
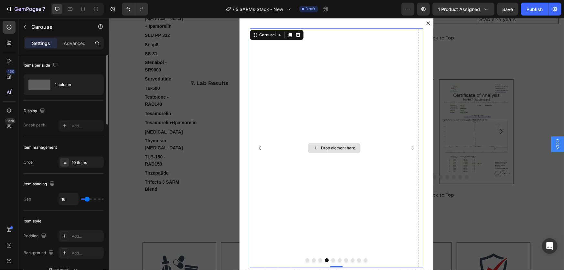
click at [345, 149] on div "Drop element here" at bounding box center [338, 147] width 34 height 5
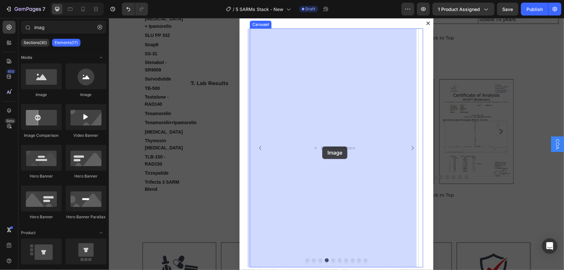
drag, startPoint x: 269, startPoint y: 135, endPoint x: 322, endPoint y: 146, distance: 54.0
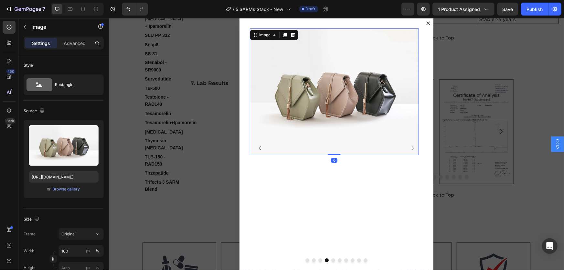
click at [326, 108] on img "Dialog body" at bounding box center [334, 91] width 169 height 127
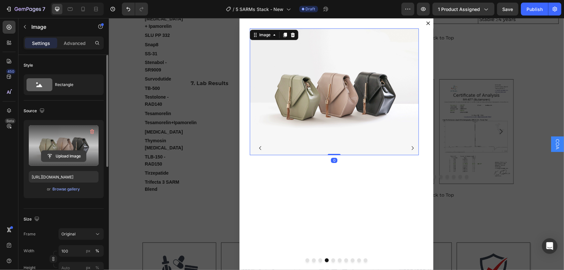
click at [62, 155] on input "file" at bounding box center [63, 156] width 45 height 11
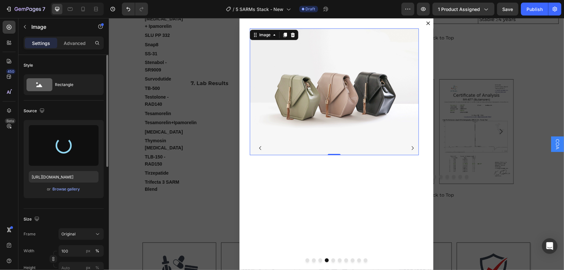
type input "[URL][DOMAIN_NAME]"
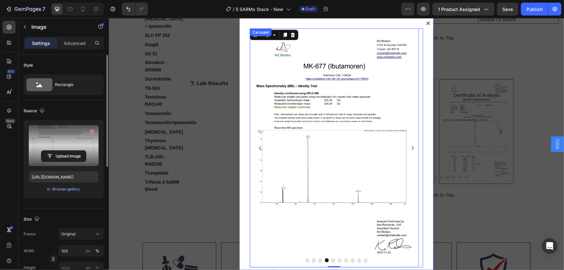
click at [409, 147] on icon "Carousel Next Arrow" at bounding box center [413, 148] width 8 height 8
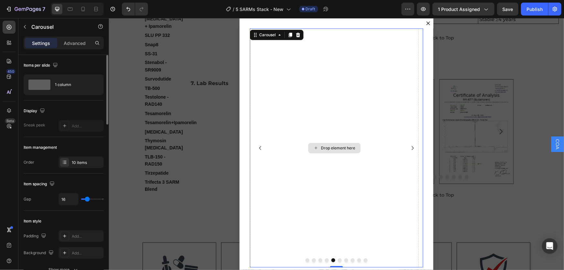
click at [342, 147] on div "Drop element here" at bounding box center [338, 147] width 34 height 5
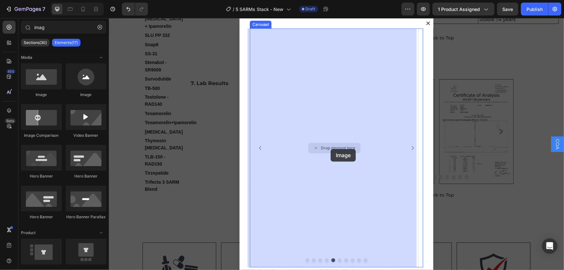
drag, startPoint x: 151, startPoint y: 100, endPoint x: 331, endPoint y: 149, distance: 186.3
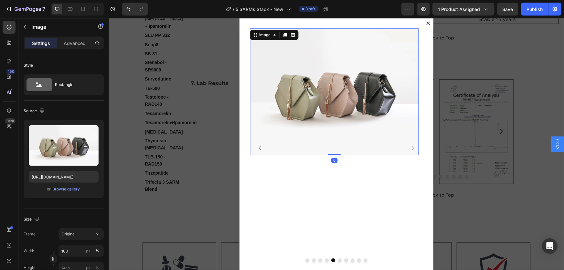
click at [333, 126] on img "Dialog body" at bounding box center [334, 91] width 169 height 127
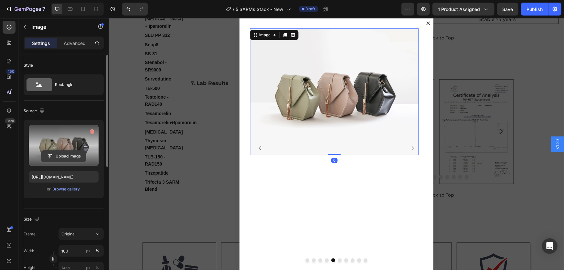
click at [53, 154] on input "file" at bounding box center [63, 156] width 45 height 11
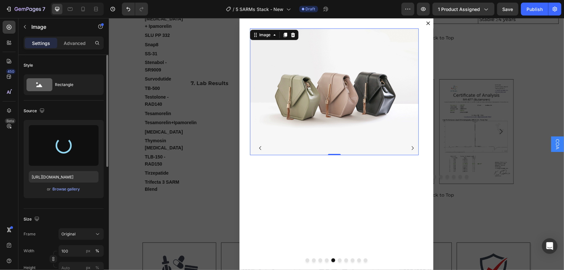
type input "[URL][DOMAIN_NAME]"
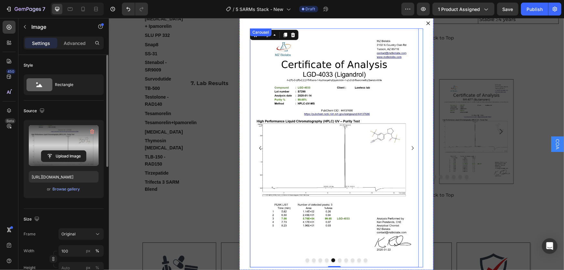
click at [409, 147] on icon "Carousel Next Arrow" at bounding box center [413, 148] width 8 height 8
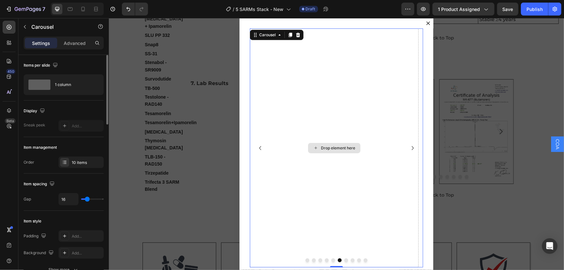
click at [336, 147] on div "Drop element here" at bounding box center [338, 147] width 34 height 5
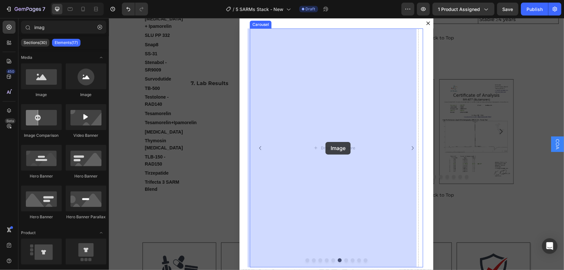
drag, startPoint x: 174, startPoint y: 113, endPoint x: 303, endPoint y: 137, distance: 131.3
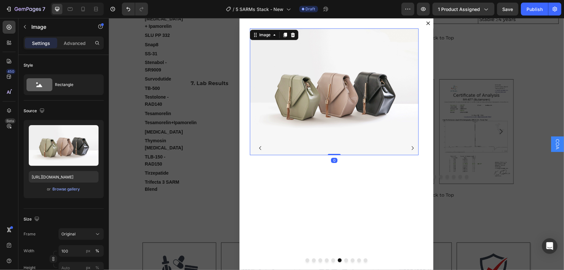
click at [334, 115] on img "Dialog body" at bounding box center [334, 91] width 169 height 127
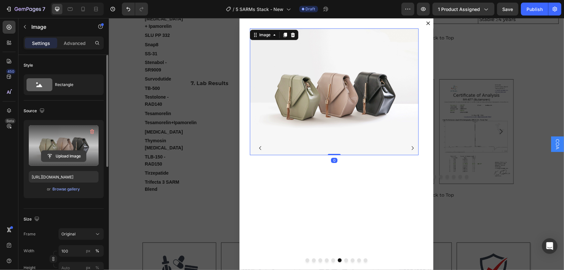
click at [66, 155] on input "file" at bounding box center [63, 156] width 45 height 11
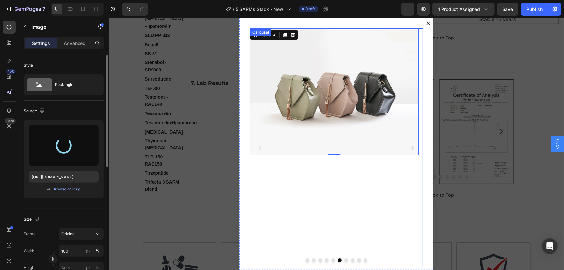
type input "[URL][DOMAIN_NAME]"
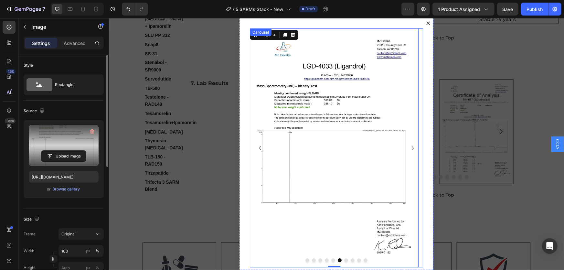
click at [412, 147] on icon "Carousel Next Arrow" at bounding box center [413, 148] width 2 height 4
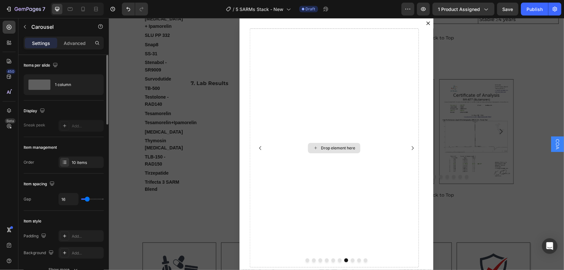
click at [343, 149] on div "Drop element here" at bounding box center [338, 147] width 34 height 5
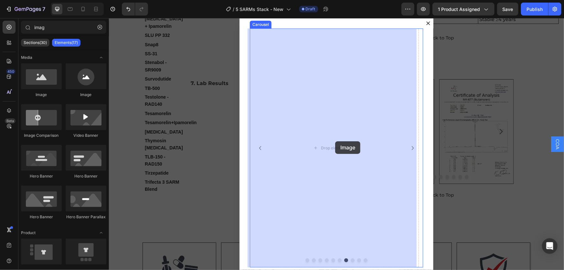
drag, startPoint x: 157, startPoint y: 95, endPoint x: 337, endPoint y: 136, distance: 185.2
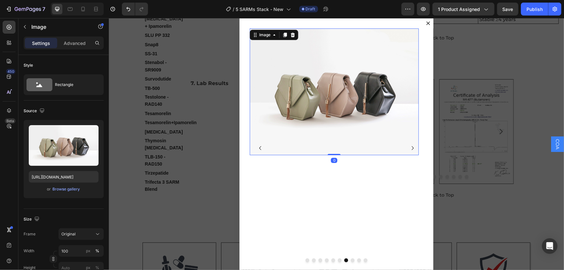
click at [335, 120] on img "Dialog body" at bounding box center [334, 91] width 169 height 127
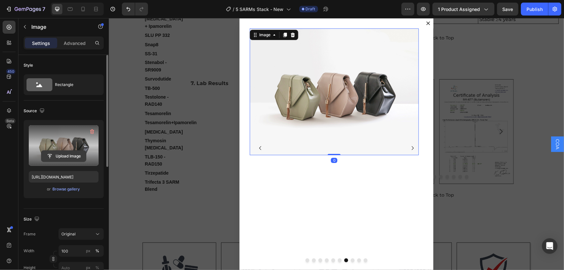
click at [56, 153] on input "file" at bounding box center [63, 156] width 45 height 11
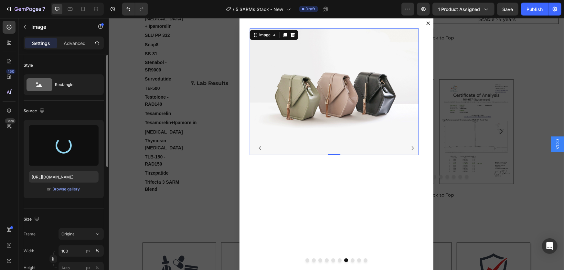
type input "[URL][DOMAIN_NAME]"
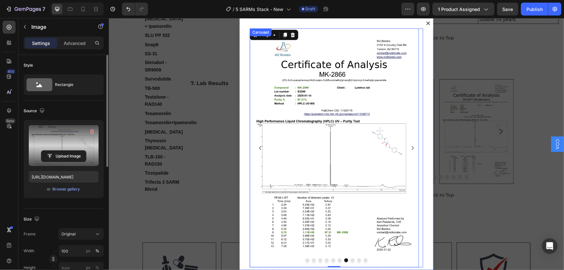
click at [409, 148] on icon "Carousel Next Arrow" at bounding box center [413, 148] width 8 height 8
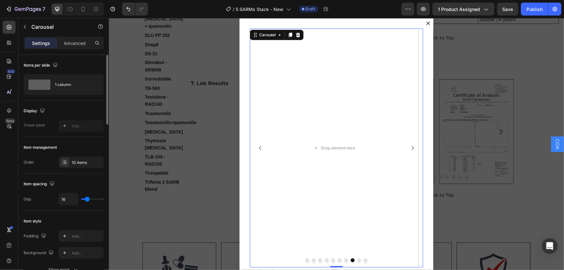
click at [343, 148] on div "Drop element here" at bounding box center [338, 147] width 34 height 5
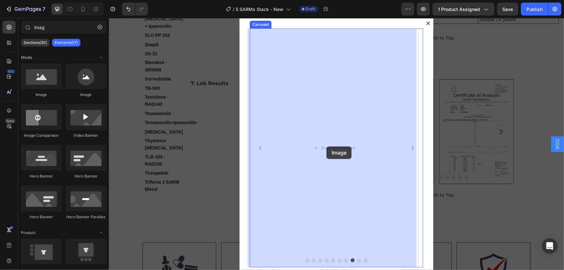
drag, startPoint x: 285, startPoint y: 128, endPoint x: 314, endPoint y: 142, distance: 32.3
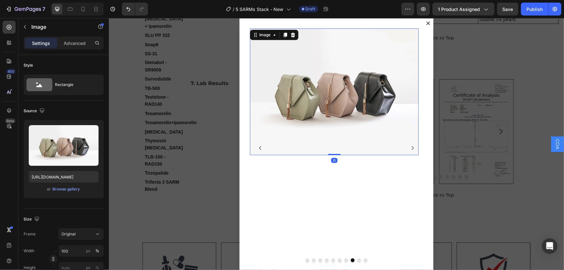
click at [328, 115] on img "Dialog body" at bounding box center [334, 91] width 169 height 127
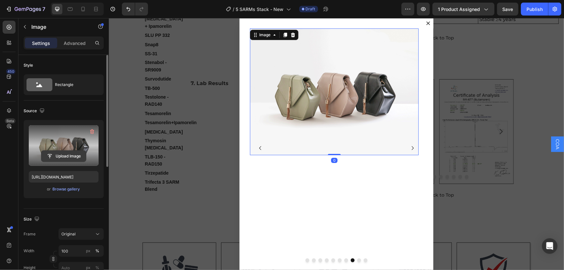
click at [68, 157] on input "file" at bounding box center [63, 156] width 45 height 11
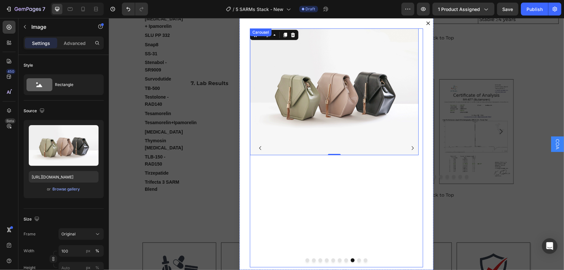
click at [259, 148] on icon "Carousel Back Arrow" at bounding box center [260, 148] width 8 height 8
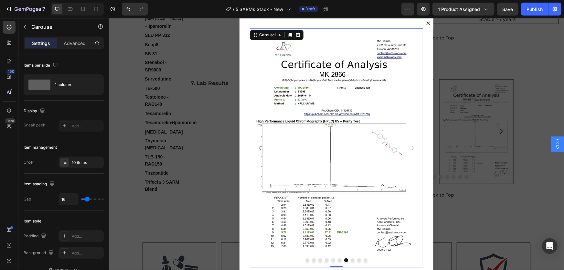
click at [409, 148] on icon "Carousel Next Arrow" at bounding box center [413, 148] width 8 height 8
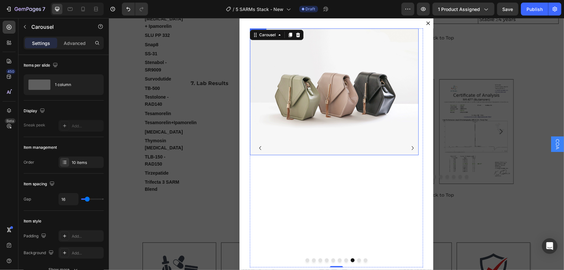
click at [340, 116] on img "Dialog body" at bounding box center [334, 91] width 169 height 127
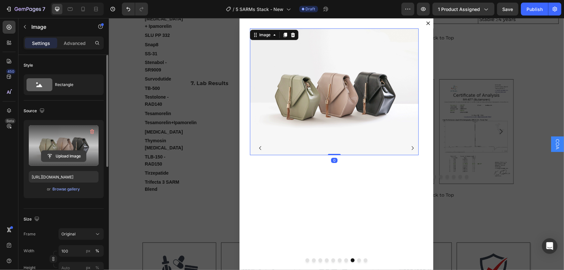
click at [66, 153] on input "file" at bounding box center [63, 156] width 45 height 11
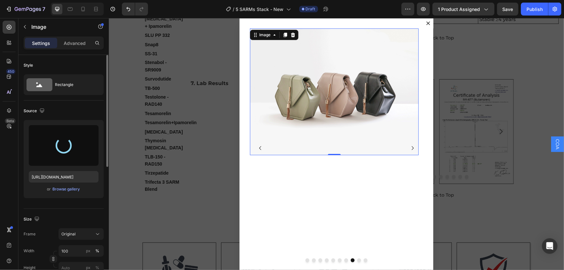
type input "[URL][DOMAIN_NAME]"
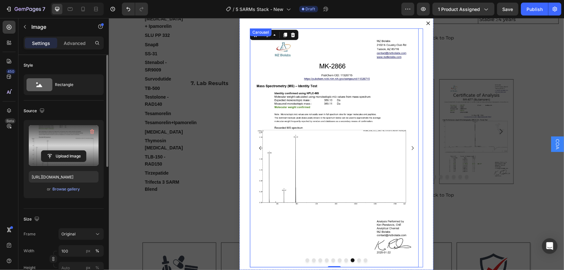
click at [409, 149] on icon "Carousel Next Arrow" at bounding box center [413, 148] width 8 height 8
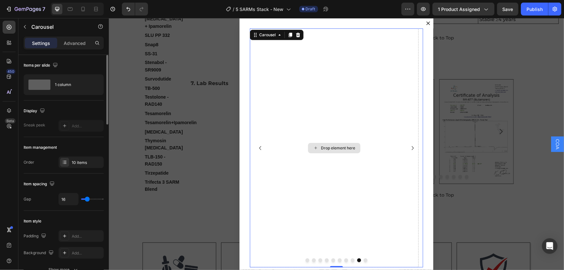
click at [349, 128] on div "Drop element here" at bounding box center [334, 147] width 169 height 239
click at [324, 148] on div "Drop element here" at bounding box center [338, 147] width 34 height 5
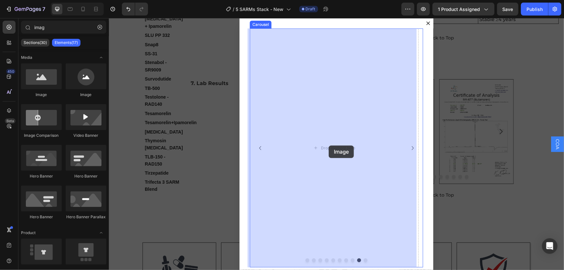
drag, startPoint x: 245, startPoint y: 129, endPoint x: 325, endPoint y: 144, distance: 81.9
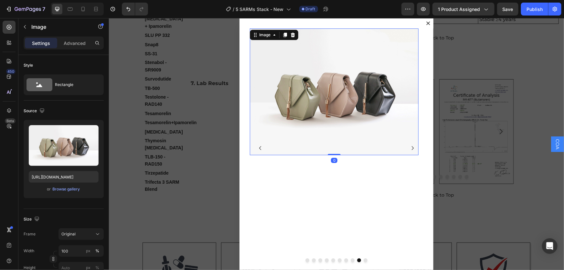
click at [331, 117] on img "Dialog body" at bounding box center [334, 91] width 169 height 127
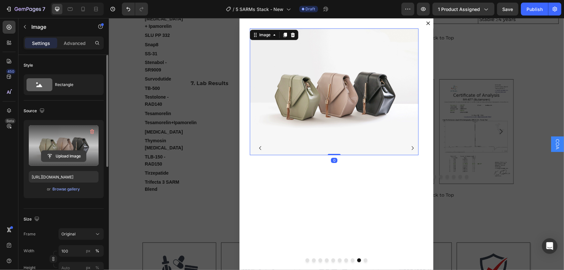
click at [62, 157] on input "file" at bounding box center [63, 156] width 45 height 11
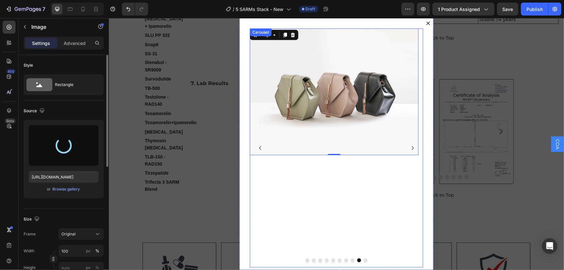
type input "[URL][DOMAIN_NAME]"
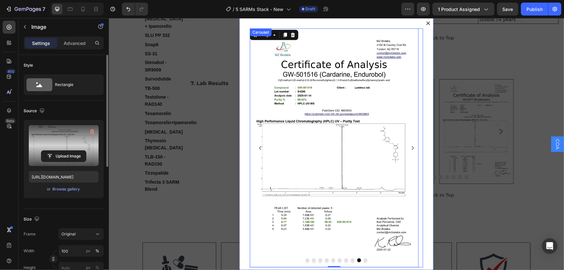
click at [409, 148] on icon "Carousel Next Arrow" at bounding box center [413, 148] width 8 height 8
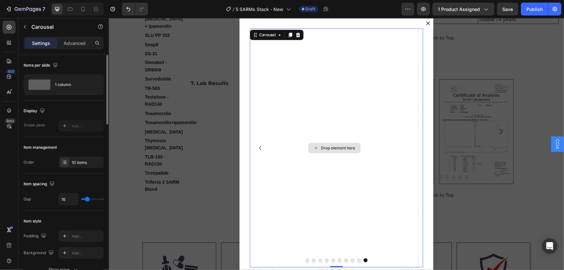
click at [330, 147] on div "Drop element here" at bounding box center [338, 147] width 34 height 5
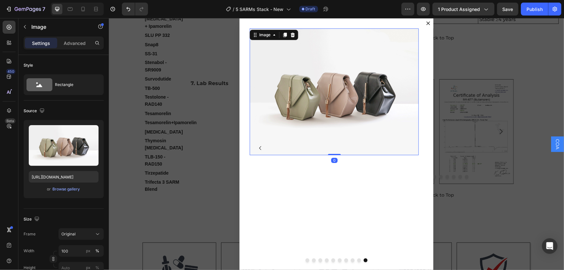
click at [329, 113] on img "Dialog body" at bounding box center [334, 91] width 169 height 127
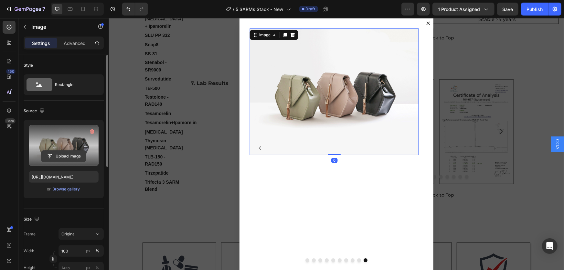
click at [69, 156] on input "file" at bounding box center [63, 156] width 45 height 11
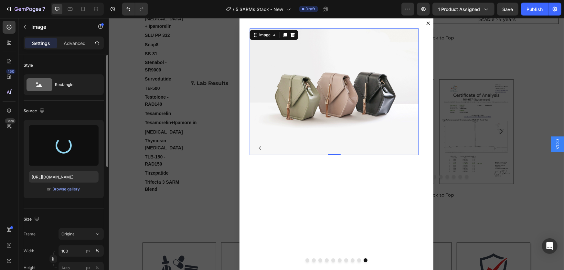
type input "[URL][DOMAIN_NAME]"
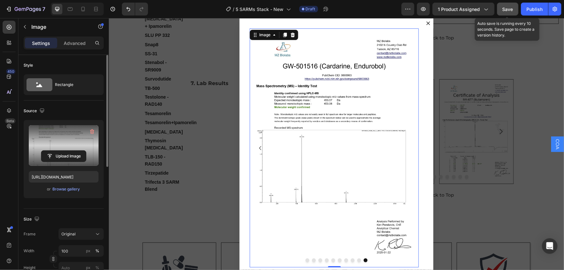
click at [510, 11] on span "Save" at bounding box center [508, 8] width 11 height 5
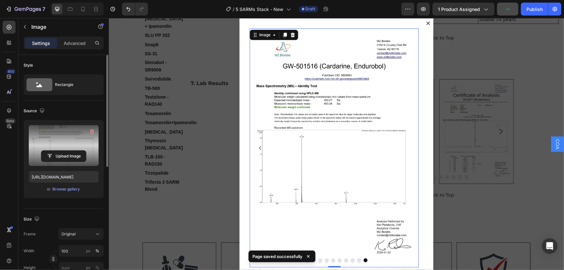
click at [492, 87] on div "Backdrop" at bounding box center [336, 144] width 455 height 252
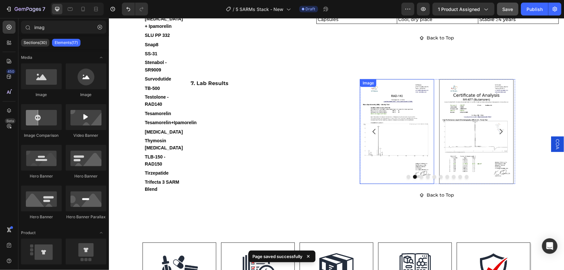
click at [369, 86] on div "Image" at bounding box center [368, 83] width 14 height 6
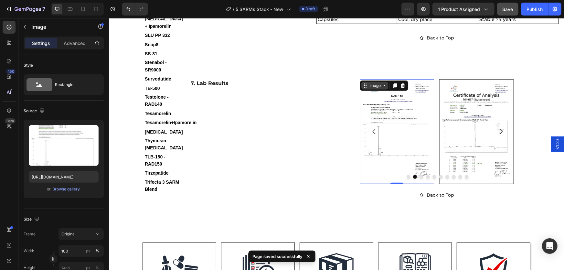
click at [371, 88] on div "Image" at bounding box center [375, 85] width 14 height 6
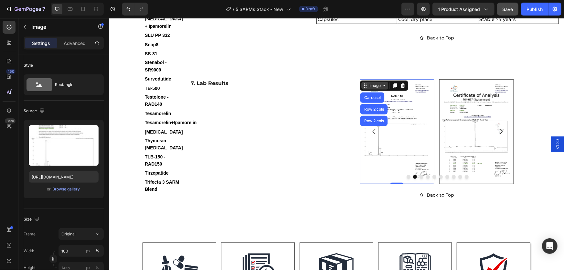
click at [376, 88] on div "Image" at bounding box center [375, 85] width 14 height 6
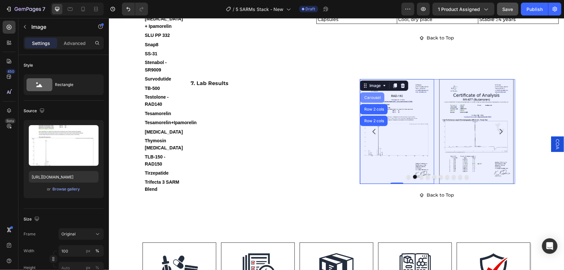
click at [376, 99] on div "Carousel" at bounding box center [372, 97] width 19 height 4
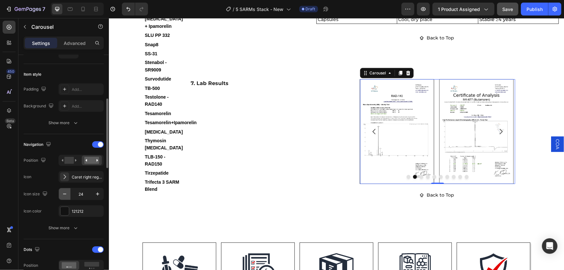
scroll to position [235, 0]
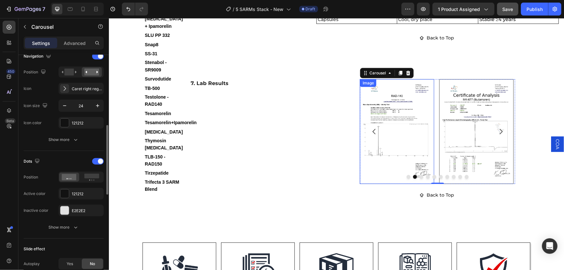
click at [405, 139] on img at bounding box center [397, 131] width 74 height 105
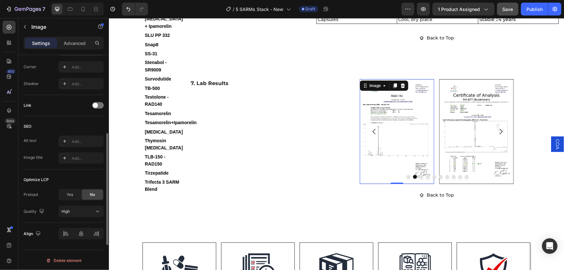
scroll to position [225, 0]
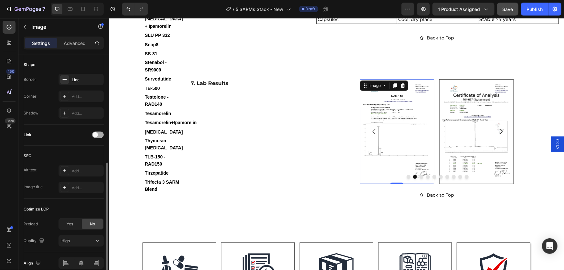
click at [97, 135] on span at bounding box center [95, 134] width 5 height 5
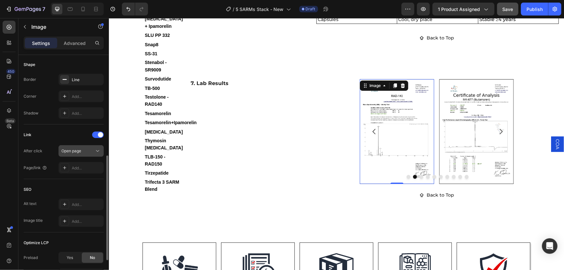
click at [87, 151] on div "Open page" at bounding box center [77, 151] width 33 height 6
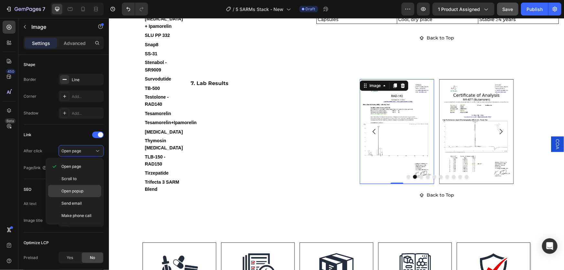
click at [83, 197] on div "Open popup" at bounding box center [74, 203] width 53 height 12
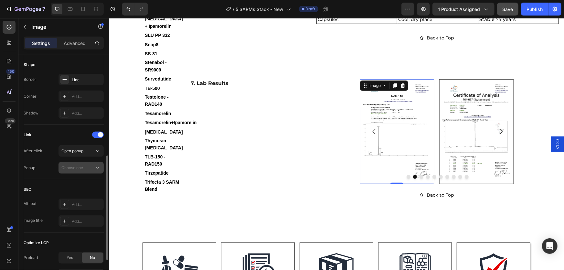
click at [87, 168] on div "Choose one" at bounding box center [77, 168] width 33 height 6
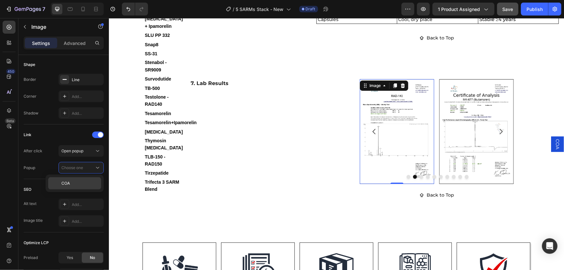
click at [84, 181] on p "COA" at bounding box center [79, 184] width 37 height 6
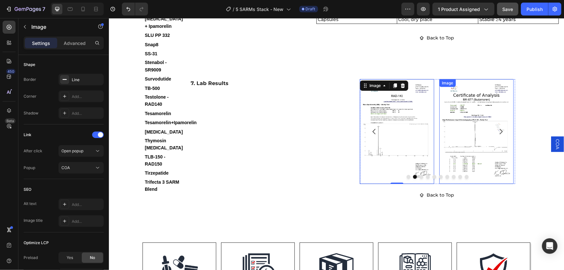
click at [483, 159] on img at bounding box center [476, 131] width 74 height 105
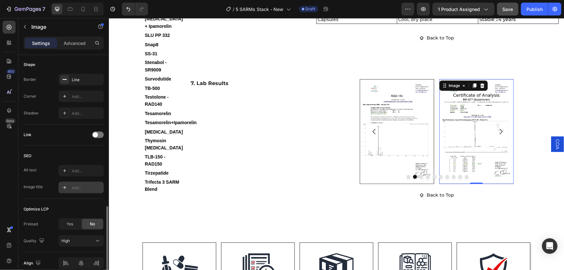
scroll to position [254, 0]
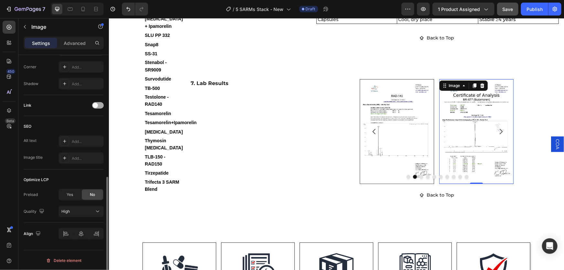
click at [99, 102] on div at bounding box center [98, 105] width 12 height 6
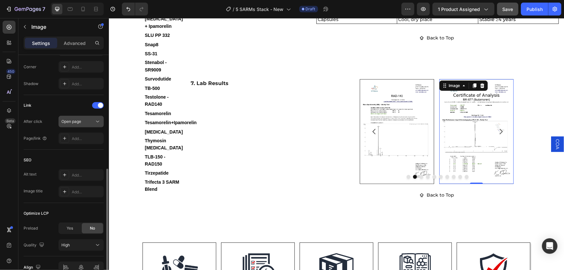
click at [88, 121] on div "Open page" at bounding box center [77, 122] width 33 height 6
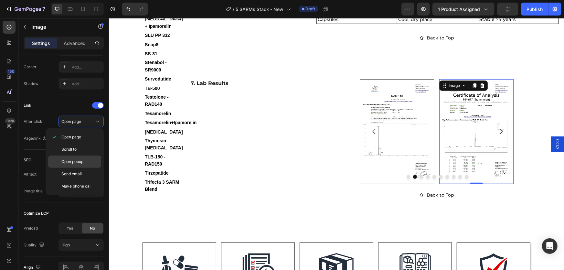
click at [86, 161] on p "Open popup" at bounding box center [79, 162] width 37 height 6
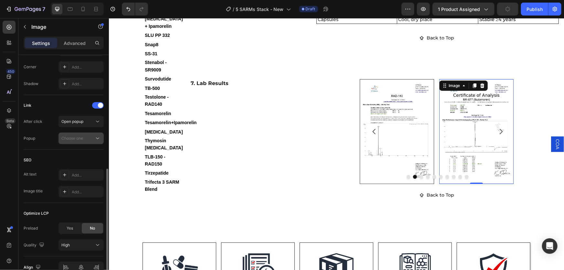
click at [88, 139] on div "Choose one" at bounding box center [77, 139] width 33 height 6
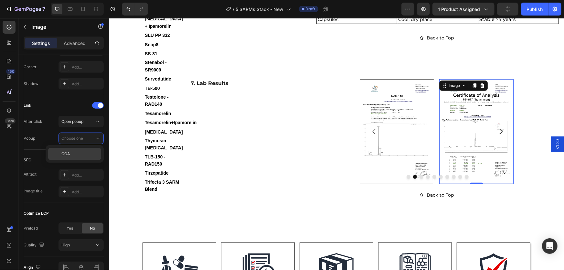
drag, startPoint x: 83, startPoint y: 153, endPoint x: 184, endPoint y: 153, distance: 101.3
click at [83, 153] on p "COA" at bounding box center [79, 154] width 37 height 6
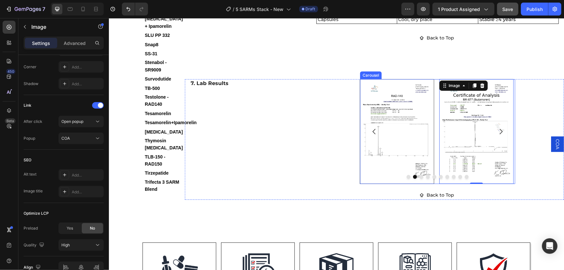
click at [498, 135] on icon "Carousel Next Arrow" at bounding box center [501, 131] width 8 height 8
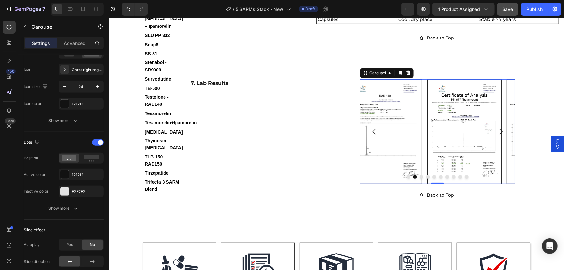
scroll to position [0, 0]
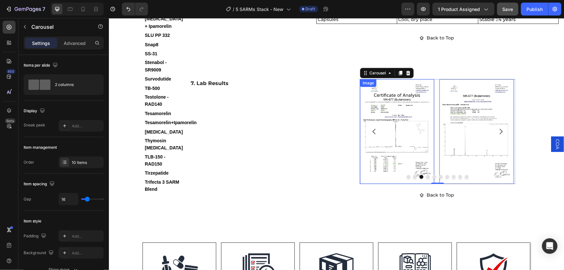
click at [403, 157] on img at bounding box center [397, 131] width 74 height 105
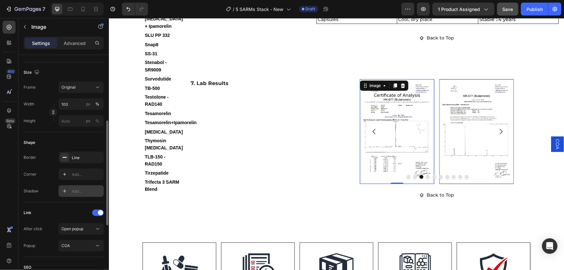
scroll to position [176, 0]
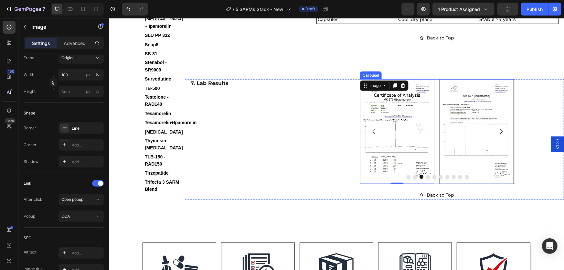
click at [500, 134] on icon "Carousel Next Arrow" at bounding box center [501, 131] width 3 height 5
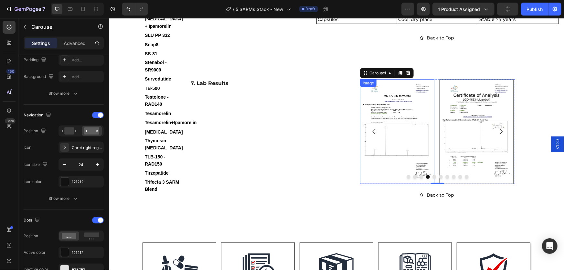
scroll to position [0, 0]
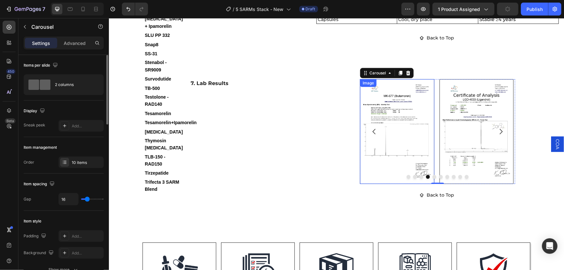
click at [414, 159] on img at bounding box center [397, 131] width 74 height 105
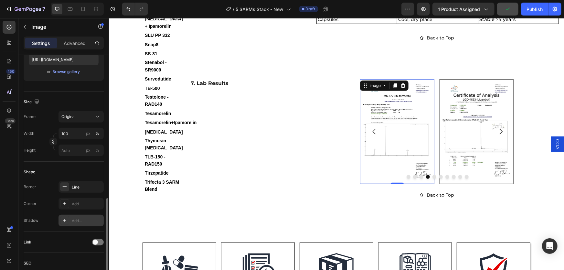
scroll to position [176, 0]
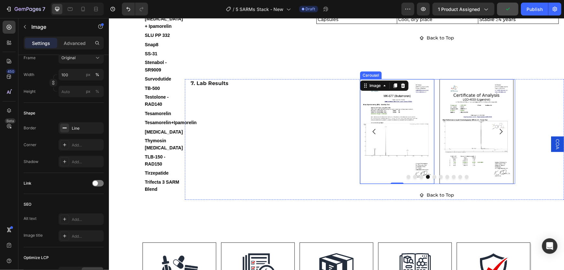
click at [373, 134] on icon "Carousel Back Arrow" at bounding box center [374, 131] width 3 height 5
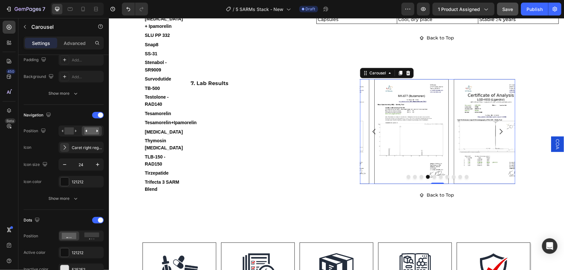
scroll to position [0, 0]
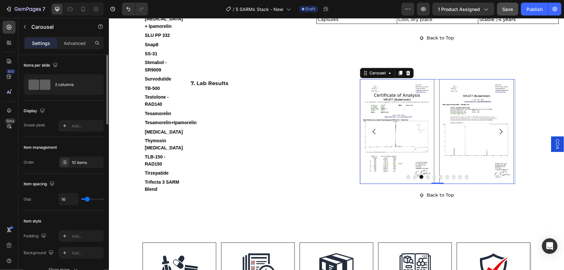
click at [373, 134] on icon "Carousel Back Arrow" at bounding box center [374, 131] width 3 height 5
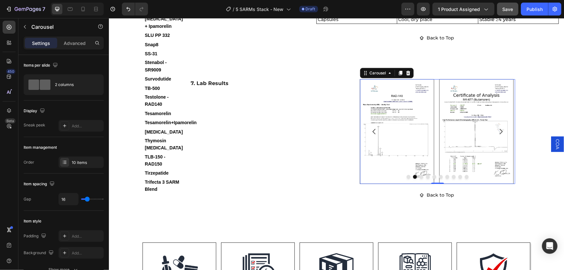
click at [373, 134] on icon "Carousel Back Arrow" at bounding box center [374, 131] width 3 height 5
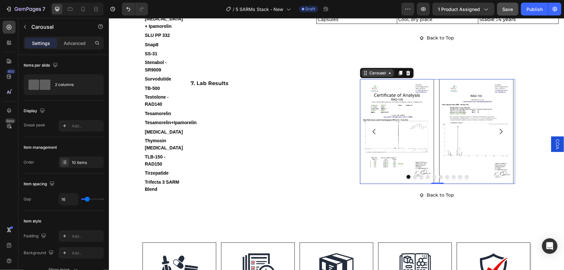
click at [379, 76] on div "Carousel" at bounding box center [377, 73] width 19 height 6
click at [377, 76] on div "Carousel" at bounding box center [377, 73] width 19 height 6
click at [397, 154] on img at bounding box center [397, 131] width 74 height 105
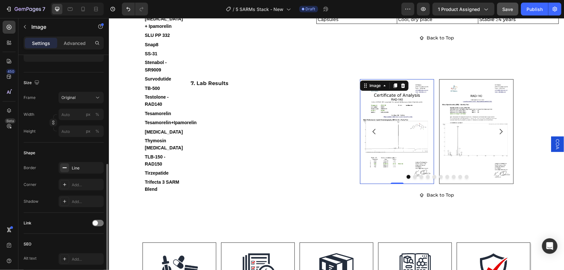
scroll to position [166, 0]
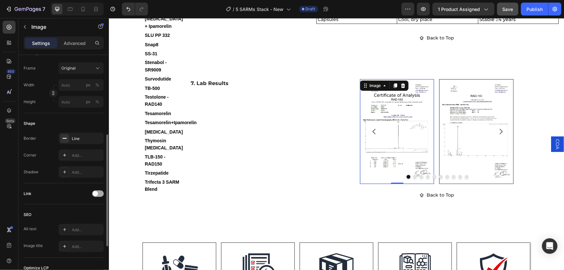
click at [97, 192] on span at bounding box center [95, 193] width 5 height 5
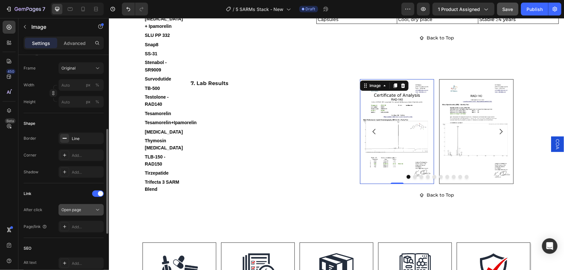
click at [87, 209] on div "Open page" at bounding box center [77, 210] width 33 height 6
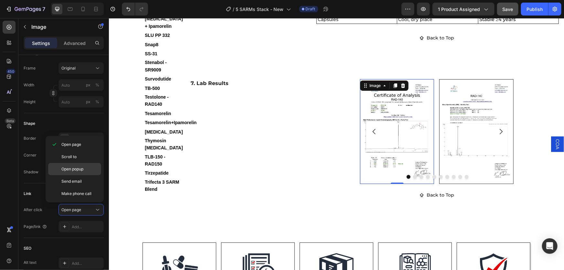
click at [81, 171] on span "Open popup" at bounding box center [72, 169] width 22 height 6
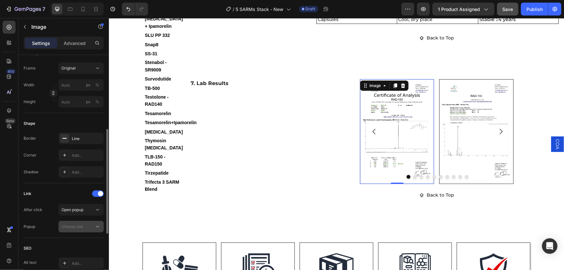
click at [83, 224] on div "Choose one" at bounding box center [77, 227] width 33 height 6
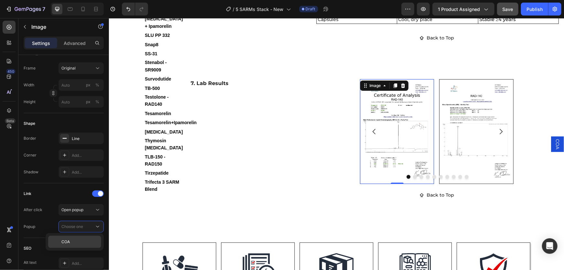
click at [77, 242] on p "COA" at bounding box center [79, 242] width 37 height 6
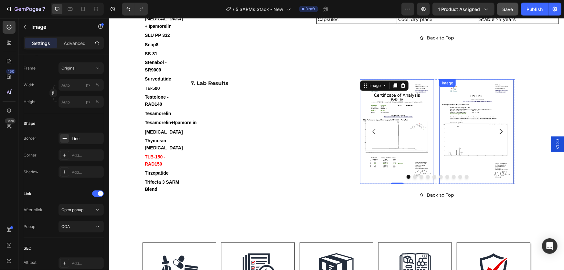
click at [465, 176] on img at bounding box center [476, 131] width 74 height 105
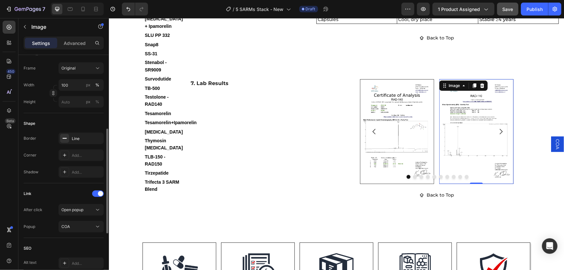
scroll to position [166, 0]
click at [497, 135] on icon "Carousel Next Arrow" at bounding box center [501, 131] width 8 height 8
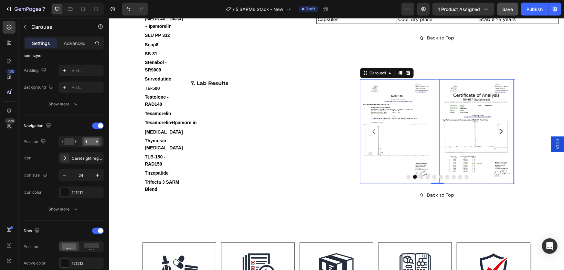
scroll to position [0, 0]
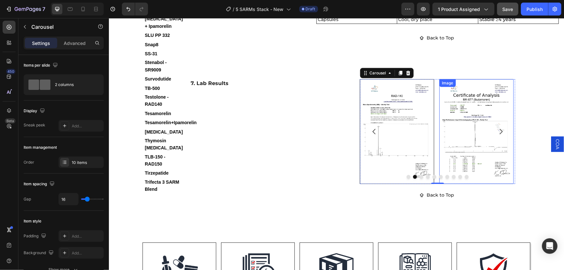
click at [484, 155] on img at bounding box center [476, 131] width 74 height 105
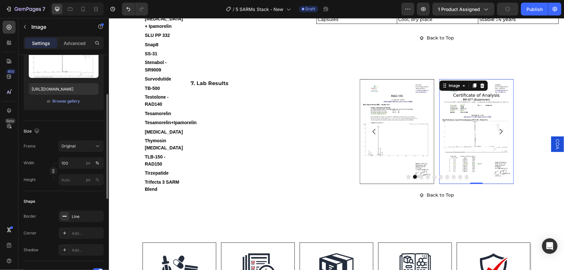
scroll to position [147, 0]
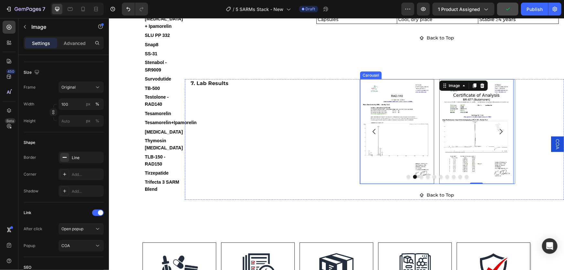
click at [498, 135] on icon "Carousel Next Arrow" at bounding box center [501, 131] width 8 height 8
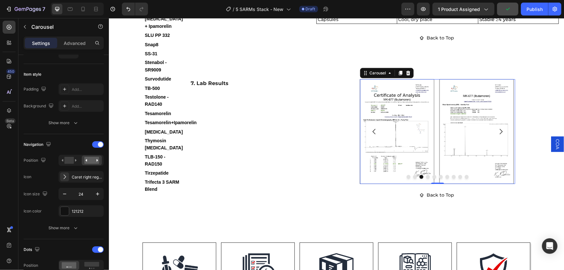
scroll to position [0, 0]
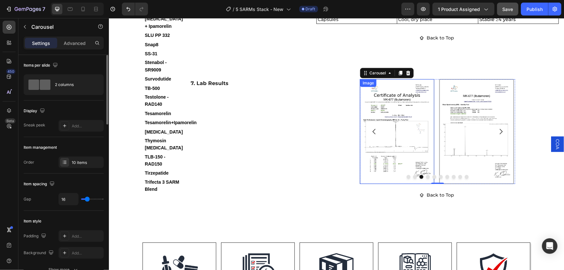
click at [411, 161] on img at bounding box center [397, 131] width 74 height 105
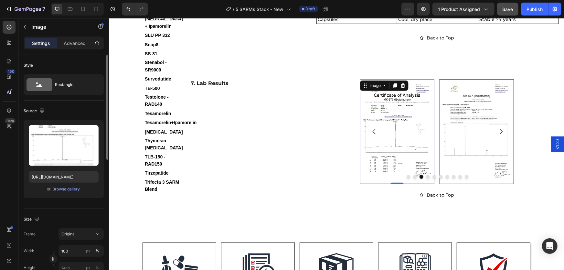
scroll to position [117, 0]
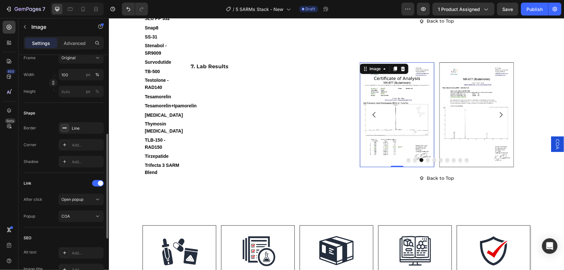
scroll to position [1338, 0]
click at [484, 165] on img at bounding box center [476, 114] width 74 height 105
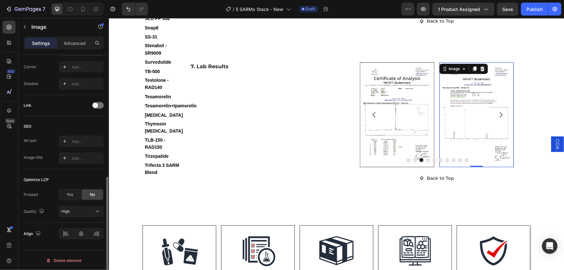
scroll to position [225, 0]
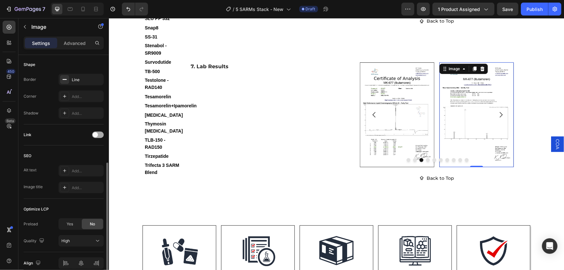
click at [97, 134] on span at bounding box center [95, 134] width 5 height 5
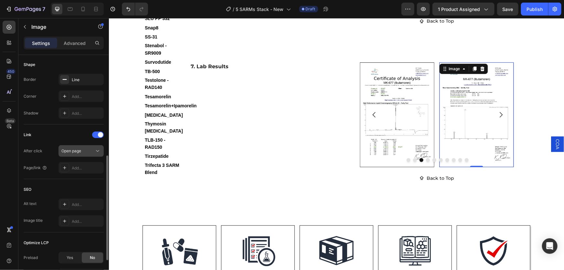
click at [83, 153] on div "Open page" at bounding box center [77, 151] width 33 height 6
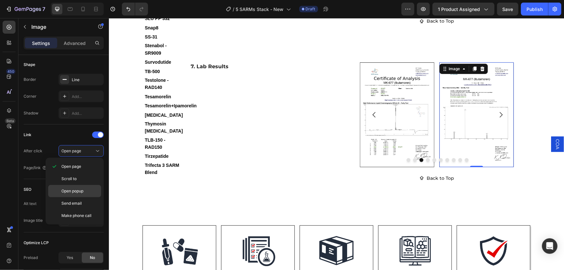
click at [77, 189] on span "Open popup" at bounding box center [72, 191] width 22 height 6
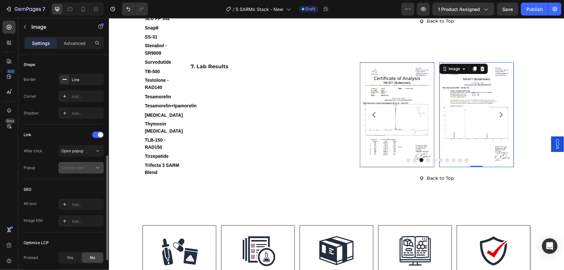
click at [86, 168] on div "Choose one" at bounding box center [77, 168] width 33 height 6
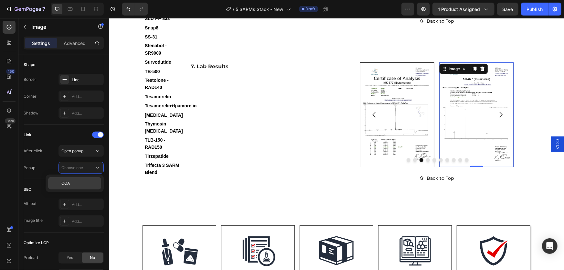
drag, startPoint x: 80, startPoint y: 185, endPoint x: 318, endPoint y: 151, distance: 240.2
click at [80, 185] on p "COA" at bounding box center [79, 184] width 37 height 6
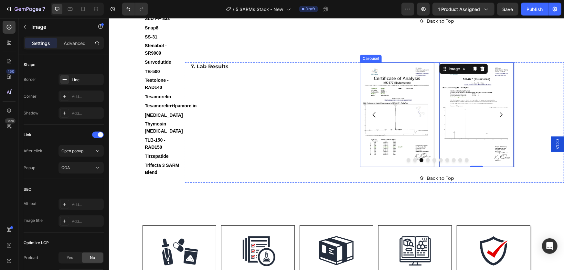
click at [497, 118] on icon "Carousel Next Arrow" at bounding box center [501, 115] width 8 height 8
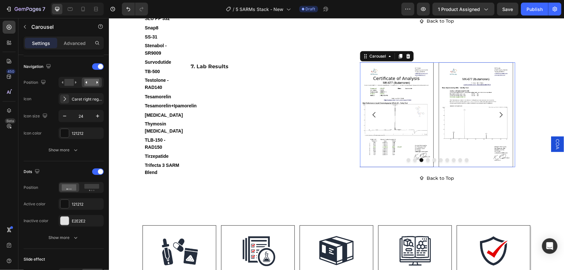
scroll to position [0, 0]
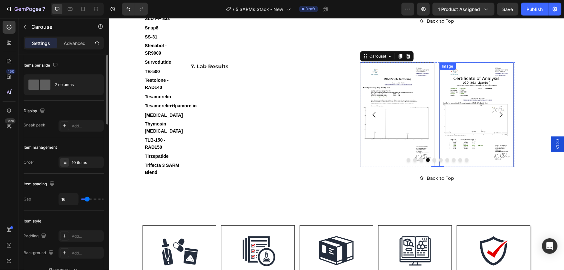
click at [473, 156] on img at bounding box center [476, 114] width 74 height 105
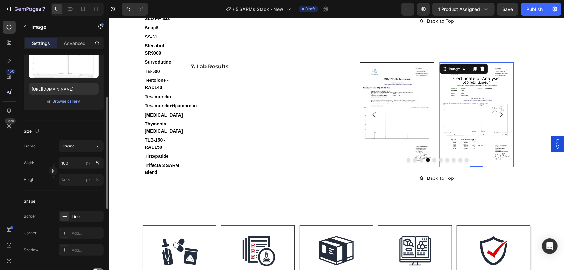
scroll to position [147, 0]
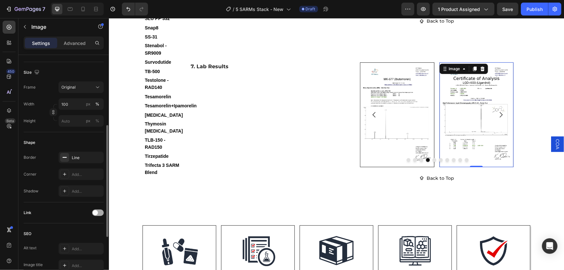
click at [94, 212] on span at bounding box center [95, 212] width 5 height 5
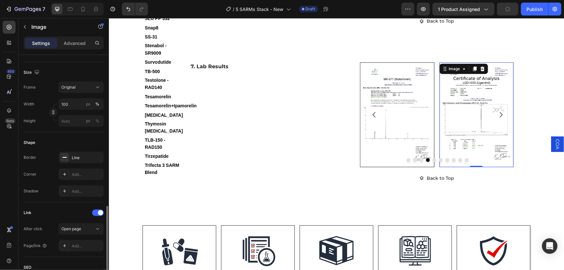
scroll to position [206, 0]
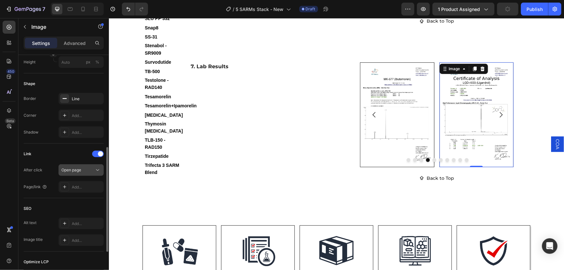
click at [83, 172] on div "Open page" at bounding box center [77, 170] width 33 height 6
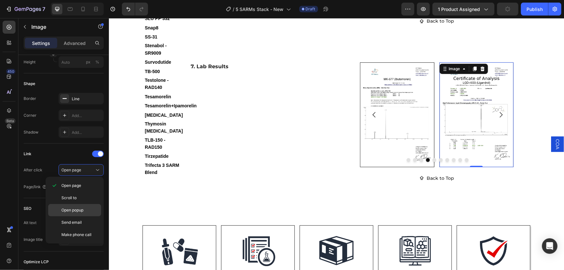
click at [74, 207] on span "Open popup" at bounding box center [72, 210] width 22 height 6
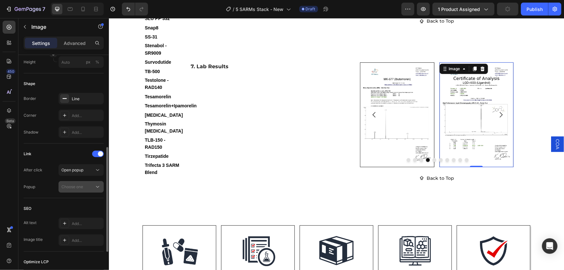
click at [85, 188] on div "Choose one" at bounding box center [77, 187] width 33 height 6
click at [0, 0] on div "COA" at bounding box center [0, 0] width 0 height 0
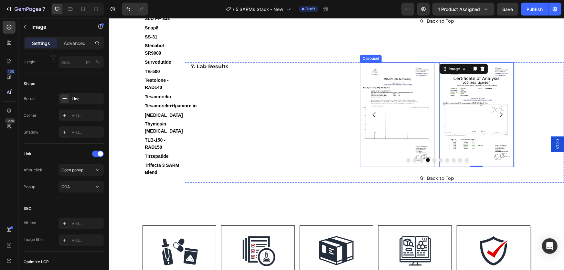
click at [498, 118] on icon "Carousel Next Arrow" at bounding box center [501, 115] width 8 height 8
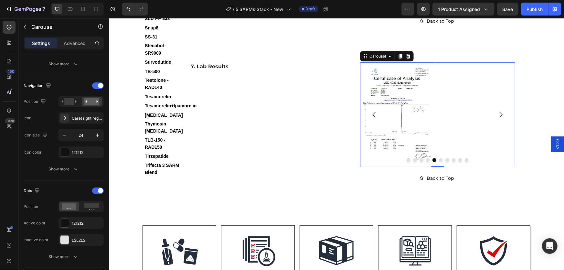
scroll to position [0, 0]
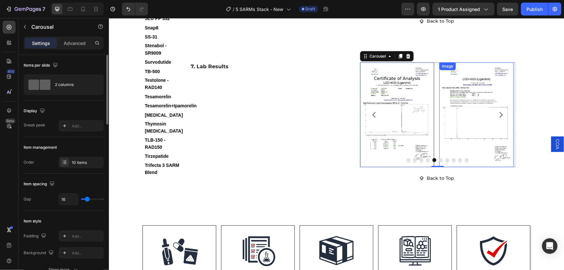
click at [478, 163] on img at bounding box center [476, 114] width 74 height 105
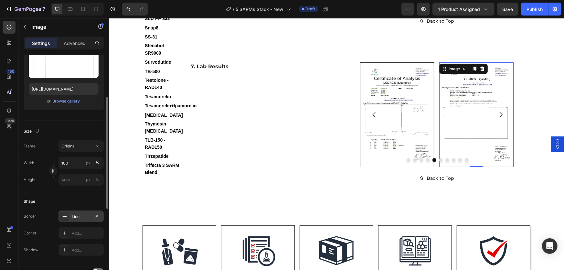
scroll to position [147, 0]
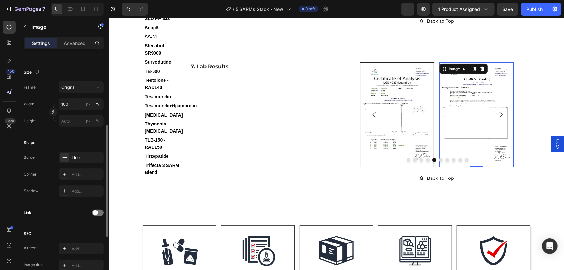
click at [97, 214] on span at bounding box center [95, 212] width 5 height 5
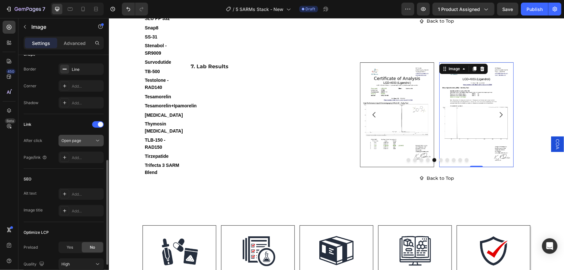
click at [85, 142] on div "Open page" at bounding box center [77, 141] width 33 height 6
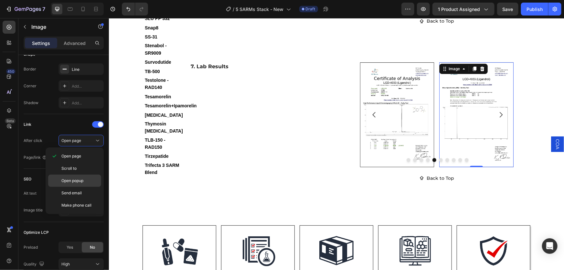
click at [80, 179] on span "Open popup" at bounding box center [72, 181] width 22 height 6
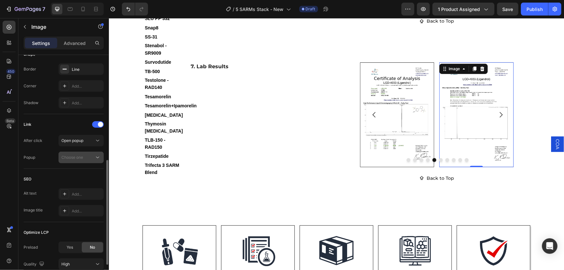
click at [85, 155] on div "Choose one" at bounding box center [77, 158] width 33 height 6
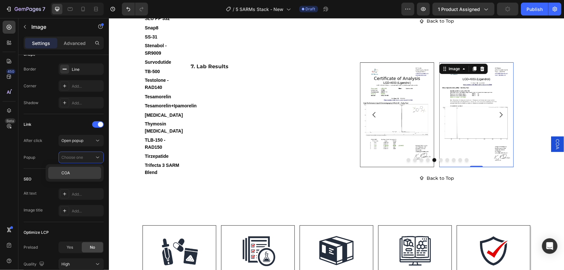
click at [82, 175] on p "COA" at bounding box center [79, 173] width 37 height 6
click at [500, 118] on icon "Carousel Next Arrow" at bounding box center [501, 115] width 8 height 8
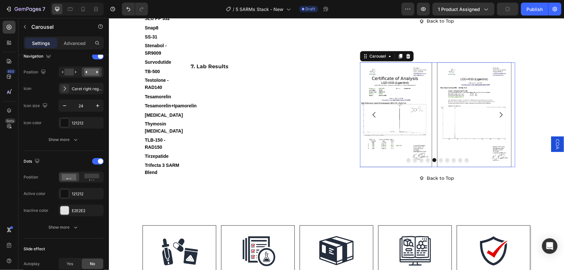
scroll to position [0, 0]
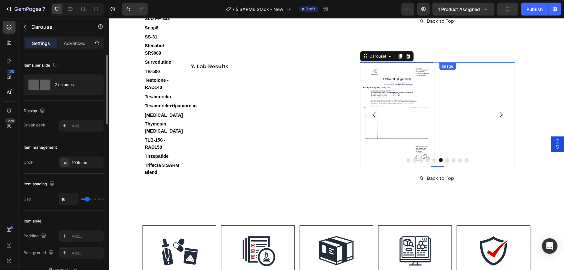
click at [473, 164] on img at bounding box center [476, 114] width 74 height 105
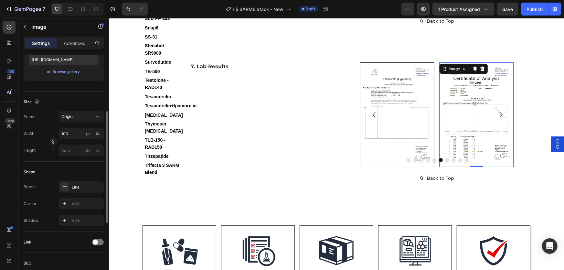
scroll to position [176, 0]
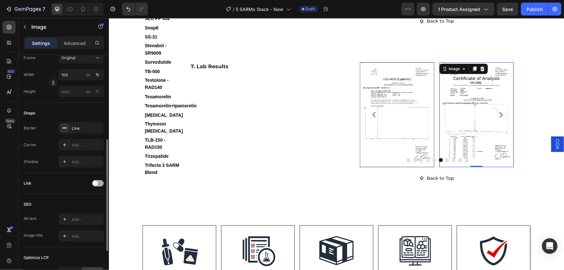
click at [103, 182] on div at bounding box center [98, 183] width 12 height 6
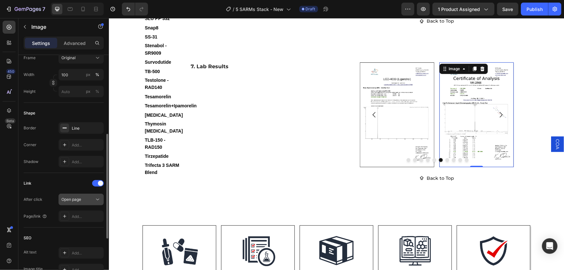
click at [85, 197] on div "Open page" at bounding box center [77, 200] width 33 height 6
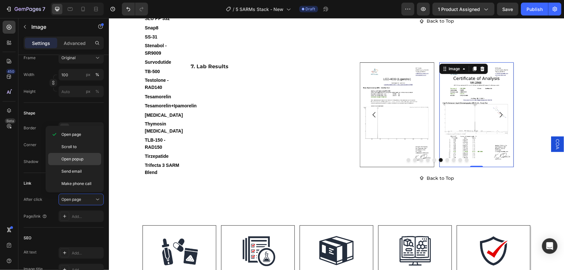
click at [82, 160] on span "Open popup" at bounding box center [72, 159] width 22 height 6
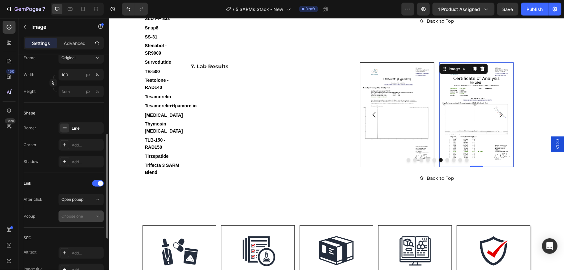
click at [82, 214] on span "Choose one" at bounding box center [72, 216] width 22 height 5
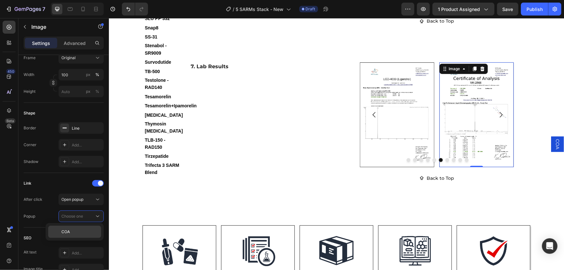
click at [0, 0] on div "COA" at bounding box center [0, 0] width 0 height 0
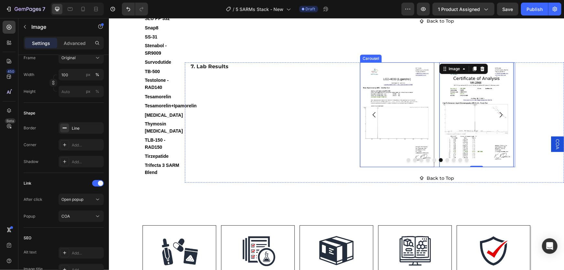
click at [499, 118] on icon "Carousel Next Arrow" at bounding box center [501, 115] width 8 height 8
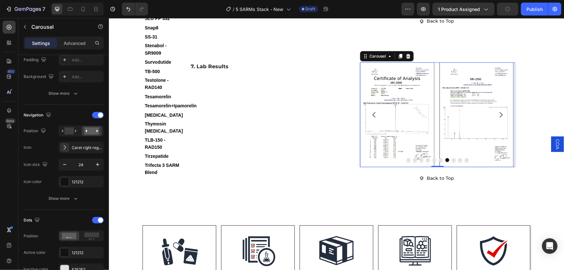
scroll to position [0, 0]
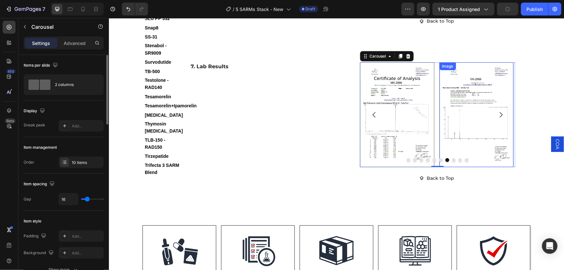
click at [484, 156] on img at bounding box center [476, 114] width 74 height 105
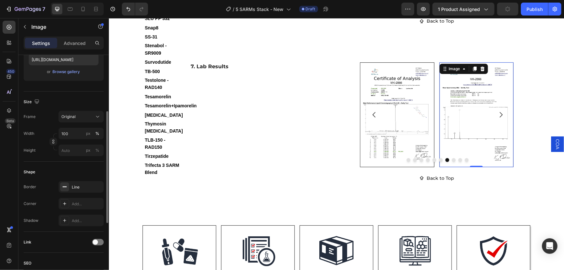
scroll to position [206, 0]
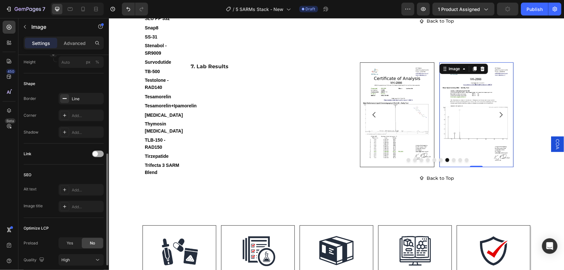
click at [96, 155] on span at bounding box center [95, 153] width 5 height 5
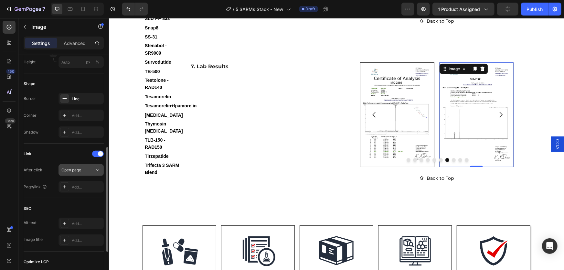
click at [90, 173] on div "Open page" at bounding box center [80, 170] width 39 height 6
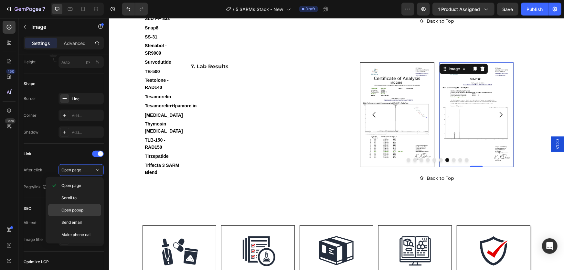
click at [82, 209] on span "Open popup" at bounding box center [72, 210] width 22 height 6
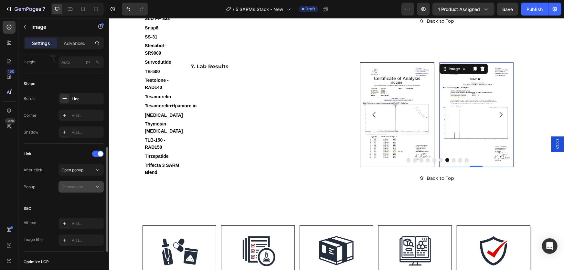
click at [90, 184] on div "Choose one" at bounding box center [77, 187] width 33 height 6
click at [86, 203] on p "COA" at bounding box center [79, 203] width 37 height 6
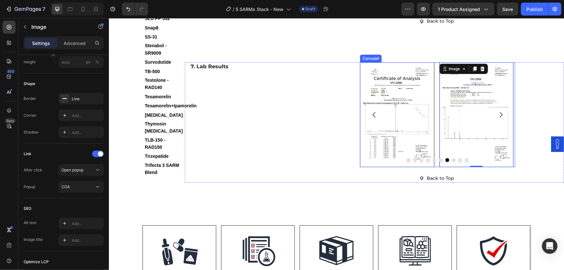
click at [497, 118] on icon "Carousel Next Arrow" at bounding box center [501, 115] width 8 height 8
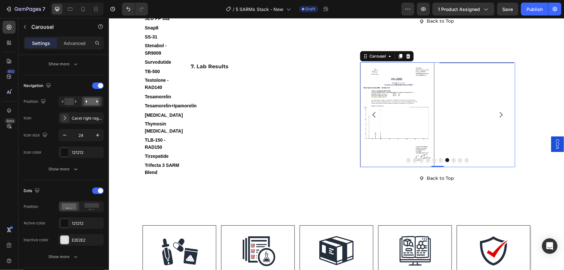
scroll to position [0, 0]
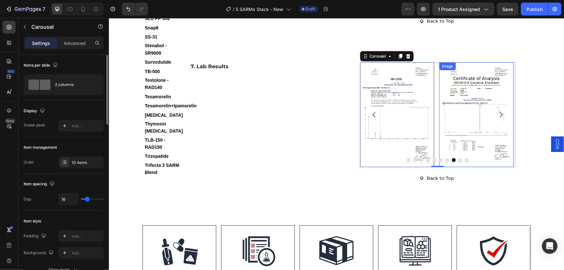
click at [474, 163] on img at bounding box center [476, 114] width 74 height 105
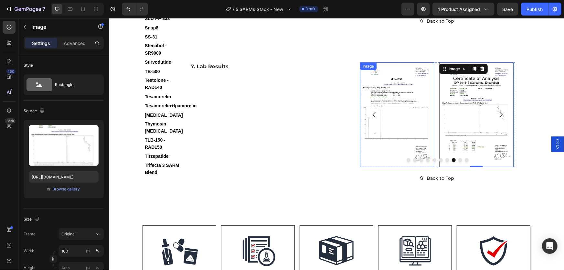
click at [399, 157] on img at bounding box center [397, 114] width 74 height 105
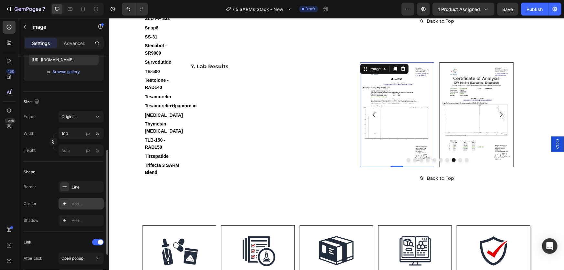
scroll to position [176, 0]
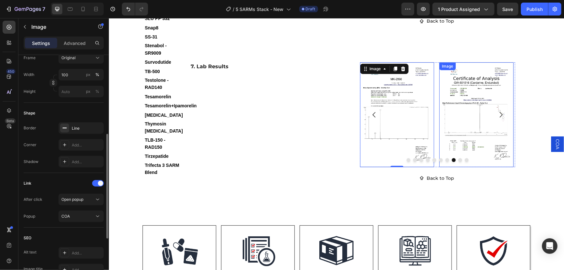
click at [478, 167] on img at bounding box center [476, 114] width 74 height 105
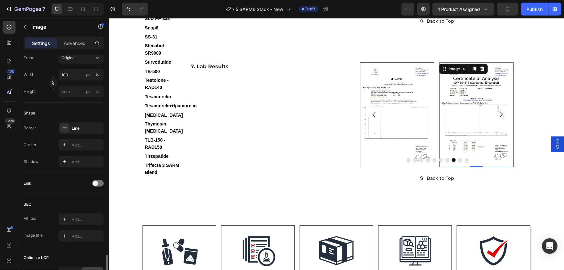
scroll to position [254, 0]
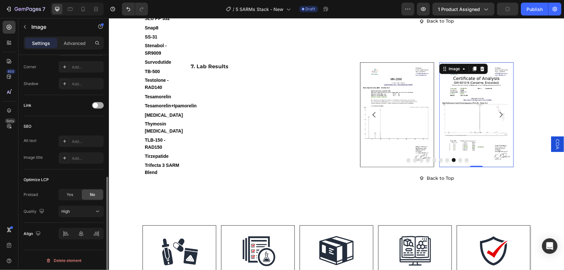
click at [94, 107] on span at bounding box center [95, 105] width 5 height 5
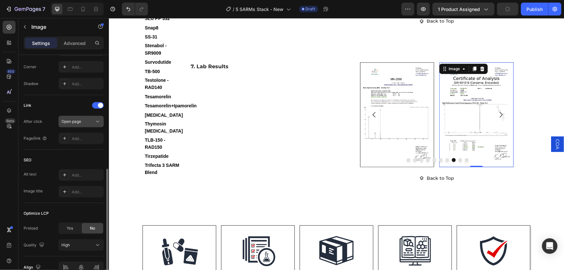
click at [86, 122] on div "Open page" at bounding box center [77, 122] width 33 height 6
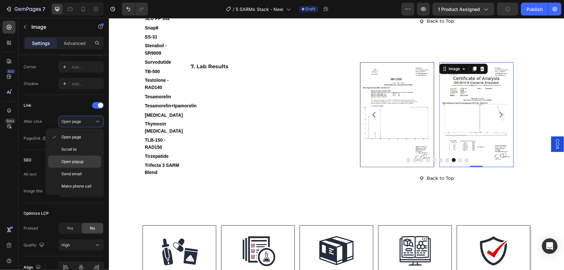
click at [74, 162] on span "Open popup" at bounding box center [72, 162] width 22 height 6
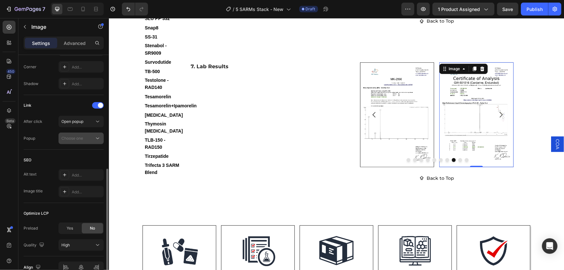
click at [82, 138] on span "Choose one" at bounding box center [72, 138] width 22 height 5
click at [82, 156] on p "COA" at bounding box center [79, 154] width 37 height 6
click at [497, 118] on icon "Carousel Next Arrow" at bounding box center [501, 115] width 8 height 8
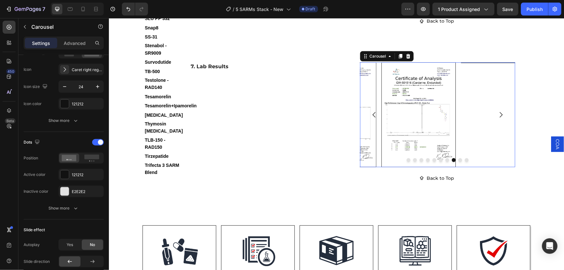
scroll to position [0, 0]
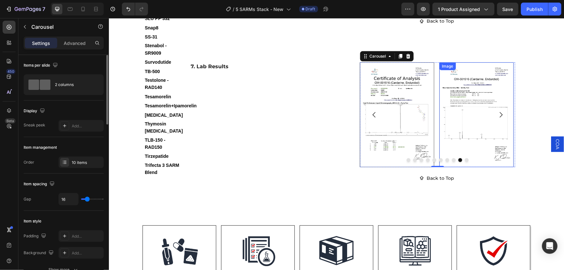
click at [471, 155] on img at bounding box center [476, 114] width 74 height 105
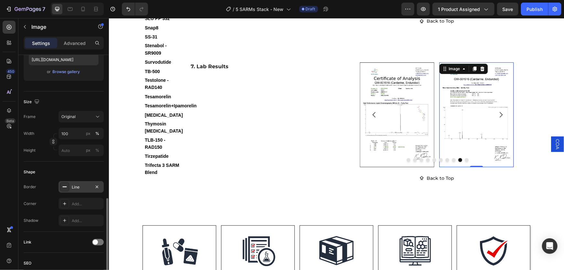
scroll to position [176, 0]
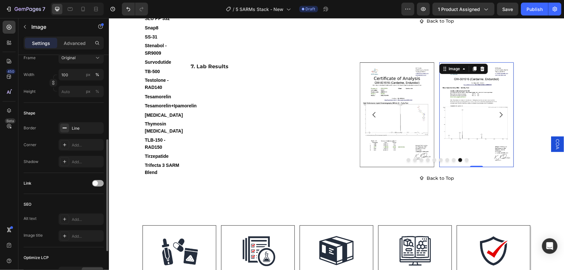
click at [97, 182] on span at bounding box center [95, 183] width 5 height 5
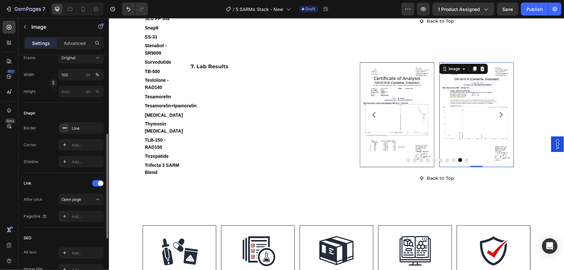
scroll to position [235, 0]
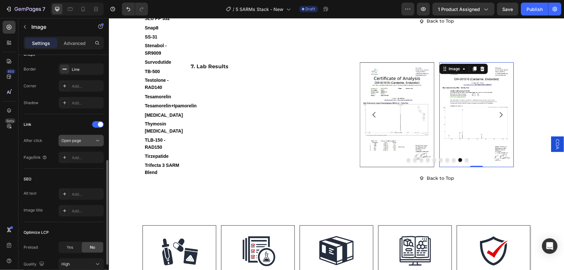
click at [81, 136] on button "Open page" at bounding box center [81, 141] width 45 height 12
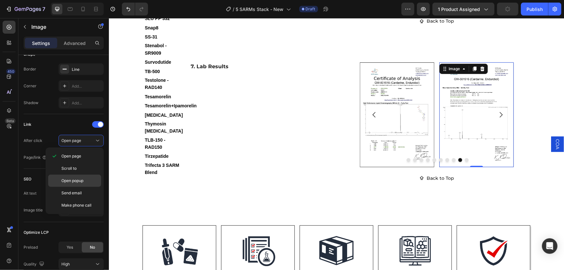
click at [75, 179] on span "Open popup" at bounding box center [72, 181] width 22 height 6
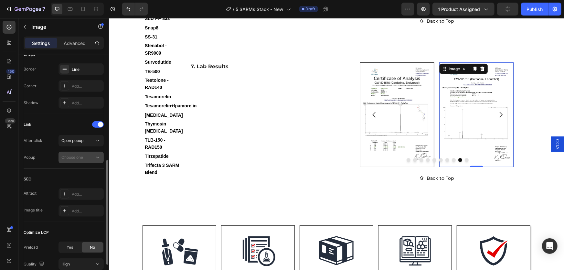
click at [87, 161] on button "Choose one" at bounding box center [81, 158] width 45 height 12
click at [0, 0] on div "COA" at bounding box center [0, 0] width 0 height 0
click at [497, 118] on icon "Carousel Next Arrow" at bounding box center [501, 115] width 8 height 8
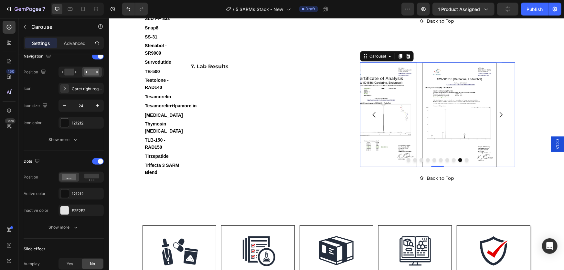
scroll to position [0, 0]
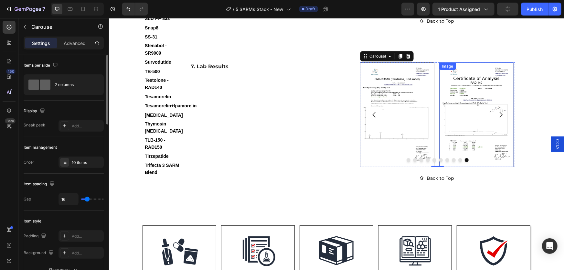
click at [476, 163] on img at bounding box center [476, 114] width 74 height 105
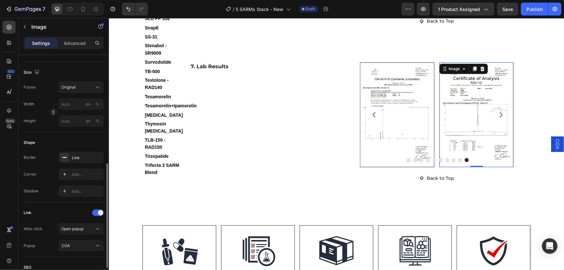
scroll to position [176, 0]
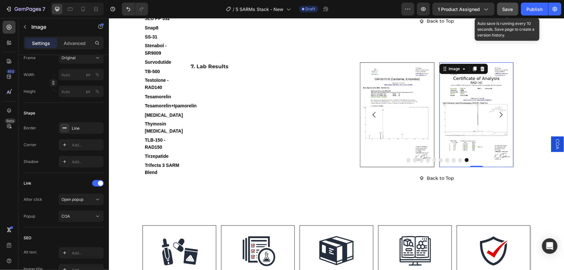
click at [509, 9] on span "Save" at bounding box center [508, 8] width 11 height 5
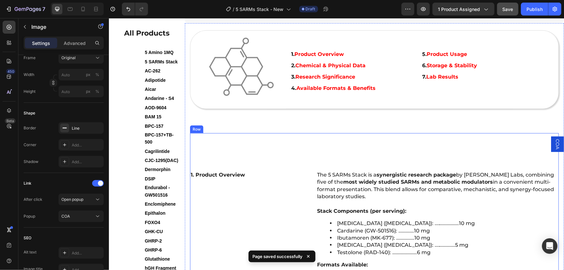
scroll to position [279, 0]
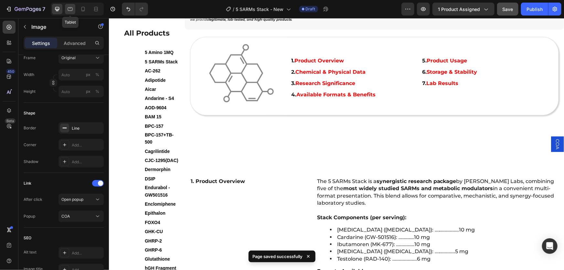
click at [69, 9] on icon at bounding box center [70, 9] width 6 height 6
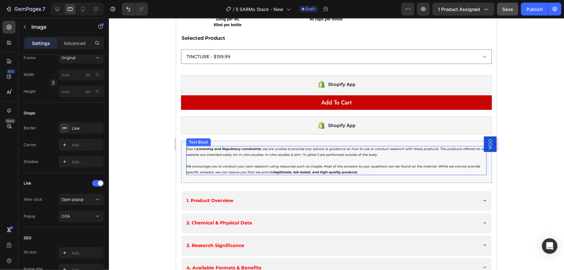
scroll to position [433, 0]
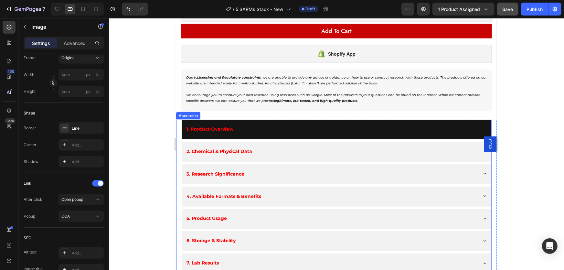
click at [443, 127] on div "1. Product Overview" at bounding box center [331, 128] width 292 height 13
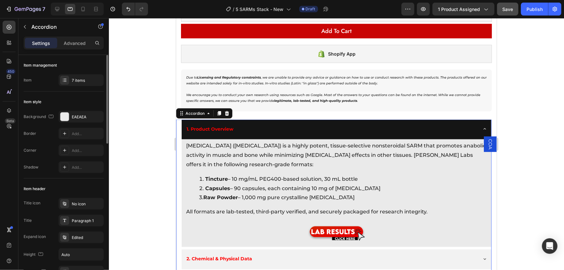
scroll to position [492, 0]
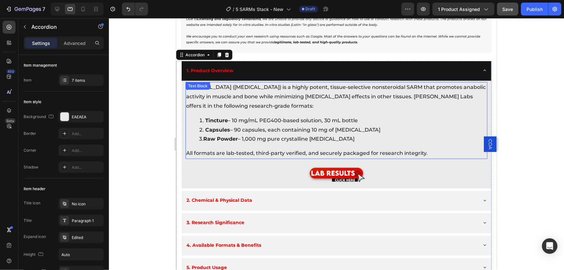
drag, startPoint x: 196, startPoint y: 93, endPoint x: 191, endPoint y: 93, distance: 5.2
click at [196, 93] on p "Ligandrol (LGD-4033) is a highly potent, tissue-selective nonsteroidal SARM tha…" at bounding box center [336, 96] width 301 height 28
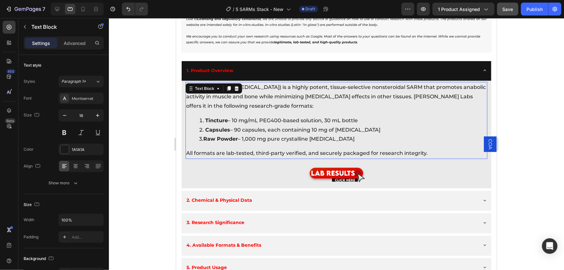
click at [191, 93] on p "Ligandrol (LGD-4033) is a highly potent, tissue-selective nonsteroidal SARM tha…" at bounding box center [336, 96] width 301 height 28
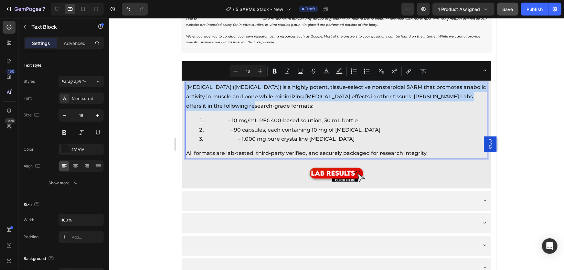
drag, startPoint x: 187, startPoint y: 83, endPoint x: 251, endPoint y: 101, distance: 66.6
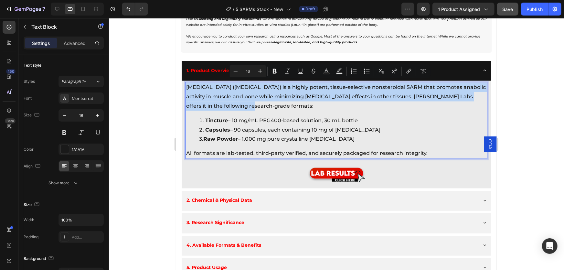
click at [251, 101] on p "Ligandrol (LGD-4033) is a highly potent, tissue-selective nonsteroidal SARM tha…" at bounding box center [336, 96] width 301 height 28
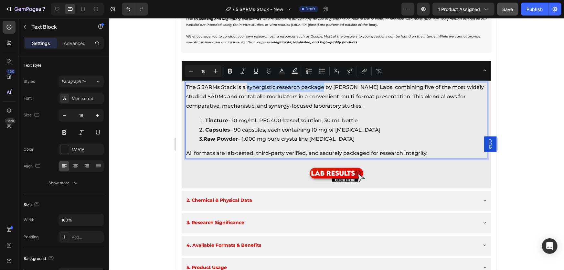
drag, startPoint x: 247, startPoint y: 83, endPoint x: 323, endPoint y: 84, distance: 75.1
click at [323, 84] on p "The 5 SARMs Stack is a synergistic research package by Lawless Labs, combining …" at bounding box center [336, 96] width 301 height 28
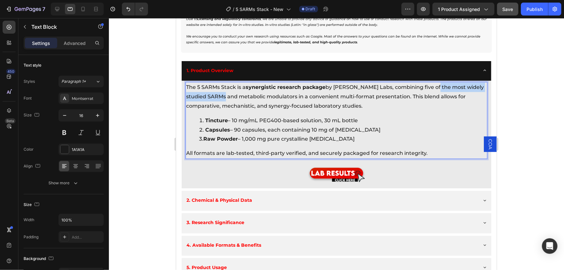
drag, startPoint x: 430, startPoint y: 84, endPoint x: 241, endPoint y: 93, distance: 189.1
click at [241, 93] on p "The 5 SARMs Stack is a synergistic research package by Lawless Labs, combining …" at bounding box center [336, 96] width 301 height 28
click at [225, 94] on p "The 5 SARMs Stack is a synergistic research package by Lawless Labs, combining …" at bounding box center [336, 96] width 301 height 28
drag, startPoint x: 207, startPoint y: 93, endPoint x: 296, endPoint y: 95, distance: 89.0
click at [296, 95] on p "The 5 SARMs Stack is a synergistic research package by Lawless Labs, combining …" at bounding box center [336, 96] width 301 height 28
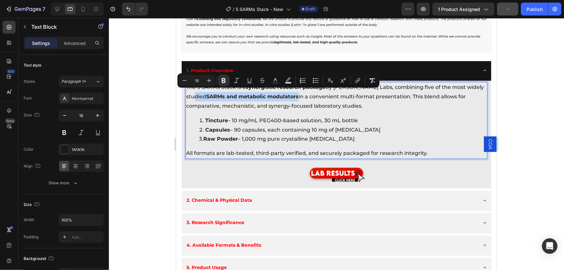
click at [366, 104] on p "The 5 SARMs Stack is a synergistic research package by Lawless Labs, combining …" at bounding box center [336, 96] width 301 height 28
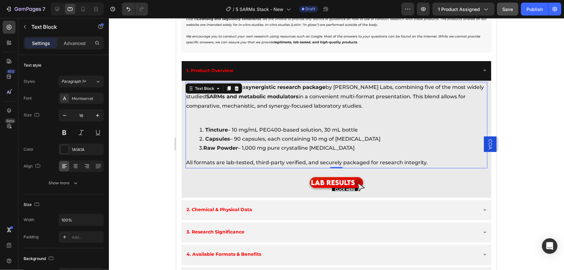
click at [210, 116] on p "Rich Text Editor. Editing area: main" at bounding box center [336, 115] width 301 height 9
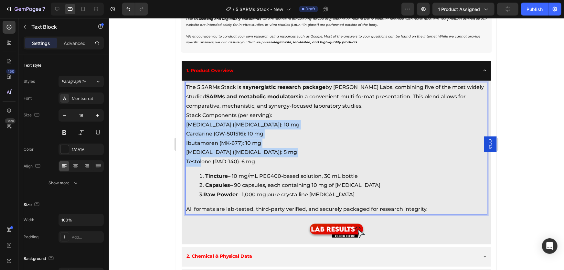
drag, startPoint x: 188, startPoint y: 120, endPoint x: 201, endPoint y: 159, distance: 40.2
click at [201, 159] on div "The 5 SARMs Stack is a synergistic research package by Lawless Labs, combining …" at bounding box center [336, 148] width 302 height 133
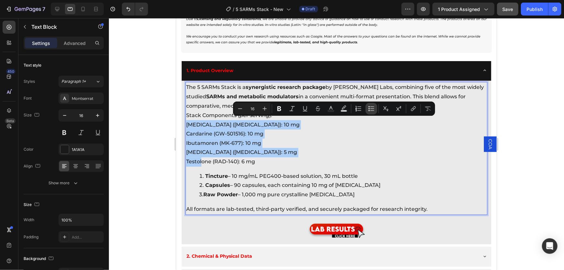
click at [369, 109] on icon "Editor contextual toolbar" at bounding box center [371, 108] width 6 height 6
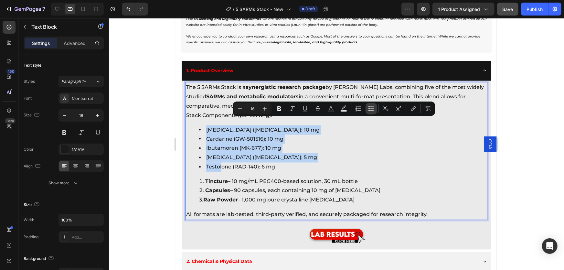
click at [221, 134] on li "Cardarine (GW-501516): 10 mg" at bounding box center [343, 138] width 288 height 9
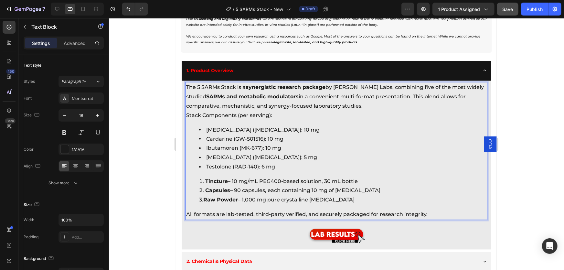
click at [367, 104] on p "The 5 SARMs Stack is a synergistic research package by Lawless Labs, combining …" at bounding box center [336, 96] width 301 height 28
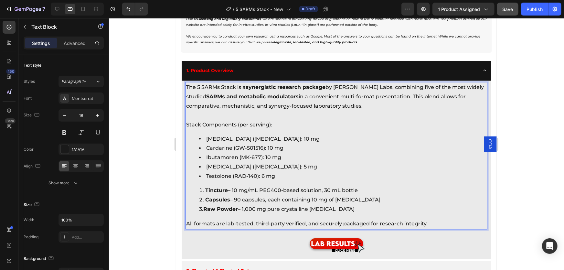
click at [186, 121] on p "Stack Components (per serving):" at bounding box center [336, 124] width 301 height 9
drag, startPoint x: 225, startPoint y: 124, endPoint x: 272, endPoint y: 124, distance: 47.9
click at [272, 124] on p "Stack Components (per serving):" at bounding box center [336, 124] width 301 height 9
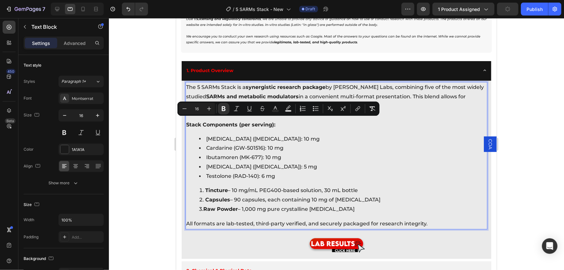
click at [255, 181] on div "The 5 SARMs Stack is a synergistic research package by Lawless Labs, combining …" at bounding box center [336, 155] width 302 height 147
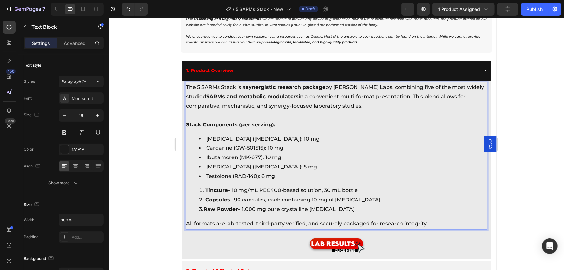
click at [285, 172] on li "Testolone (RAD-140): 6 mg" at bounding box center [343, 176] width 288 height 9
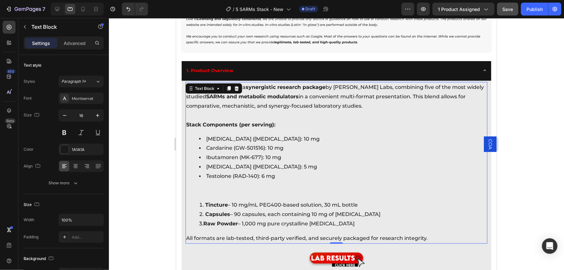
click at [203, 189] on p "Rich Text Editor. Editing area: main" at bounding box center [336, 190] width 301 height 9
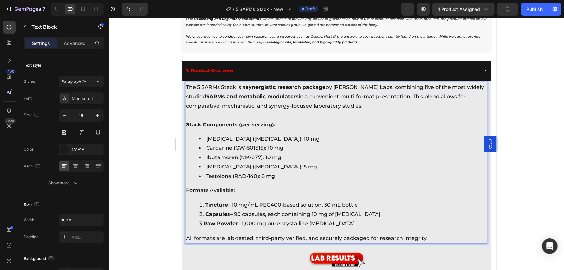
scroll to position [551, 0]
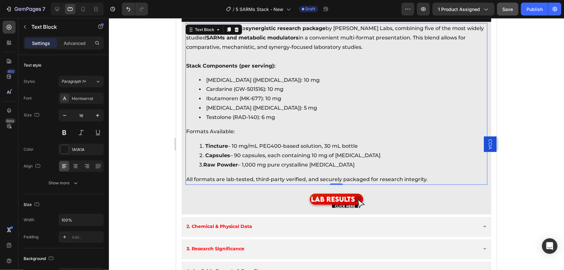
click at [234, 143] on li "Tincture – 10 mg/mL PEG400-based solution, 30 mL bottle" at bounding box center [343, 146] width 288 height 9
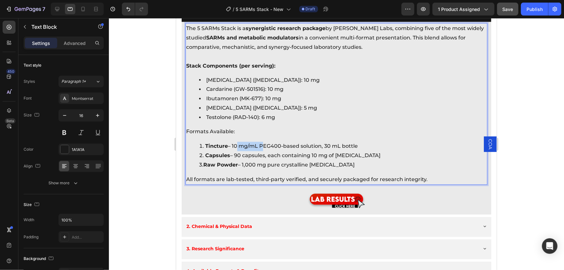
drag, startPoint x: 234, startPoint y: 143, endPoint x: 241, endPoint y: 144, distance: 7.2
click at [243, 144] on li "Tincture – 10 mg/mL PEG400-based solution, 30 mL bottle" at bounding box center [343, 146] width 288 height 9
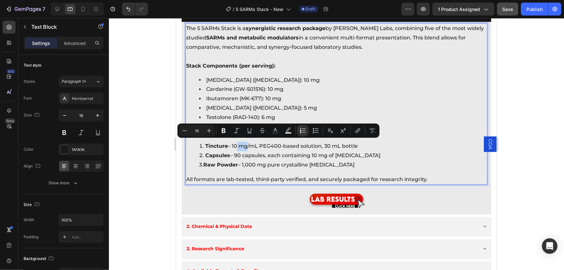
click at [235, 143] on li "Tincture – 10 mg/mL PEG400-based solution, 30 mL bottle" at bounding box center [343, 146] width 288 height 9
drag, startPoint x: 234, startPoint y: 143, endPoint x: 359, endPoint y: 143, distance: 125.5
click at [359, 143] on li "Tincture – 10 mg/mL PEG400-based solution, 30 mL bottle" at bounding box center [343, 146] width 288 height 9
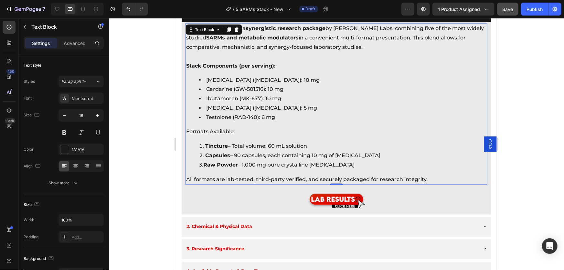
click at [235, 152] on li "Capsules – 90 capsules, each containing 10 mg of LGD-4033 3. Raw Powder – 1,000…" at bounding box center [343, 160] width 288 height 19
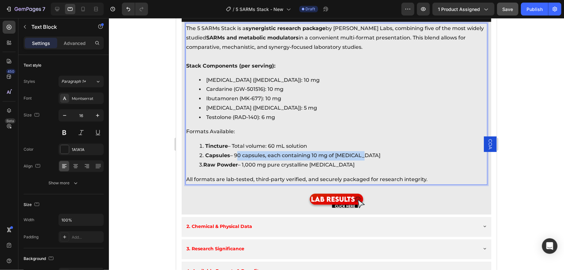
drag, startPoint x: 235, startPoint y: 152, endPoint x: 371, endPoint y: 152, distance: 135.2
click at [371, 152] on li "Capsules – 90 capsules, each containing 10 mg of LGD-4033 3. Raw Powder – 1,000…" at bounding box center [343, 160] width 288 height 19
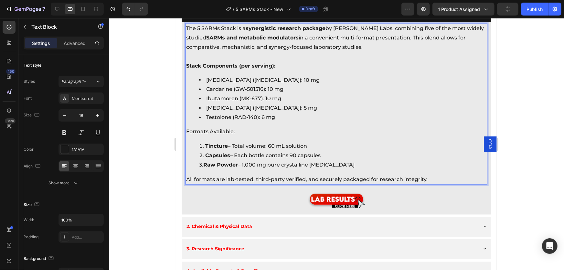
click at [200, 162] on li "Capsules – Each bottle contains 90 capsules 3. Raw Powder – 1,000 mg pure cryst…" at bounding box center [343, 160] width 288 height 19
drag, startPoint x: 199, startPoint y: 162, endPoint x: 338, endPoint y: 162, distance: 138.8
click at [338, 162] on li "Capsules – Each bottle contains 90 capsules 3. Raw Powder – 1,000 mg pure cryst…" at bounding box center [343, 160] width 288 height 19
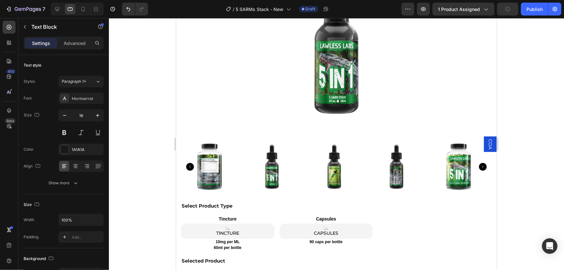
scroll to position [286, 0]
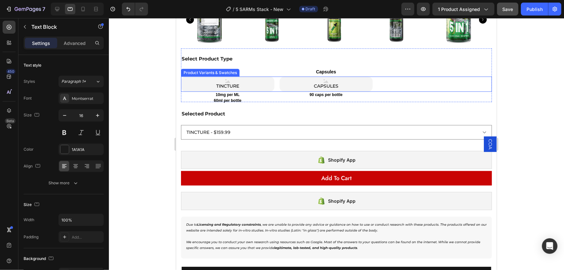
click at [225, 70] on div "Product Variants & Swatches" at bounding box center [210, 73] width 56 height 6
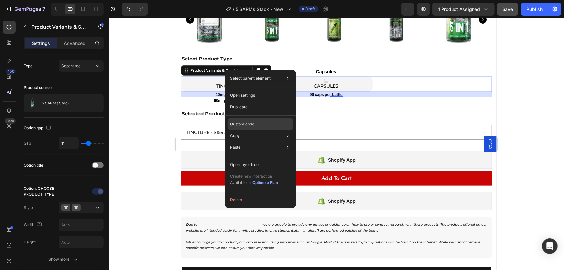
click at [258, 142] on div "Custom code" at bounding box center [261, 148] width 66 height 12
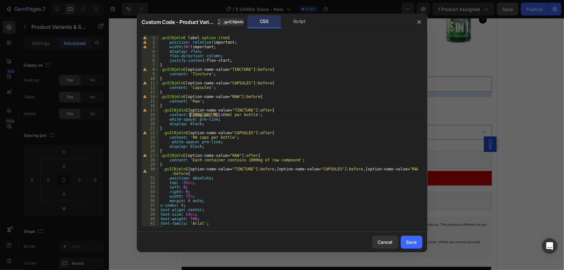
drag, startPoint x: 220, startPoint y: 114, endPoint x: 190, endPoint y: 114, distance: 29.8
click at [190, 114] on div ".gvICNjmlnE label .option-item { position : relative !important ; width : 30 % …" at bounding box center [288, 136] width 259 height 200
drag, startPoint x: 268, startPoint y: 153, endPoint x: 314, endPoint y: 188, distance: 57.2
click at [314, 188] on div ".gvICNjmlnE label .option-item { position : relative !important ; width : 30 % …" at bounding box center [288, 136] width 259 height 200
type textarea "left: 0;"
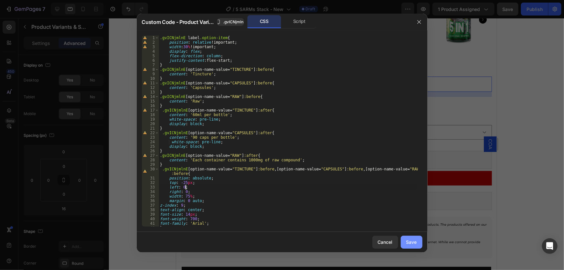
click at [409, 242] on div "Save" at bounding box center [412, 242] width 11 height 7
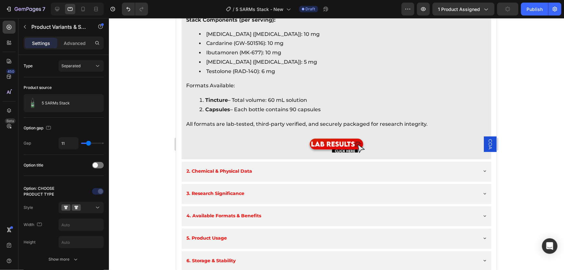
scroll to position [639, 0]
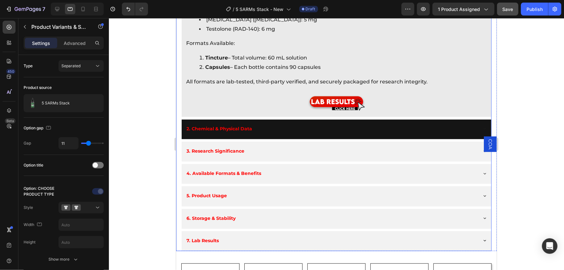
click at [442, 123] on div "2. Chemical & Physical Data" at bounding box center [331, 128] width 292 height 13
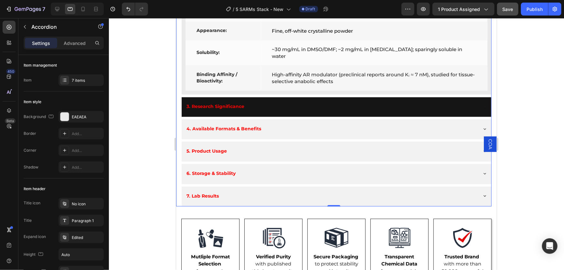
click at [447, 100] on div "3. Research Significance" at bounding box center [331, 106] width 292 height 13
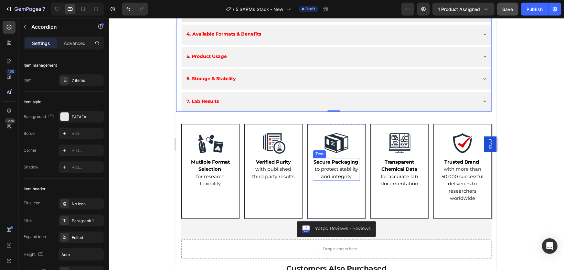
scroll to position [551, 0]
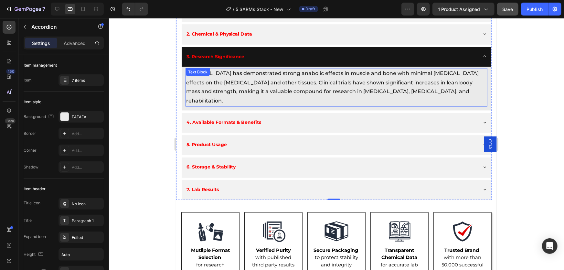
drag, startPoint x: 201, startPoint y: 83, endPoint x: 192, endPoint y: 79, distance: 9.1
click at [201, 83] on p "LGD-4033 has demonstrated strong anabolic effects in muscle and bone with minim…" at bounding box center [336, 87] width 301 height 37
click at [199, 83] on p "LGD-4033 has demonstrated strong anabolic effects in muscle and bone with minim…" at bounding box center [336, 87] width 301 height 37
click at [187, 80] on p "LGD-4033 has demonstrated strong anabolic effects in muscle and bone with minim…" at bounding box center [336, 87] width 301 height 37
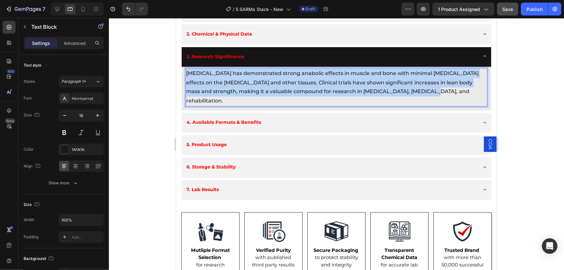
drag, startPoint x: 186, startPoint y: 71, endPoint x: 422, endPoint y: 89, distance: 236.9
click at [422, 89] on p "LGD-4033 has demonstrated strong anabolic effects in muscle and bone with minim…" at bounding box center [336, 87] width 301 height 37
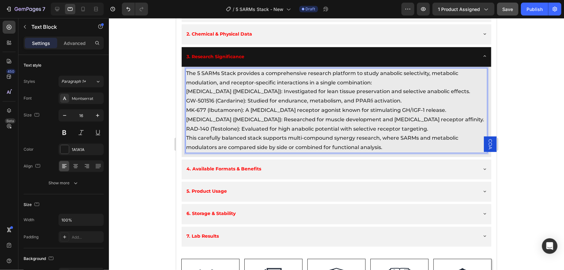
click at [235, 88] on p "MK-2866 (Ostarine): Investigated for lean tissue preservation and selective ana…" at bounding box center [336, 91] width 301 height 9
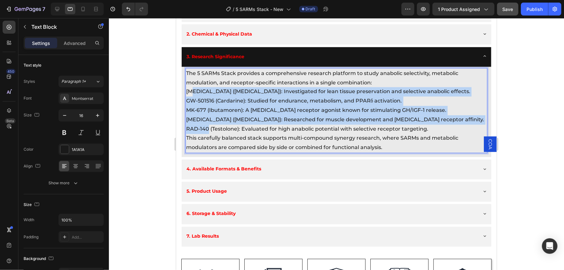
drag, startPoint x: 194, startPoint y: 87, endPoint x: 207, endPoint y: 122, distance: 37.5
click at [207, 122] on div "The 5 SARMs Stack provides a comprehensive research platform to study anabolic …" at bounding box center [336, 110] width 302 height 85
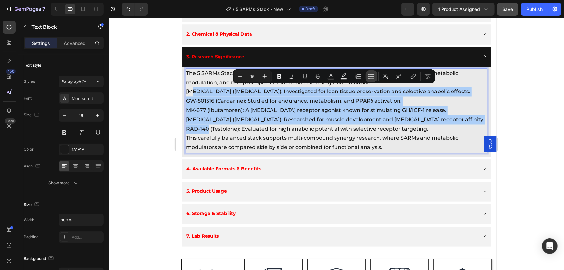
click at [370, 78] on icon "Editor contextual toolbar" at bounding box center [371, 76] width 6 height 6
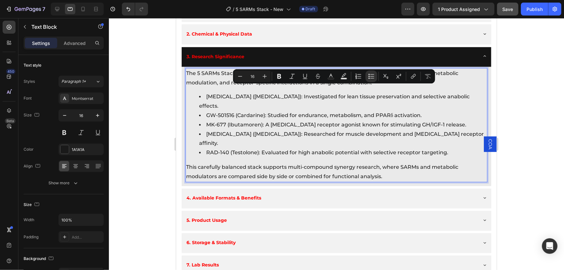
click at [244, 97] on li "MK-2866 (Ostarine): Investigated for lean tissue preservation and selective ana…" at bounding box center [343, 101] width 288 height 19
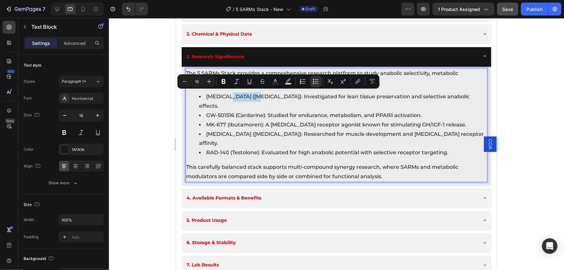
drag, startPoint x: 256, startPoint y: 94, endPoint x: 231, endPoint y: 96, distance: 24.9
click at [231, 96] on li "MK-2866 (Ostarine): Investigated for lean tissue preservation and selective ana…" at bounding box center [343, 101] width 288 height 19
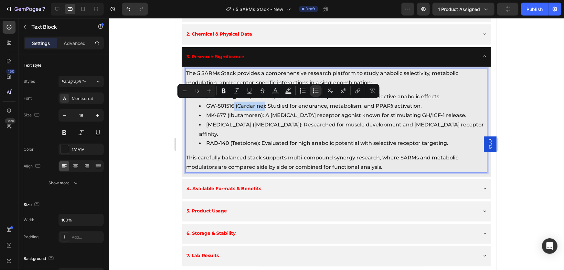
drag, startPoint x: 264, startPoint y: 103, endPoint x: 235, endPoint y: 103, distance: 29.1
click at [235, 105] on li "GW-501516 (Cardarine): Studied for endurance, metabolism, and PPARδ activation." at bounding box center [343, 106] width 288 height 9
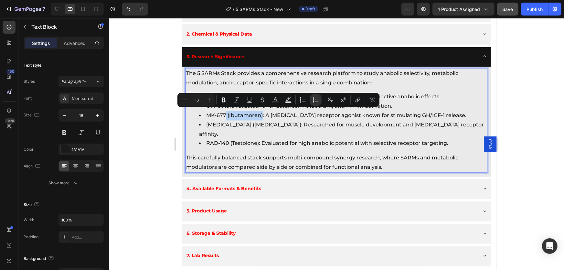
drag, startPoint x: 262, startPoint y: 112, endPoint x: 226, endPoint y: 113, distance: 35.9
click at [226, 113] on li "MK-677 (Ibutamoren): A ghrelin receptor agonist known for stimulating GH/IGF-1 …" at bounding box center [343, 115] width 288 height 9
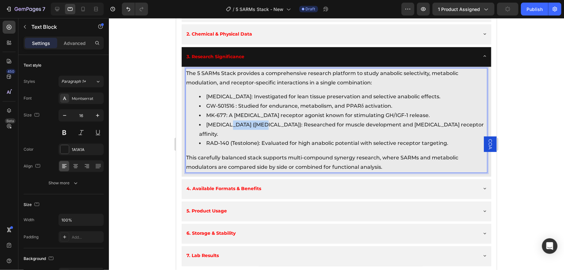
drag, startPoint x: 262, startPoint y: 121, endPoint x: 233, endPoint y: 124, distance: 29.6
click at [233, 124] on li "LGD-4033 (Ligandrol): Researched for muscle development and androgen receptor a…" at bounding box center [343, 129] width 288 height 19
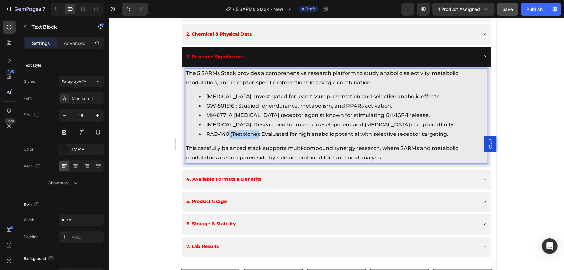
drag, startPoint x: 258, startPoint y: 131, endPoint x: 228, endPoint y: 132, distance: 29.5
click at [228, 132] on li "RAD-140 (Testolone): Evaluated for high anabolic potential with selective recep…" at bounding box center [343, 134] width 288 height 9
click at [214, 93] on li "MK-2866: Investigated for lean tissue preservation and selective anabolic effec…" at bounding box center [343, 96] width 288 height 9
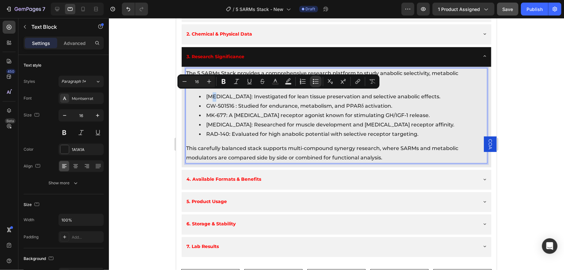
click at [207, 94] on li "MK-2866: Investigated for lean tissue preservation and selective anabolic effec…" at bounding box center [343, 96] width 288 height 9
drag, startPoint x: 207, startPoint y: 93, endPoint x: 227, endPoint y: 95, distance: 20.1
click at [227, 95] on li "MK-2866: Investigated for lean tissue preservation and selective anabolic effec…" at bounding box center [343, 96] width 288 height 9
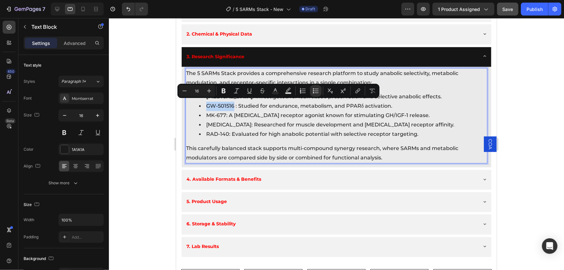
drag, startPoint x: 206, startPoint y: 103, endPoint x: 234, endPoint y: 104, distance: 27.5
click at [234, 104] on li "GW-501516 : Studied for endurance, metabolism, and PPARδ activation." at bounding box center [343, 106] width 288 height 9
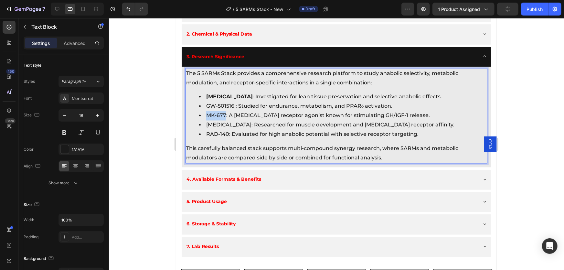
drag, startPoint x: 207, startPoint y: 113, endPoint x: 225, endPoint y: 113, distance: 17.8
click at [225, 113] on li "MK-677: A ghrelin receptor agonist known for stimulating GH/IGF-1 release." at bounding box center [343, 115] width 288 height 9
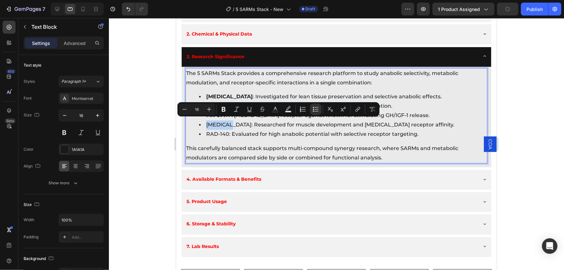
drag, startPoint x: 206, startPoint y: 122, endPoint x: 232, endPoint y: 122, distance: 25.6
click at [232, 122] on li "LGD-4033: Researched for muscle development and androgen receptor affinity." at bounding box center [343, 124] width 288 height 9
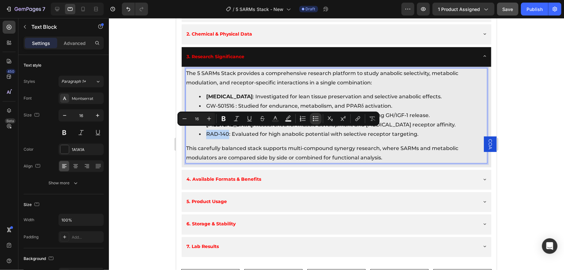
drag, startPoint x: 206, startPoint y: 130, endPoint x: 228, endPoint y: 132, distance: 22.1
click at [228, 132] on li "RAD-140: Evaluated for high anabolic potential with selective receptor targetin…" at bounding box center [343, 134] width 288 height 9
click at [216, 104] on li "GW-501516 : Studied for endurance, metabolism, and PPARδ activation." at bounding box center [343, 106] width 288 height 9
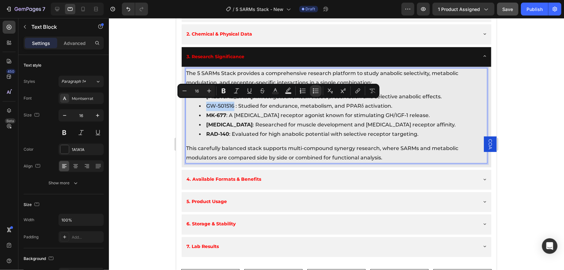
drag, startPoint x: 206, startPoint y: 103, endPoint x: 234, endPoint y: 105, distance: 27.9
click at [234, 105] on li "GW-501516 : Studied for endurance, metabolism, and PPARδ activation." at bounding box center [343, 106] width 288 height 9
click at [245, 111] on li "MK-677 : A ghrelin receptor agonist known for stimulating GH/IGF-1 release." at bounding box center [343, 115] width 288 height 9
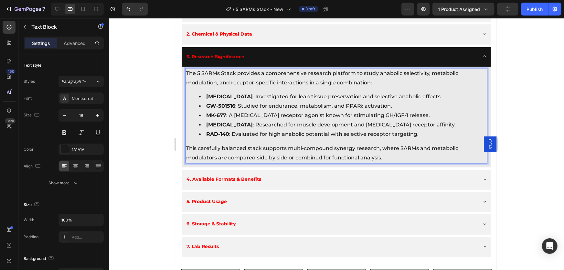
scroll to position [610, 0]
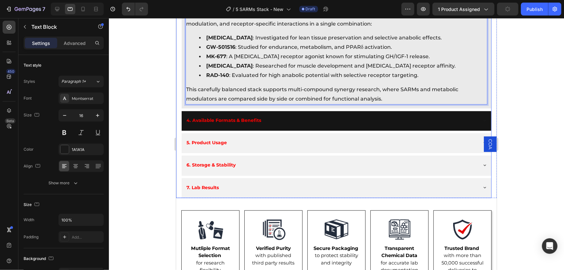
click at [426, 115] on div "4. Available Formats & Benefits" at bounding box center [331, 120] width 292 height 13
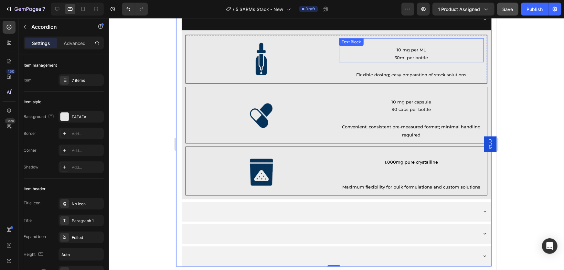
click at [395, 48] on p "Tincture 10 mg per ML 30ml per bottle" at bounding box center [412, 50] width 144 height 23
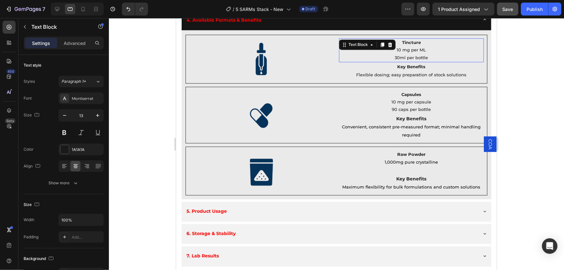
click at [394, 47] on p "Tincture 10 mg per ML 30ml per bottle" at bounding box center [412, 50] width 144 height 23
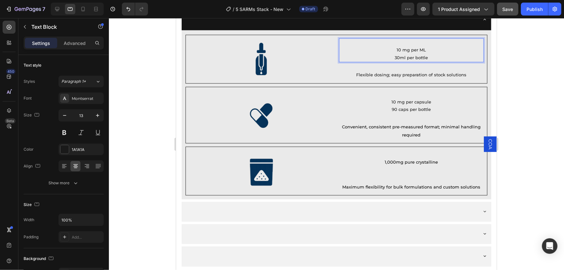
drag, startPoint x: 394, startPoint y: 47, endPoint x: 422, endPoint y: 49, distance: 28.2
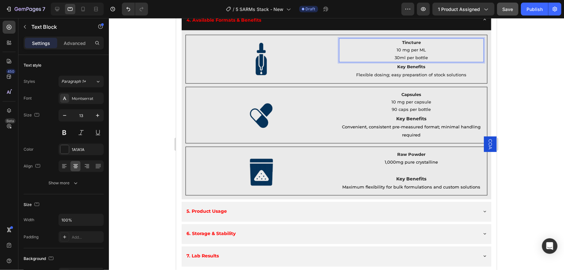
click at [422, 49] on p "Tincture 10 mg per ML 30ml per bottle" at bounding box center [412, 50] width 144 height 23
drag, startPoint x: 422, startPoint y: 48, endPoint x: 394, endPoint y: 48, distance: 28.8
click at [394, 48] on p "Tincture 10 mg per ML 30ml per bottle" at bounding box center [412, 50] width 144 height 23
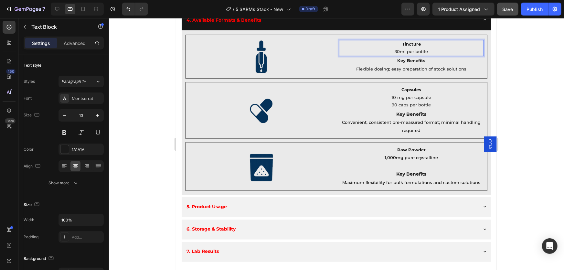
scroll to position [611, 0]
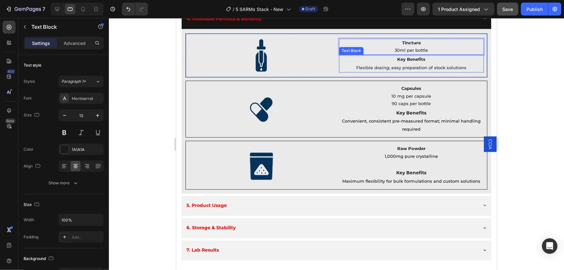
click at [356, 65] on span "Flexible dosing; easy preparation of stock solutions" at bounding box center [411, 67] width 110 height 5
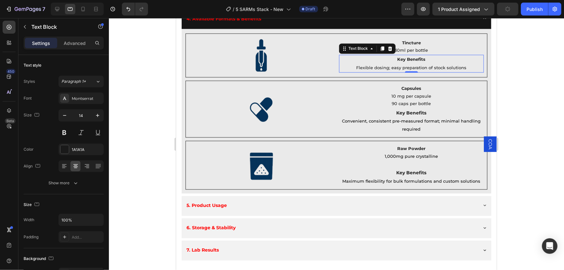
drag, startPoint x: 395, startPoint y: 65, endPoint x: 380, endPoint y: 65, distance: 15.2
click at [395, 65] on span "Flexible dosing; easy preparation of stock solutions" at bounding box center [411, 67] width 110 height 5
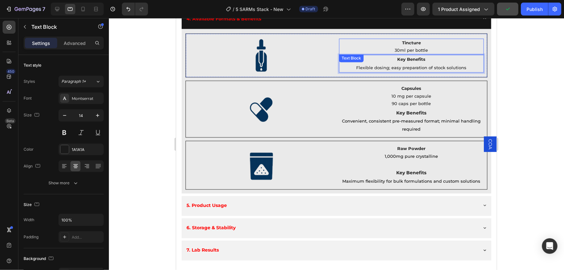
click at [394, 47] on p "Tincture 30ml per bottle" at bounding box center [412, 46] width 144 height 15
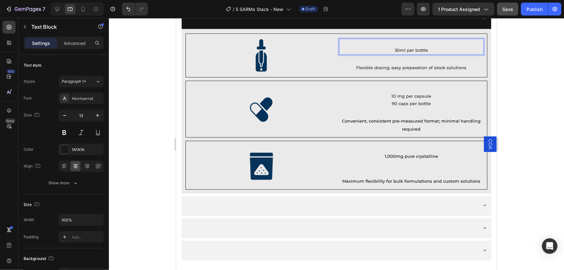
click at [393, 47] on p "Tincture 30ml per bottle" at bounding box center [412, 46] width 144 height 15
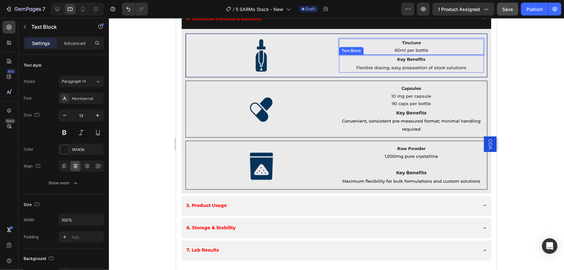
click at [352, 65] on p "Key Benefits Flexible dosing; easy preparation of stock solutions" at bounding box center [412, 63] width 144 height 16
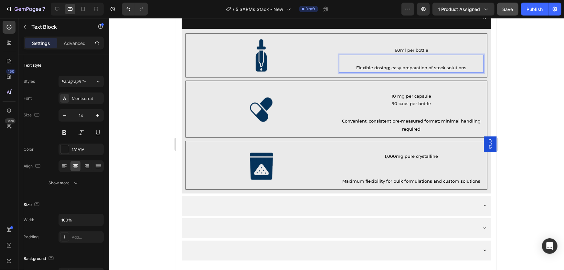
click at [356, 65] on span "Flexible dosing; easy preparation of stock solutions" at bounding box center [411, 67] width 110 height 5
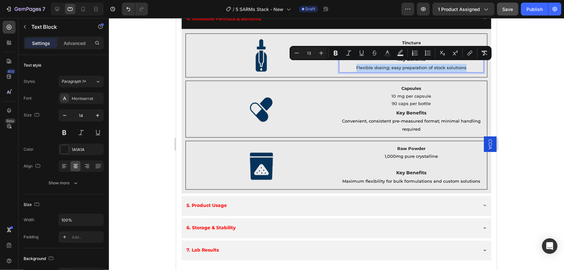
drag, startPoint x: 354, startPoint y: 65, endPoint x: 464, endPoint y: 68, distance: 109.7
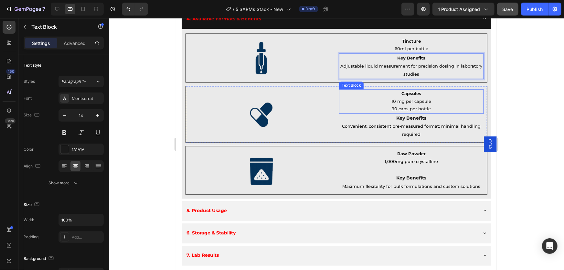
scroll to position [610, 0]
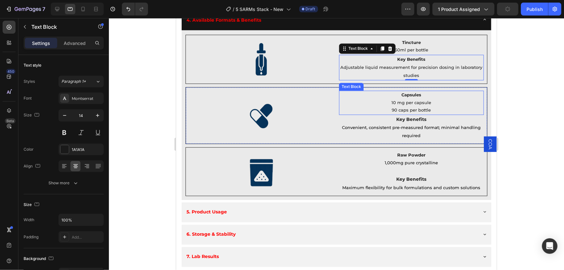
drag, startPoint x: 396, startPoint y: 105, endPoint x: 389, endPoint y: 101, distance: 7.5
click at [396, 105] on p "Capsules 10 mg per capsule 90 caps per bottle" at bounding box center [412, 102] width 144 height 23
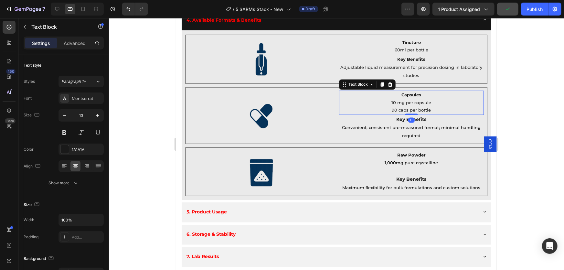
click at [389, 100] on p "Capsules 10 mg per capsule 90 caps per bottle" at bounding box center [412, 102] width 144 height 23
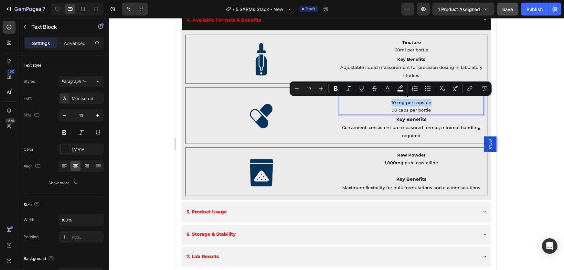
drag, startPoint x: 389, startPoint y: 101, endPoint x: 422, endPoint y: 101, distance: 34.0
click at [422, 101] on p "Capsules 10 mg per capsule 90 caps per bottle" at bounding box center [412, 102] width 144 height 23
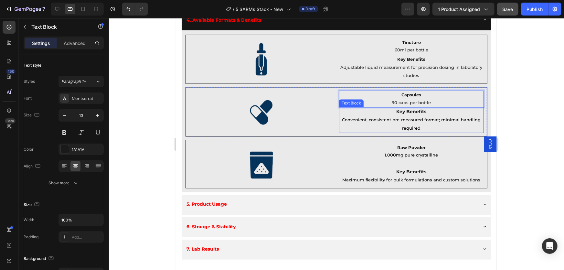
click at [342, 117] on span "Convenient, consistent pre-measured format; minimal handling required" at bounding box center [411, 123] width 139 height 13
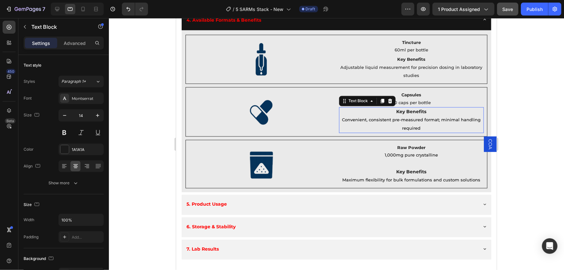
click at [342, 118] on span "Convenient, consistent pre-measured format; minimal handling required" at bounding box center [411, 123] width 139 height 13
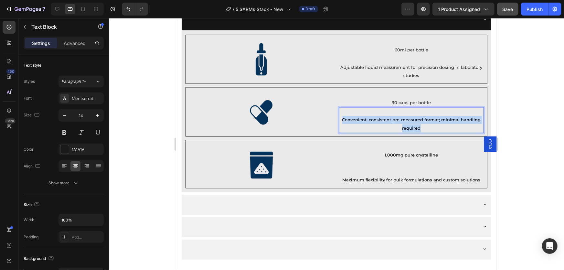
drag, startPoint x: 341, startPoint y: 118, endPoint x: 423, endPoint y: 128, distance: 83.1
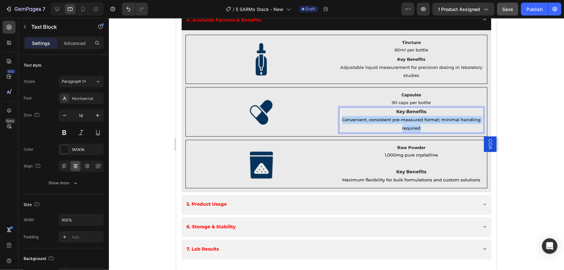
click at [423, 128] on p "Convenient, consistent pre-measured format; minimal handling required" at bounding box center [412, 124] width 144 height 16
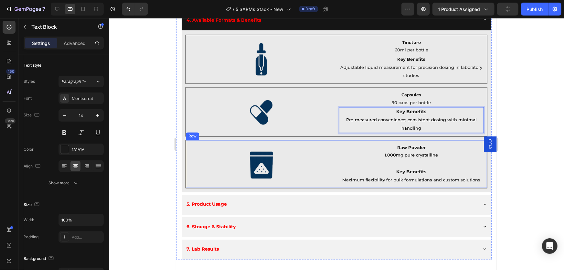
click at [195, 136] on div "Row" at bounding box center [192, 136] width 11 height 6
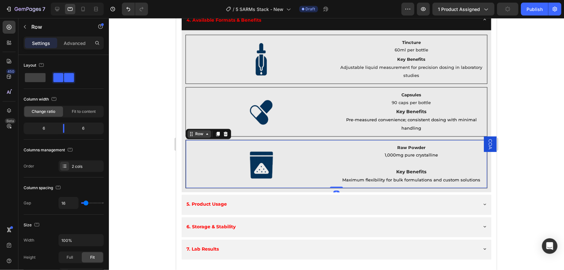
click at [196, 134] on div "Row" at bounding box center [199, 134] width 11 height 6
click at [202, 132] on div "Row" at bounding box center [199, 134] width 11 height 6
click at [225, 133] on icon at bounding box center [225, 133] width 5 height 5
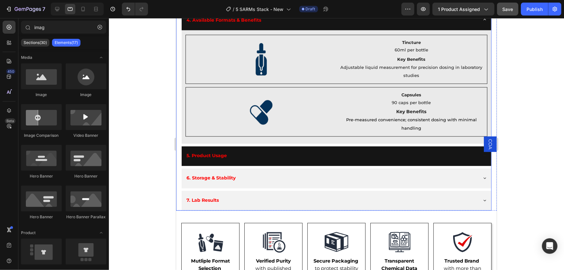
click at [453, 155] on div "5. Product Usage" at bounding box center [331, 155] width 292 height 13
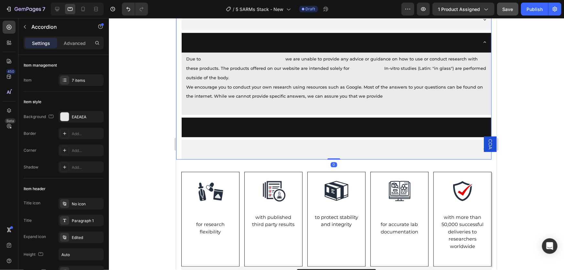
click at [464, 131] on div "6. Storage & Stability" at bounding box center [331, 126] width 292 height 13
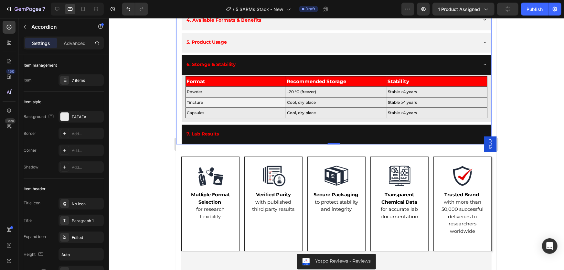
click at [452, 134] on div "7. Lab Results" at bounding box center [331, 133] width 292 height 13
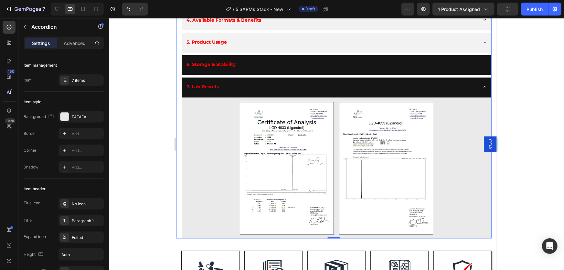
click at [432, 58] on div "6. Storage & Stability" at bounding box center [331, 64] width 292 height 13
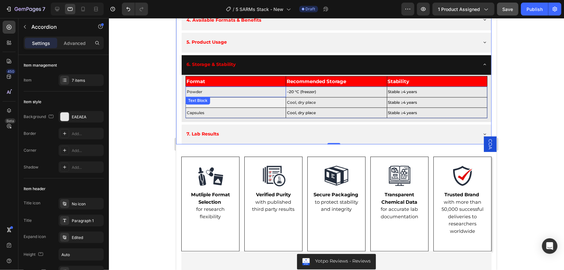
click at [231, 90] on p "Powder" at bounding box center [236, 92] width 98 height 8
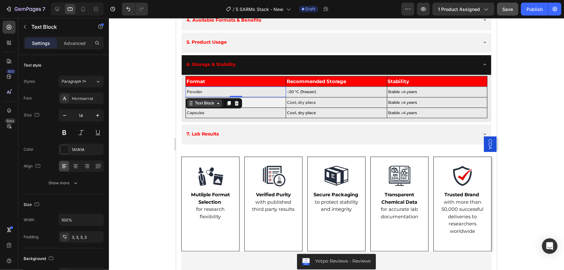
click at [200, 100] on div "Text Block" at bounding box center [204, 103] width 22 height 6
click at [310, 89] on span "–20 °C (freezer)" at bounding box center [301, 91] width 29 height 5
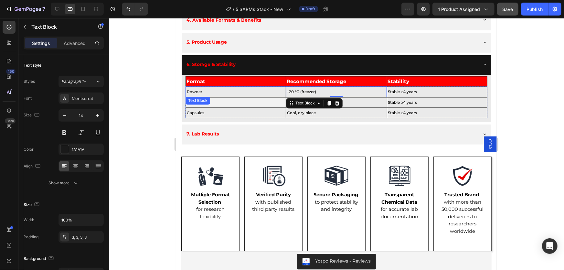
click at [244, 90] on p "Powder" at bounding box center [236, 92] width 98 height 8
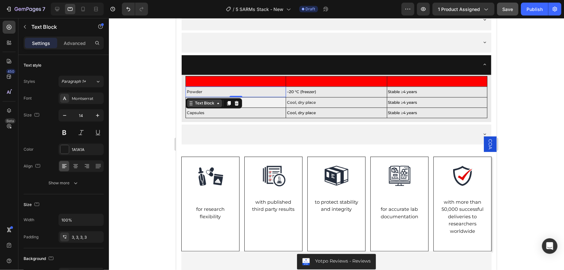
click at [203, 100] on div "Text Block" at bounding box center [204, 103] width 22 height 6
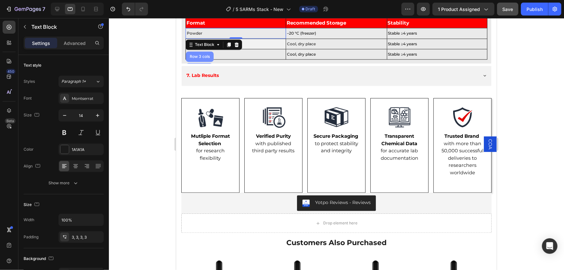
scroll to position [639, 0]
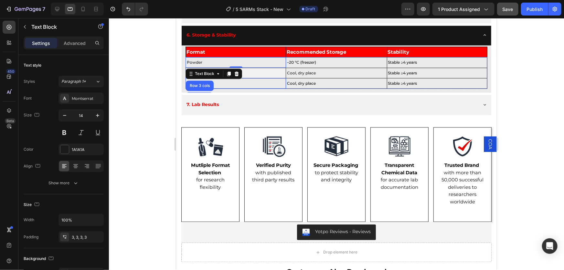
click at [256, 83] on p "Capsules" at bounding box center [236, 83] width 98 height 8
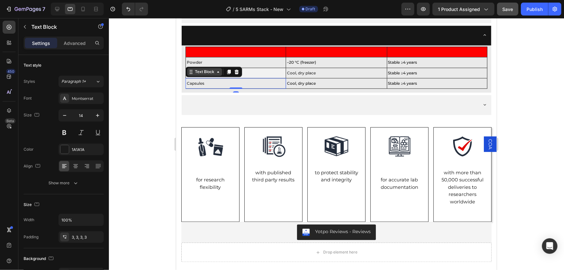
click at [204, 71] on div "Text Block" at bounding box center [204, 72] width 22 height 6
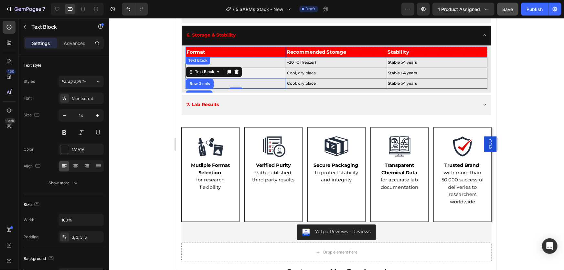
click at [212, 49] on p "Format" at bounding box center [235, 52] width 99 height 9
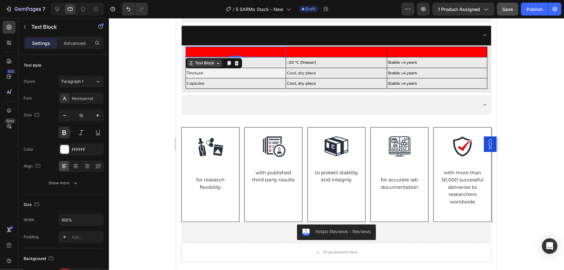
click at [202, 60] on div "Text Block" at bounding box center [204, 63] width 22 height 6
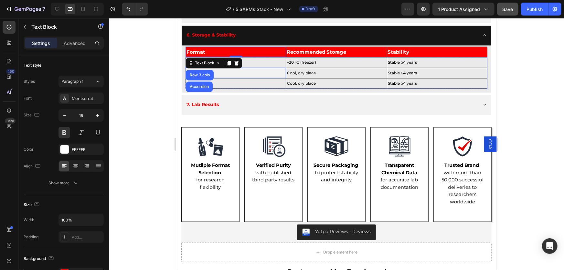
click at [230, 70] on p "Tincture" at bounding box center [236, 73] width 98 height 8
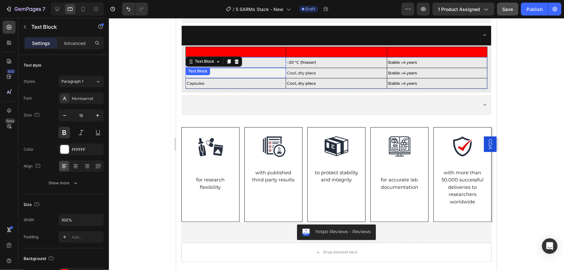
click at [264, 61] on p "Powder" at bounding box center [236, 62] width 98 height 8
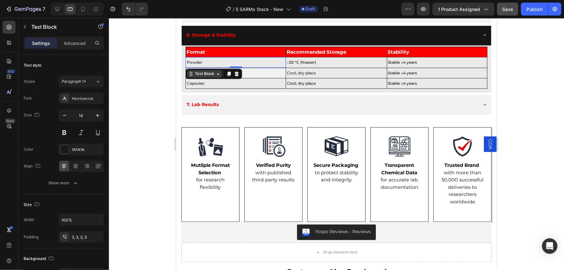
click at [206, 71] on div "Text Block" at bounding box center [204, 74] width 22 height 6
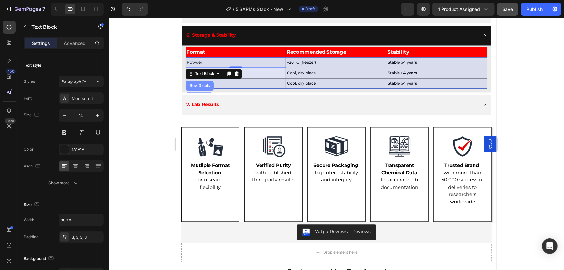
click at [205, 84] on div "Row 3 cols" at bounding box center [199, 86] width 23 height 4
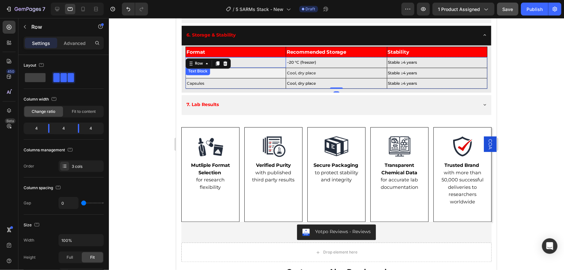
click at [269, 60] on p "Powder" at bounding box center [236, 62] width 98 height 8
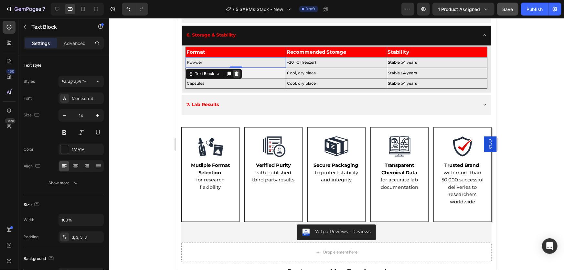
click at [236, 71] on icon at bounding box center [237, 73] width 4 height 5
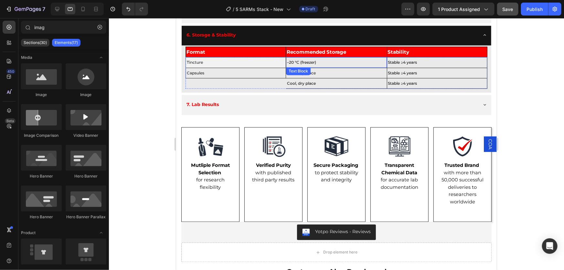
click at [335, 60] on p "–20 °C (freezer)" at bounding box center [336, 62] width 99 height 8
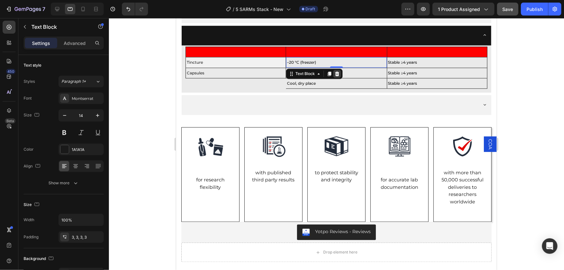
click at [336, 73] on icon at bounding box center [337, 73] width 4 height 5
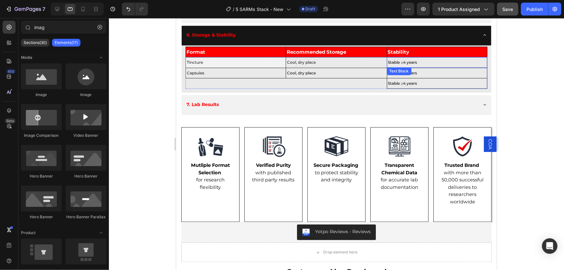
click at [410, 60] on span "Stable ≥4 years" at bounding box center [402, 62] width 29 height 5
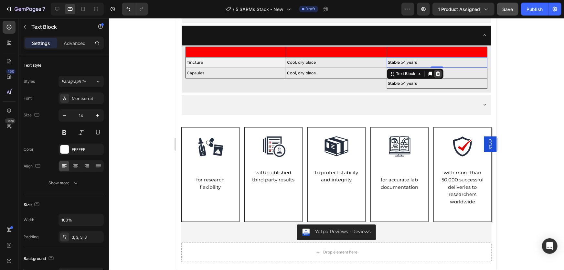
click at [436, 72] on icon at bounding box center [438, 73] width 4 height 5
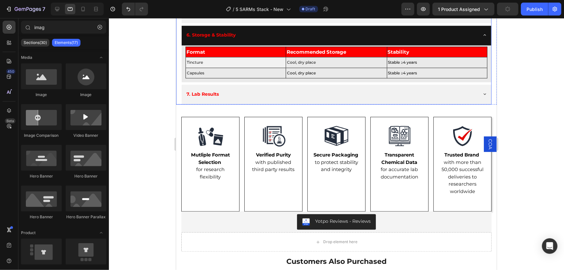
click at [477, 93] on div "7. Lab Results" at bounding box center [336, 95] width 310 height 20
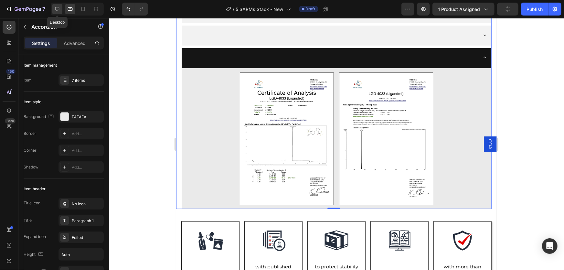
click at [59, 9] on icon at bounding box center [57, 9] width 6 height 6
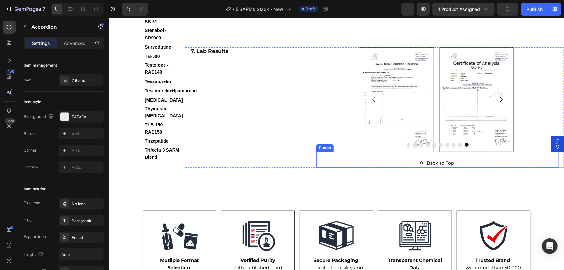
scroll to position [1410, 0]
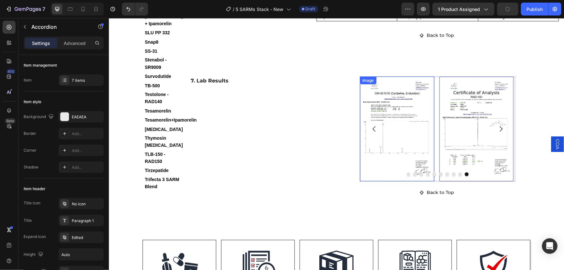
click at [367, 77] on div "Image" at bounding box center [368, 80] width 14 height 6
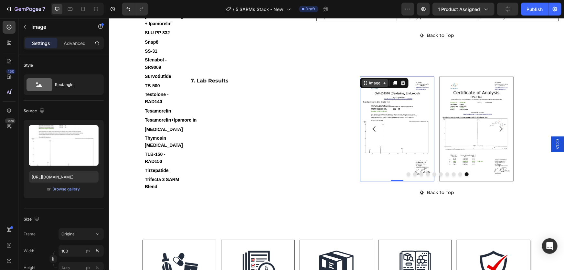
click at [369, 80] on div "Image" at bounding box center [375, 83] width 14 height 6
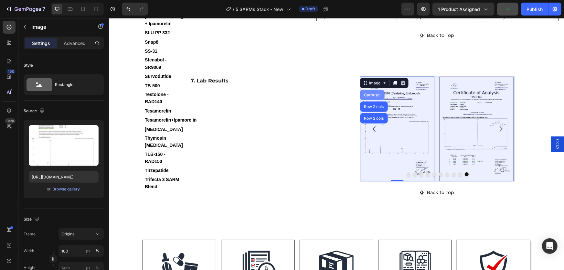
click at [375, 93] on div "Carousel" at bounding box center [372, 95] width 19 height 4
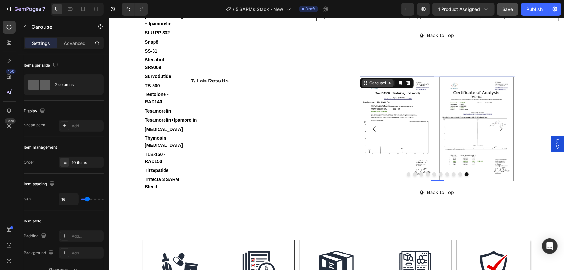
drag, startPoint x: 372, startPoint y: 48, endPoint x: 499, endPoint y: 131, distance: 151.9
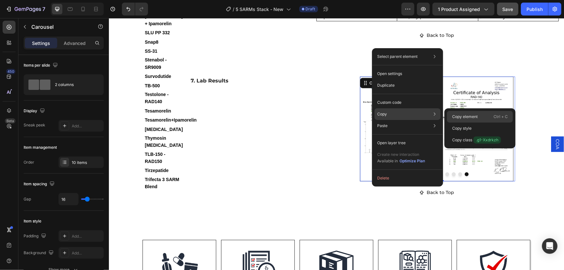
click at [464, 116] on p "Copy element" at bounding box center [466, 117] width 26 height 6
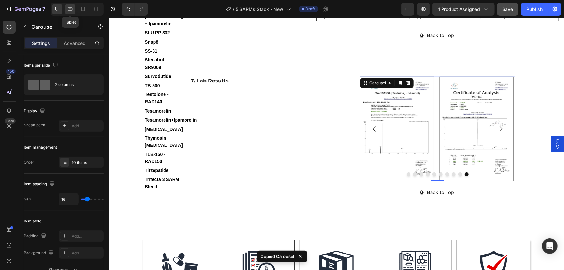
click at [70, 9] on icon at bounding box center [70, 9] width 6 height 6
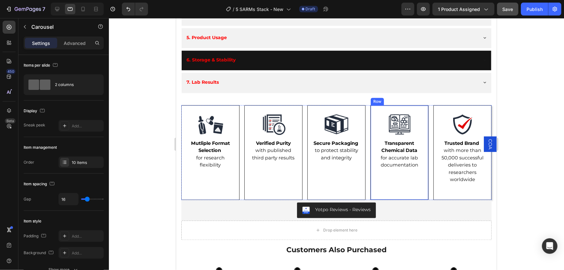
scroll to position [555, 0]
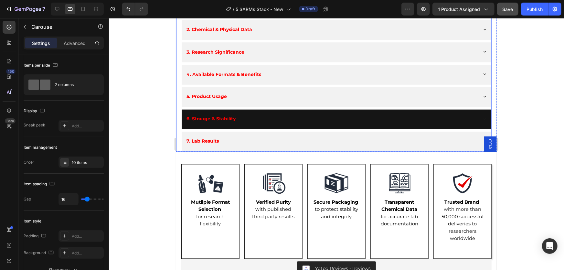
click at [455, 120] on div "6. Storage & Stability" at bounding box center [331, 118] width 292 height 13
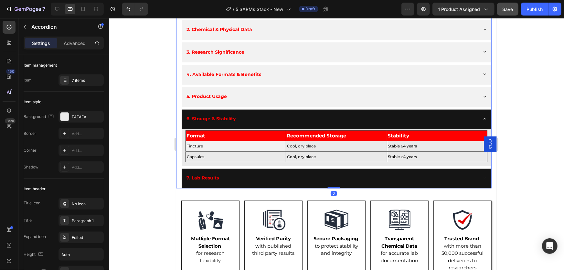
click at [451, 174] on div "7. Lab Results" at bounding box center [331, 177] width 292 height 13
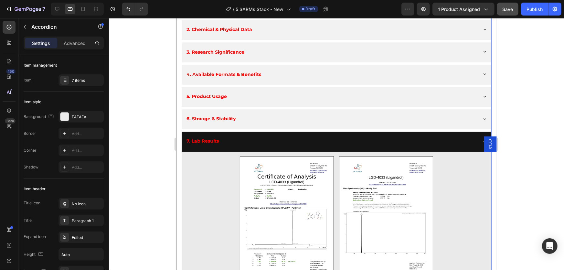
scroll to position [614, 0]
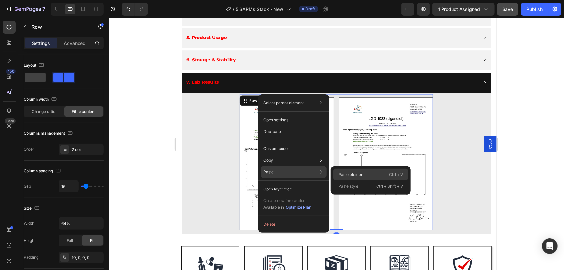
click at [350, 176] on p "Paste element" at bounding box center [352, 175] width 26 height 6
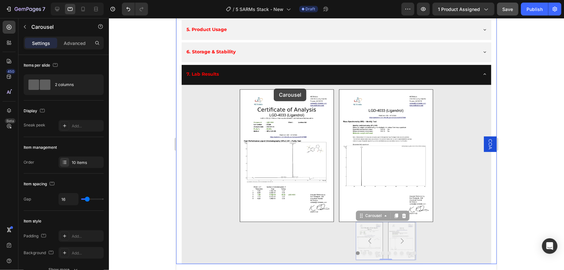
scroll to position [611, 0]
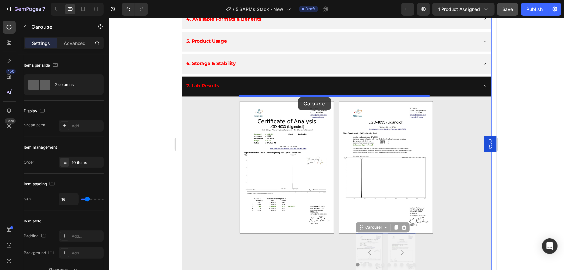
drag, startPoint x: 371, startPoint y: 161, endPoint x: 298, endPoint y: 97, distance: 96.5
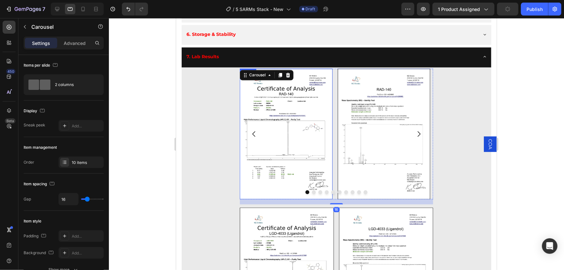
scroll to position [699, 0]
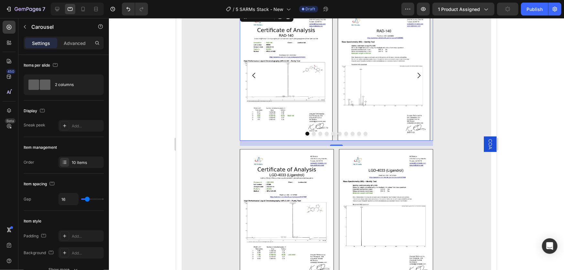
click at [415, 73] on icon "Carousel Next Arrow" at bounding box center [419, 75] width 8 height 8
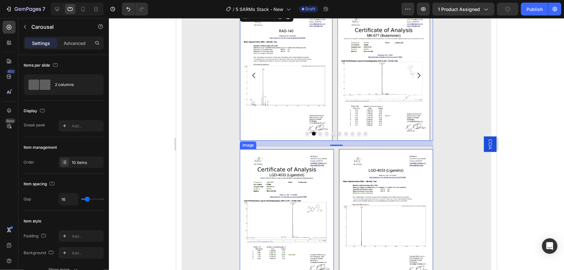
click at [247, 144] on div "Image" at bounding box center [248, 145] width 14 height 6
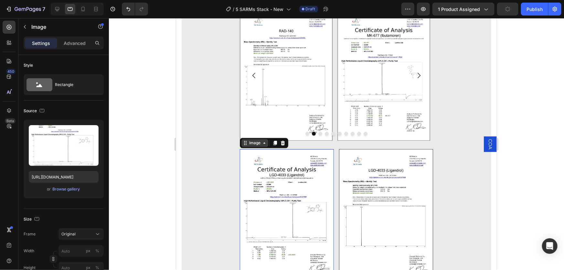
click at [257, 141] on div "Image" at bounding box center [255, 143] width 14 height 6
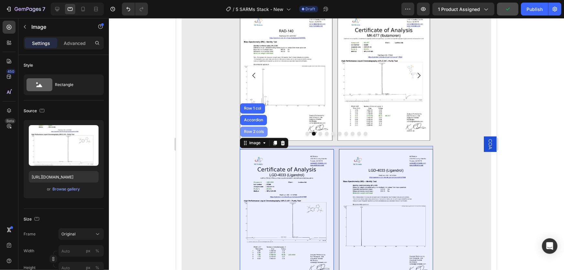
click at [257, 133] on div "Row 2 cols" at bounding box center [253, 131] width 27 height 10
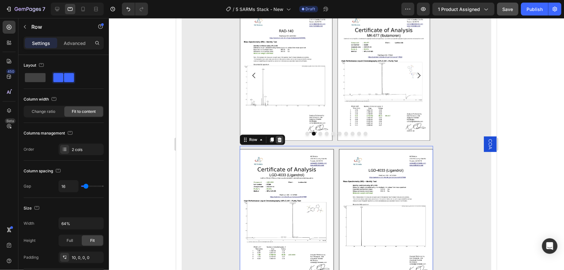
click at [279, 139] on icon at bounding box center [280, 139] width 4 height 5
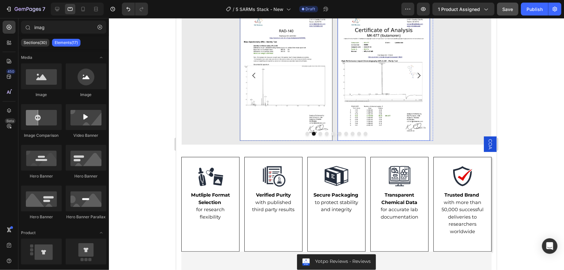
scroll to position [640, 0]
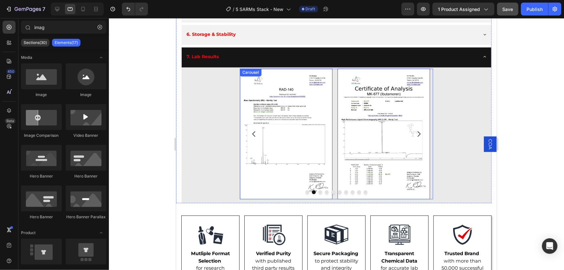
click at [418, 133] on icon "Carousel Next Arrow" at bounding box center [419, 133] width 3 height 5
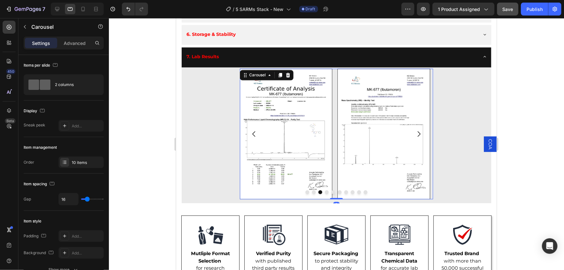
click at [418, 133] on icon "Carousel Next Arrow" at bounding box center [419, 133] width 3 height 5
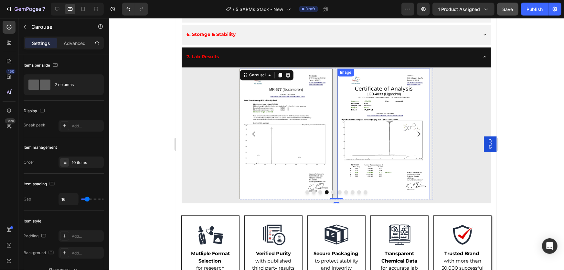
click at [390, 123] on img at bounding box center [384, 133] width 93 height 131
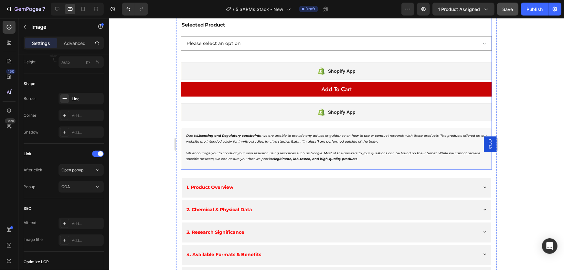
scroll to position [464, 0]
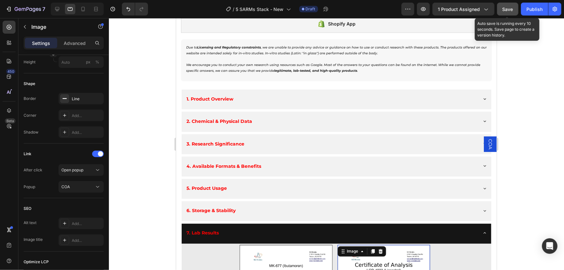
click at [505, 8] on span "Save" at bounding box center [508, 8] width 11 height 5
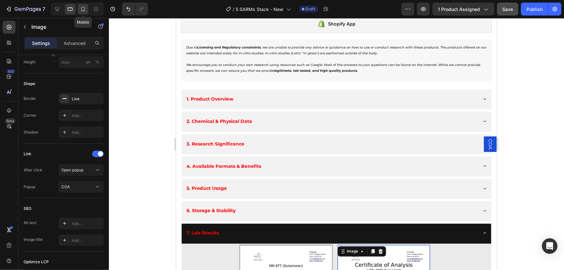
click at [85, 9] on icon at bounding box center [83, 9] width 6 height 6
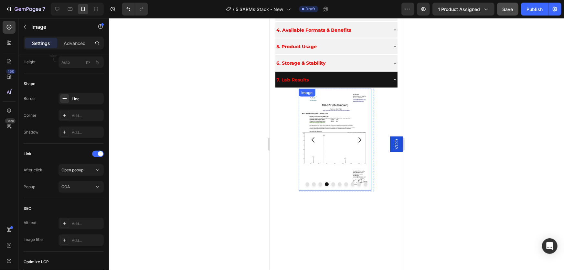
click at [357, 136] on icon "Carousel Next Arrow" at bounding box center [360, 140] width 8 height 8
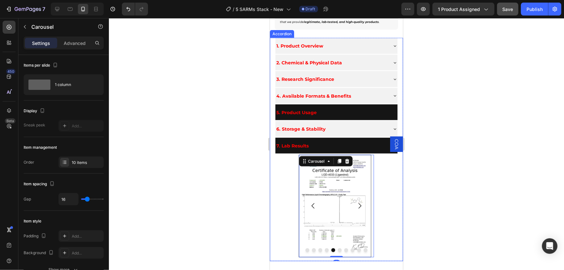
scroll to position [339, 0]
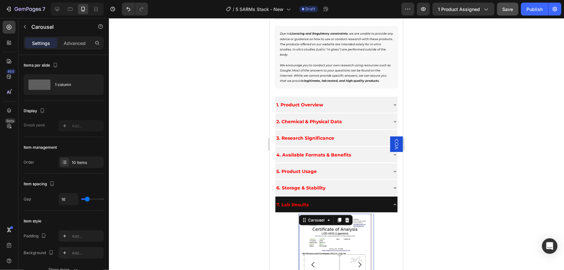
click at [393, 145] on span "COA" at bounding box center [396, 144] width 6 height 10
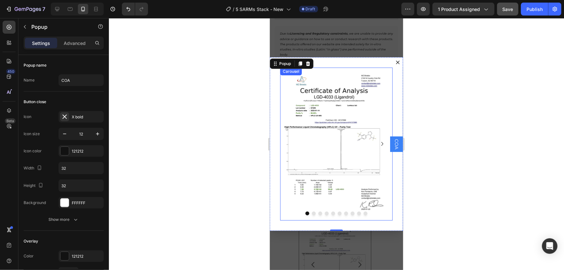
click at [378, 144] on icon "Carousel Next Arrow" at bounding box center [382, 144] width 8 height 8
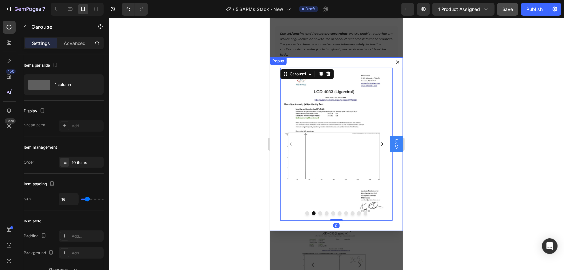
click at [396, 62] on icon "Dialog content" at bounding box center [398, 62] width 4 height 4
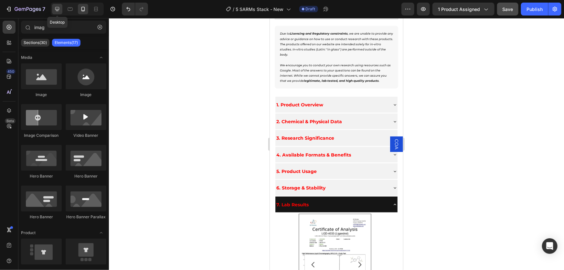
drag, startPoint x: 59, startPoint y: 8, endPoint x: 283, endPoint y: 128, distance: 254.9
click at [59, 8] on icon at bounding box center [57, 9] width 6 height 6
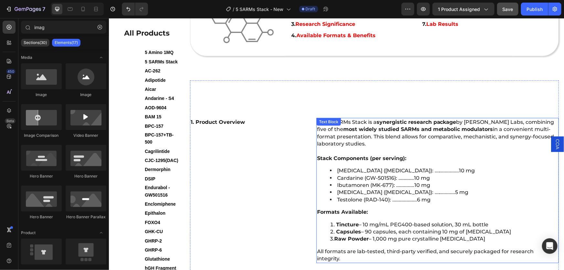
click at [332, 228] on li "Capsules – 90 capsules, each containing 10 mg of LGD-4033 3. Raw Powder – 1,000…" at bounding box center [444, 235] width 228 height 15
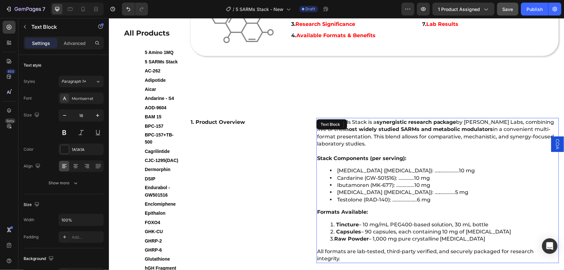
click at [330, 228] on li "Capsules – 90 capsules, each containing 10 mg of LGD-4033 3. Raw Powder – 1,000…" at bounding box center [444, 235] width 228 height 15
drag, startPoint x: 360, startPoint y: 119, endPoint x: 466, endPoint y: 120, distance: 105.8
click at [466, 228] on li "Capsules – 90 capsules, each containing 10 mg of LGD-4033 3. Raw Powder – 1,000…" at bounding box center [444, 235] width 228 height 15
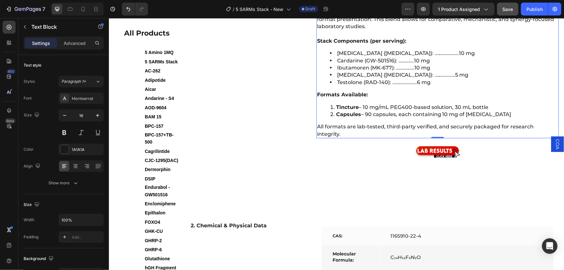
drag, startPoint x: 363, startPoint y: 104, endPoint x: 364, endPoint y: 107, distance: 3.6
click at [363, 104] on li "Tincture – 10 mg/mL PEG400-based solution, 30 mL bottle" at bounding box center [444, 107] width 228 height 7
drag, startPoint x: 363, startPoint y: 105, endPoint x: 492, endPoint y: 104, distance: 129.7
click at [492, 104] on li "Tincture – 10 mg/mL PEG400-based solution, 30 mL bottle" at bounding box center [444, 107] width 228 height 7
click at [365, 112] on li "Capsules – 90 capsules, each containing 10 mg of LGD-4033" at bounding box center [444, 114] width 228 height 7
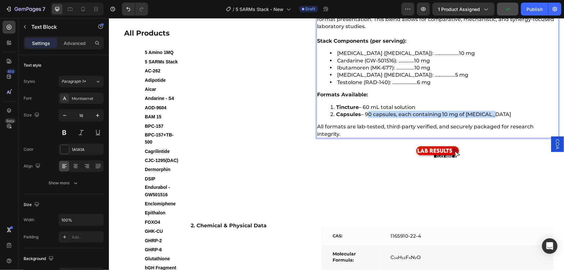
drag, startPoint x: 365, startPoint y: 111, endPoint x: 492, endPoint y: 111, distance: 126.8
click at [492, 111] on li "Capsules – 90 capsules, each containing 10 mg of LGD-4033" at bounding box center [444, 114] width 228 height 7
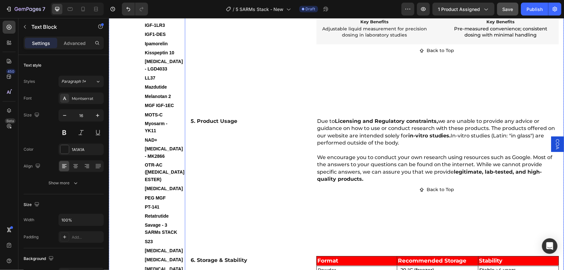
scroll to position [1250, 0]
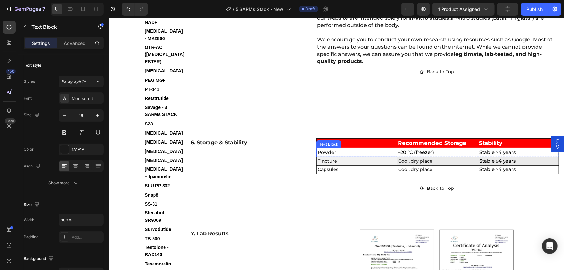
click at [343, 149] on p "Powder" at bounding box center [357, 152] width 78 height 6
click at [336, 139] on div "Text Block" at bounding box center [335, 142] width 22 height 6
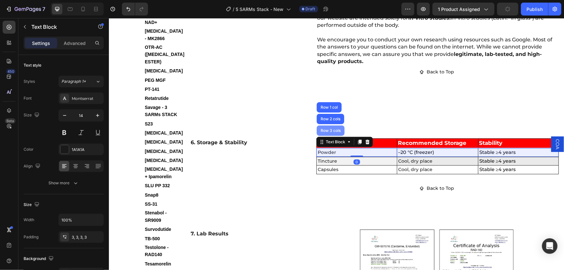
click at [335, 125] on div "Row 3 cols" at bounding box center [331, 130] width 28 height 10
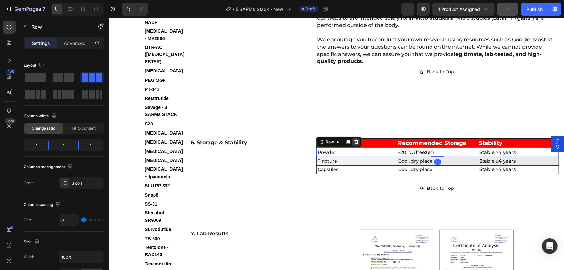
click at [356, 139] on icon at bounding box center [356, 141] width 5 height 5
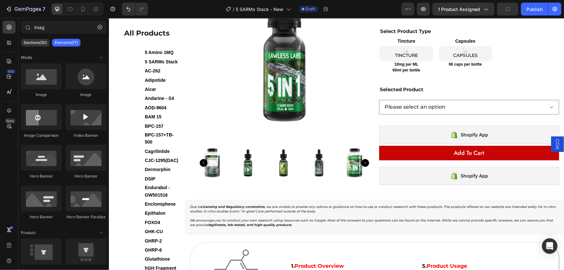
scroll to position [15, 0]
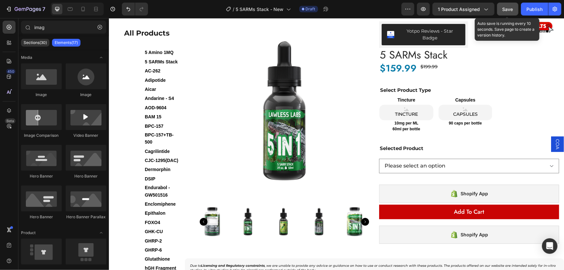
click at [507, 8] on span "Save" at bounding box center [508, 8] width 11 height 5
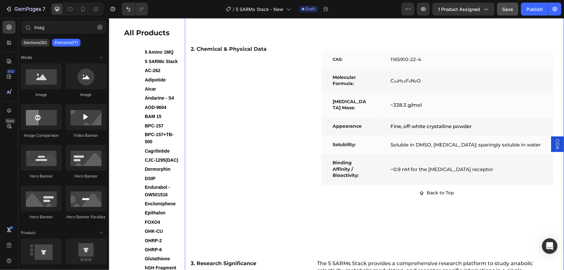
scroll to position [603, 0]
